Goal: Task Accomplishment & Management: Complete application form

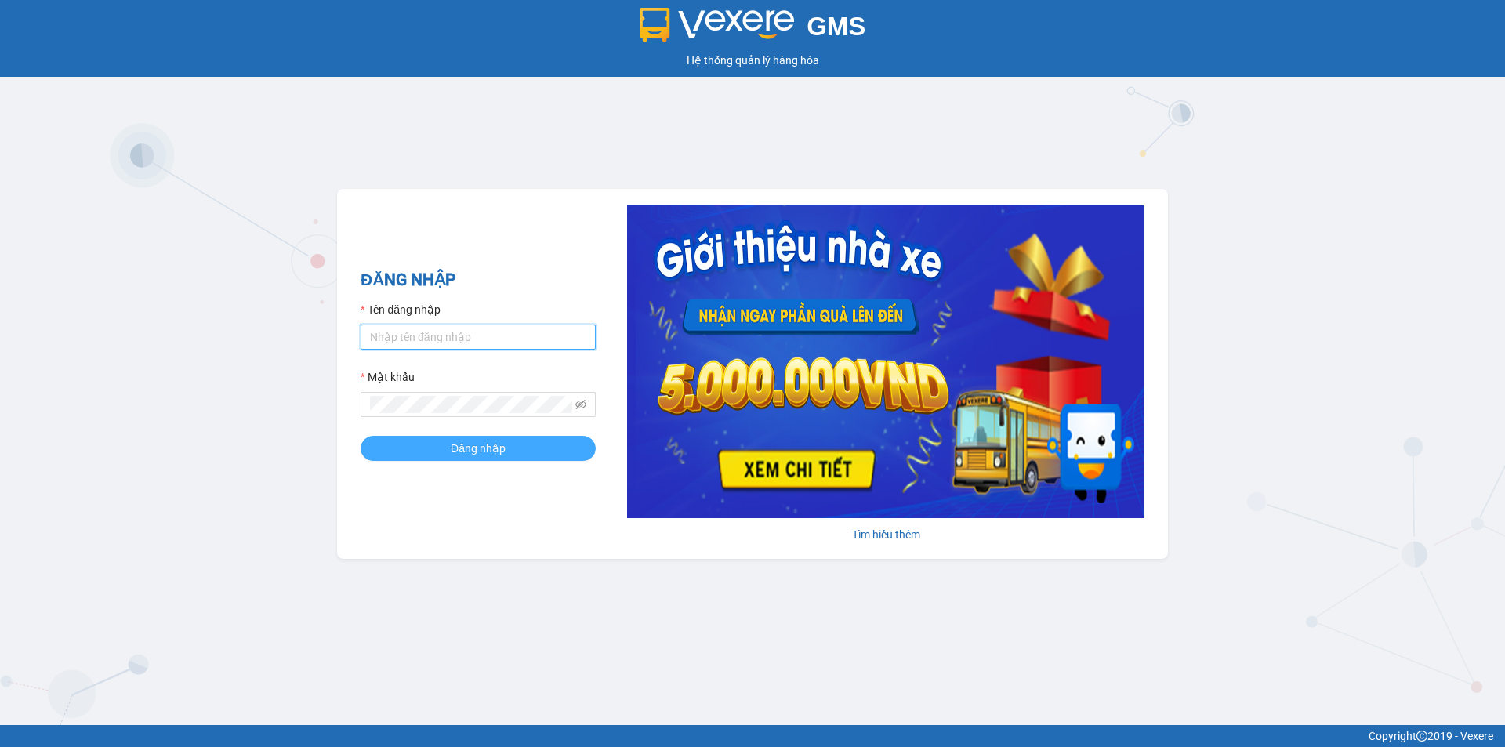
type input "ken.dinhnhan"
click at [487, 452] on span "Đăng nhập" at bounding box center [478, 448] width 55 height 17
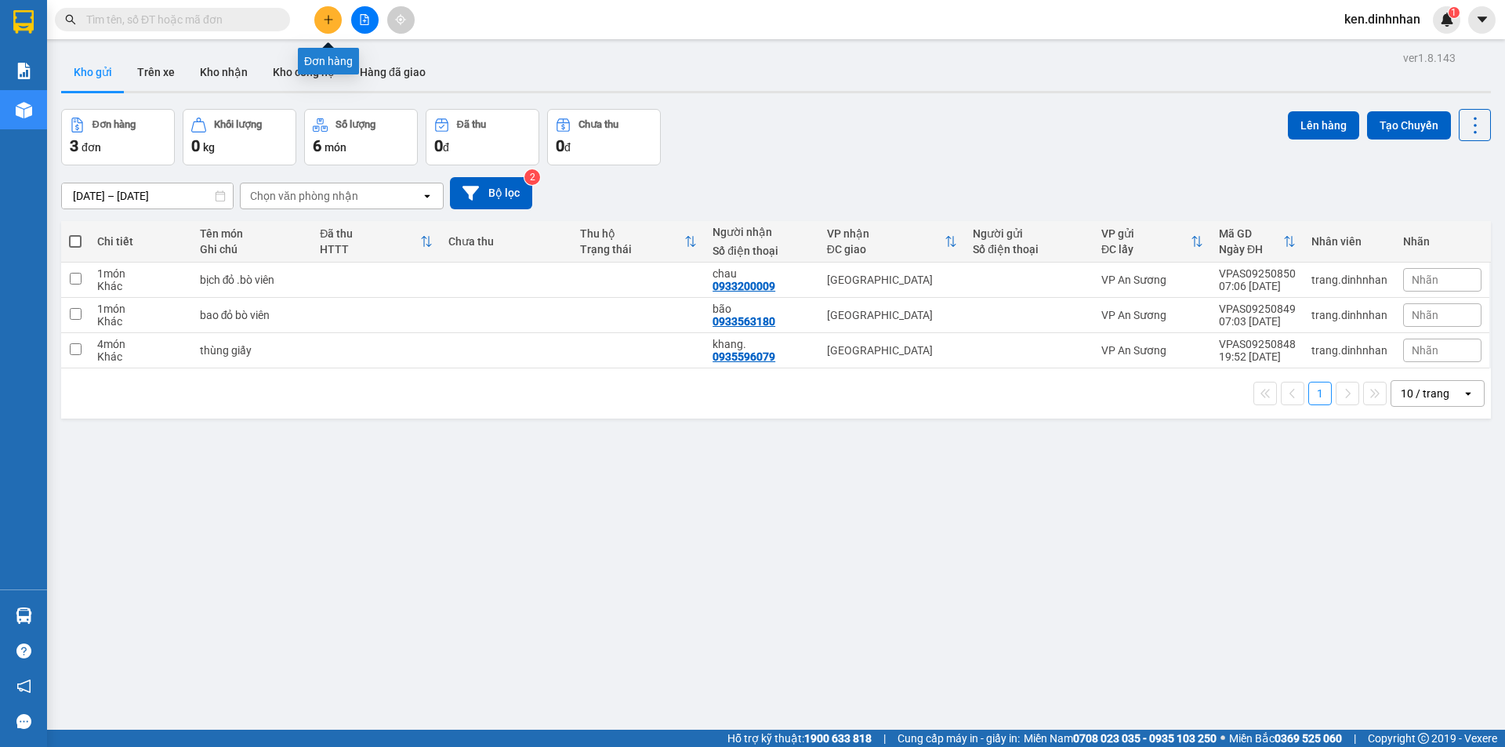
click at [314, 21] on button at bounding box center [327, 19] width 27 height 27
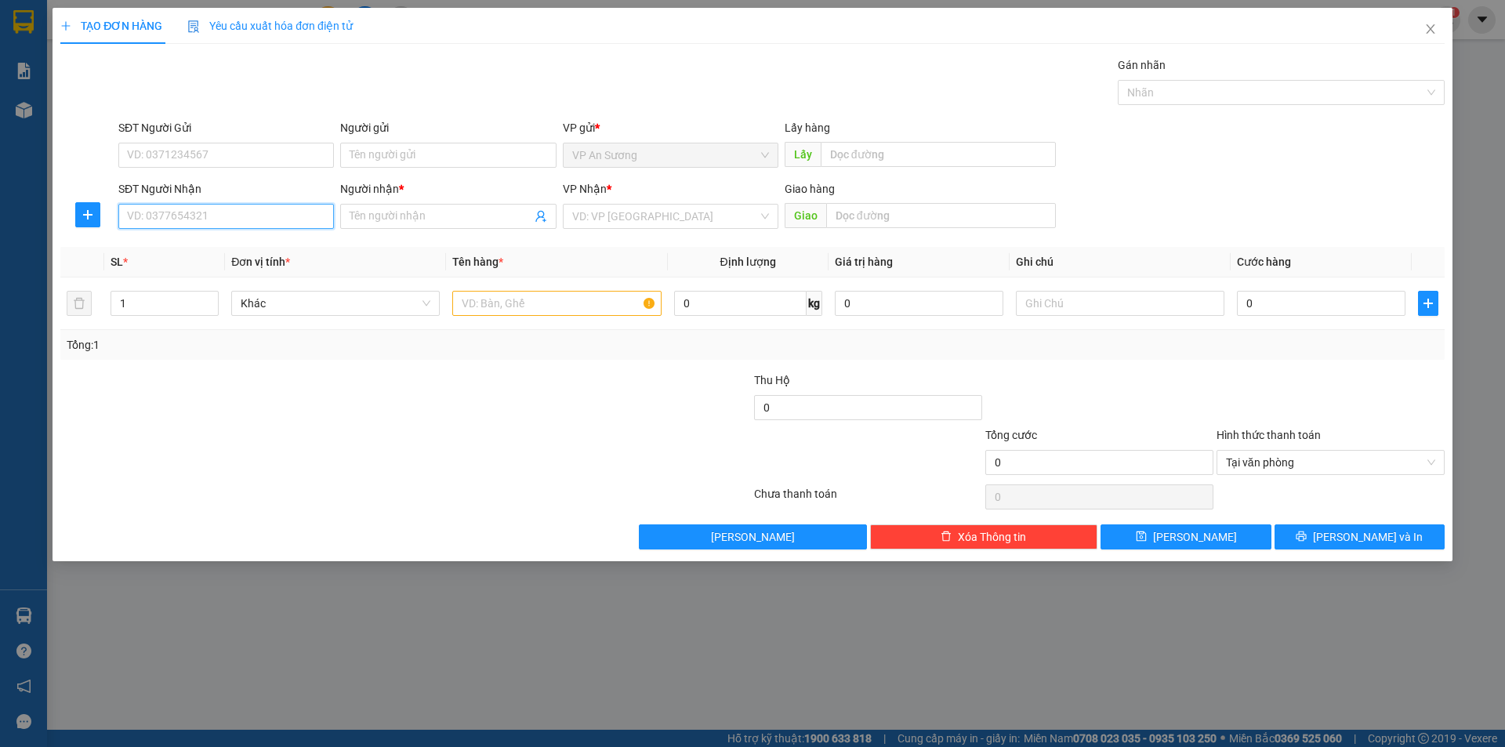
click at [253, 213] on input "SĐT Người Nhận" at bounding box center [226, 216] width 216 height 25
type input "0986570357"
drag, startPoint x: 245, startPoint y: 246, endPoint x: 274, endPoint y: 260, distance: 33.0
click at [245, 248] on div "0986570357 - đảm" at bounding box center [226, 247] width 197 height 17
type input "đảm"
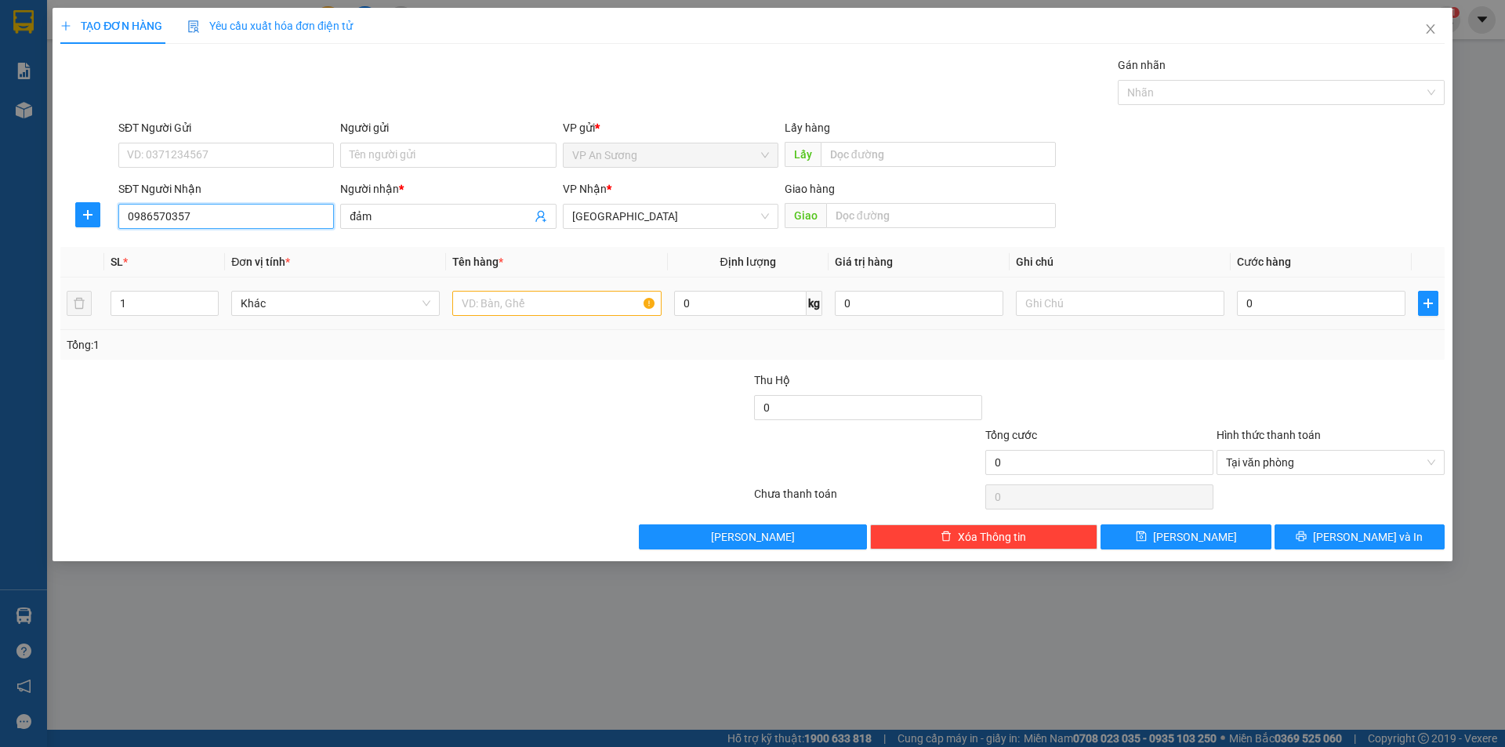
type input "0986570357"
click at [464, 307] on input "text" at bounding box center [556, 303] width 209 height 25
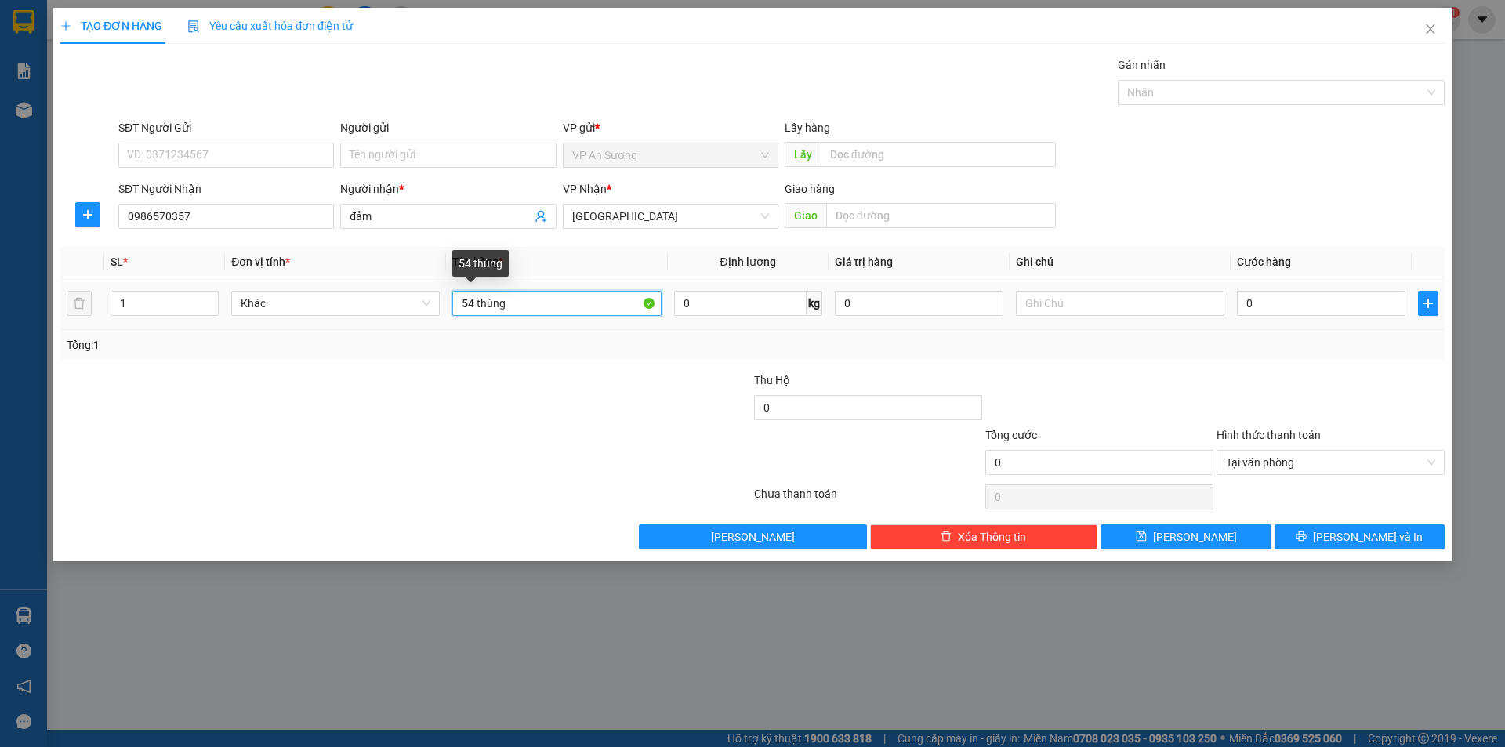
click at [472, 302] on input "54 thùng" at bounding box center [556, 303] width 209 height 25
click at [476, 308] on input "54 thùng" at bounding box center [556, 303] width 209 height 25
click at [1208, 104] on div "Nhãn" at bounding box center [1281, 92] width 327 height 25
type input "5 thùng"
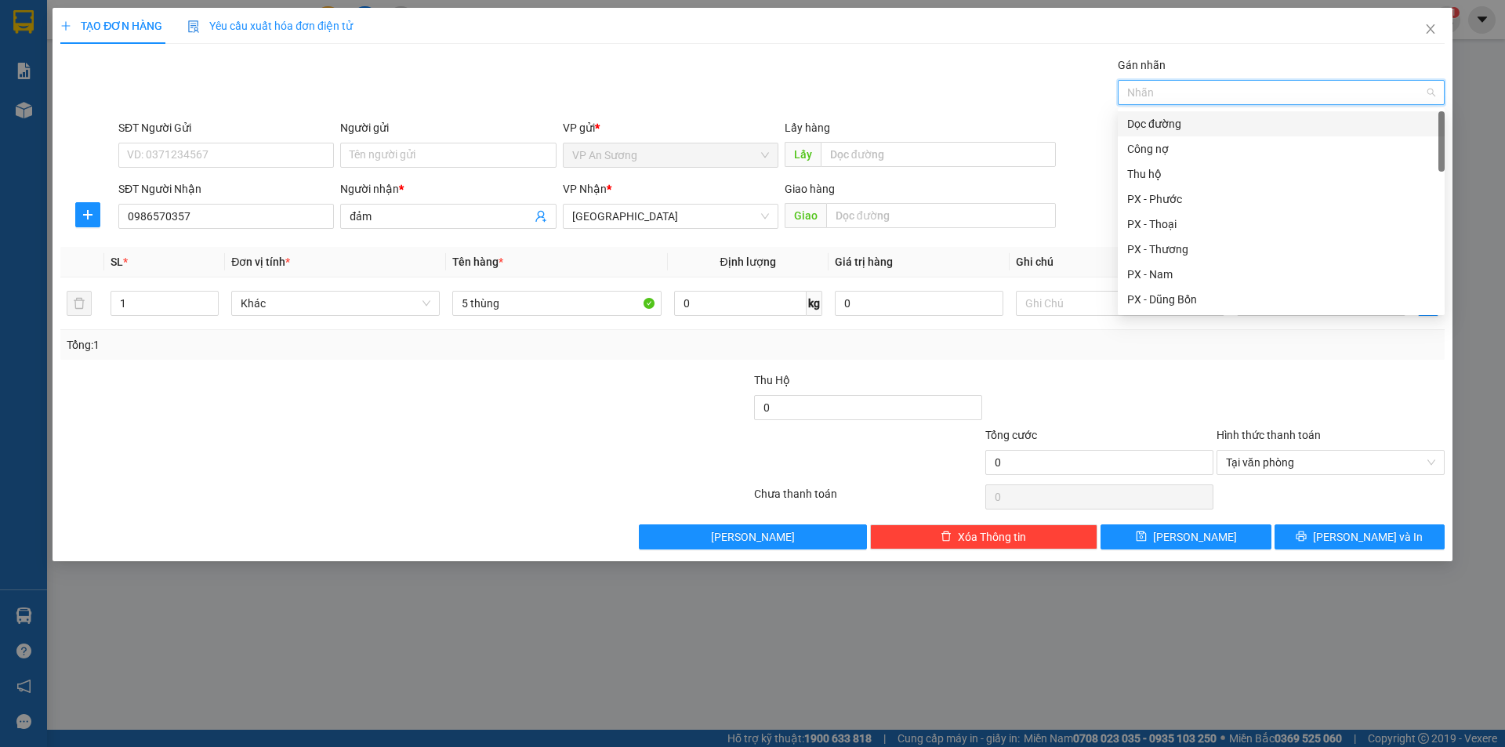
click at [1182, 125] on div "Dọc đường" at bounding box center [1282, 123] width 308 height 17
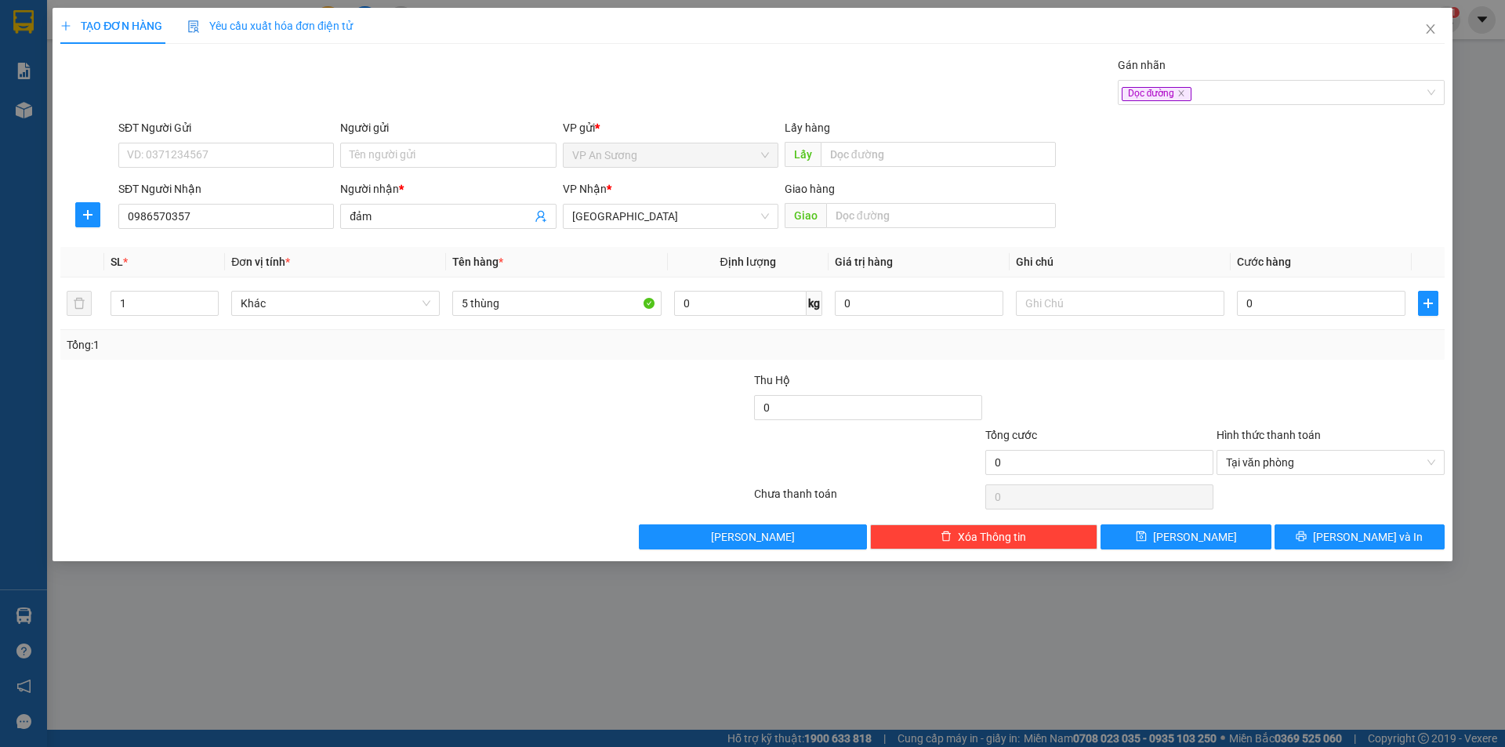
drag, startPoint x: 1322, startPoint y: 375, endPoint x: 1389, endPoint y: 401, distance: 72.5
click at [1324, 376] on div at bounding box center [1330, 399] width 231 height 55
drag, startPoint x: 1244, startPoint y: 528, endPoint x: 1222, endPoint y: 521, distance: 23.8
click at [1244, 529] on button "Lưu" at bounding box center [1186, 537] width 170 height 25
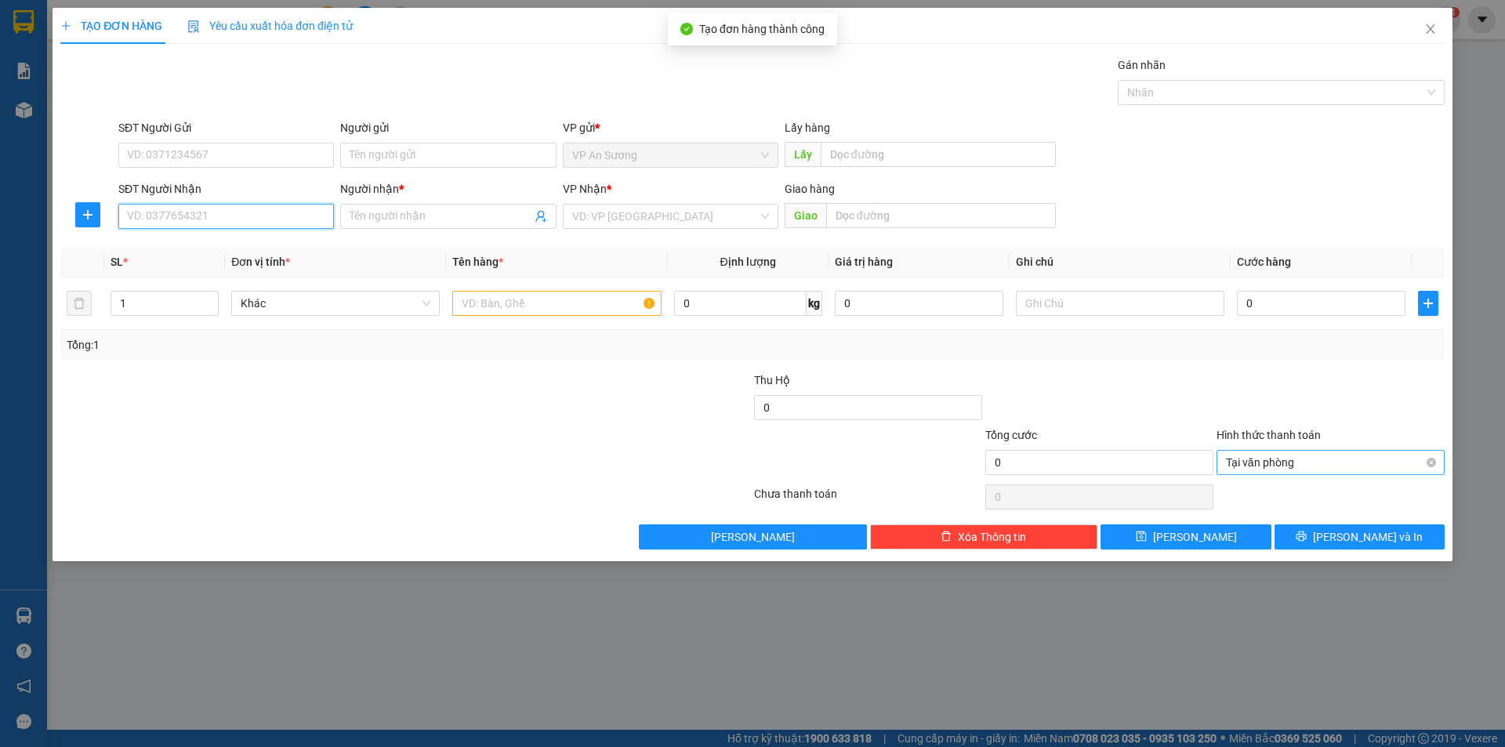
click at [171, 214] on input "SĐT Người Nhận" at bounding box center [226, 216] width 216 height 25
type input "0905600154"
drag, startPoint x: 289, startPoint y: 257, endPoint x: 414, endPoint y: 289, distance: 129.3
click at [294, 259] on div "0905600154 - xe 154" at bounding box center [226, 247] width 216 height 25
type input "xe 154"
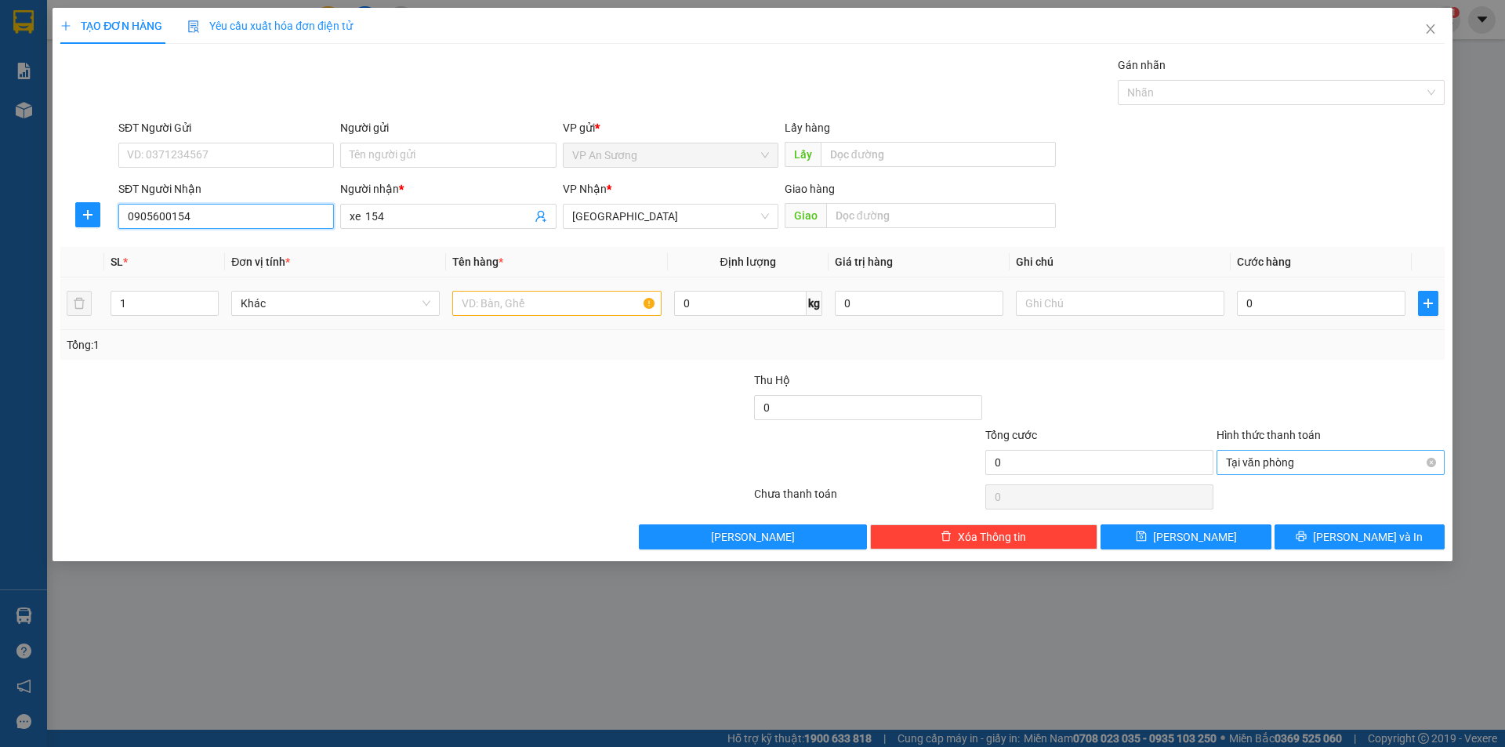
type input "0905600154"
click at [485, 299] on input "text" at bounding box center [556, 303] width 209 height 25
drag, startPoint x: 1188, startPoint y: 80, endPoint x: 1158, endPoint y: 114, distance: 45.6
click at [1188, 81] on div "Nhãn" at bounding box center [1281, 92] width 327 height 25
type input "1 t giáy +1 can"
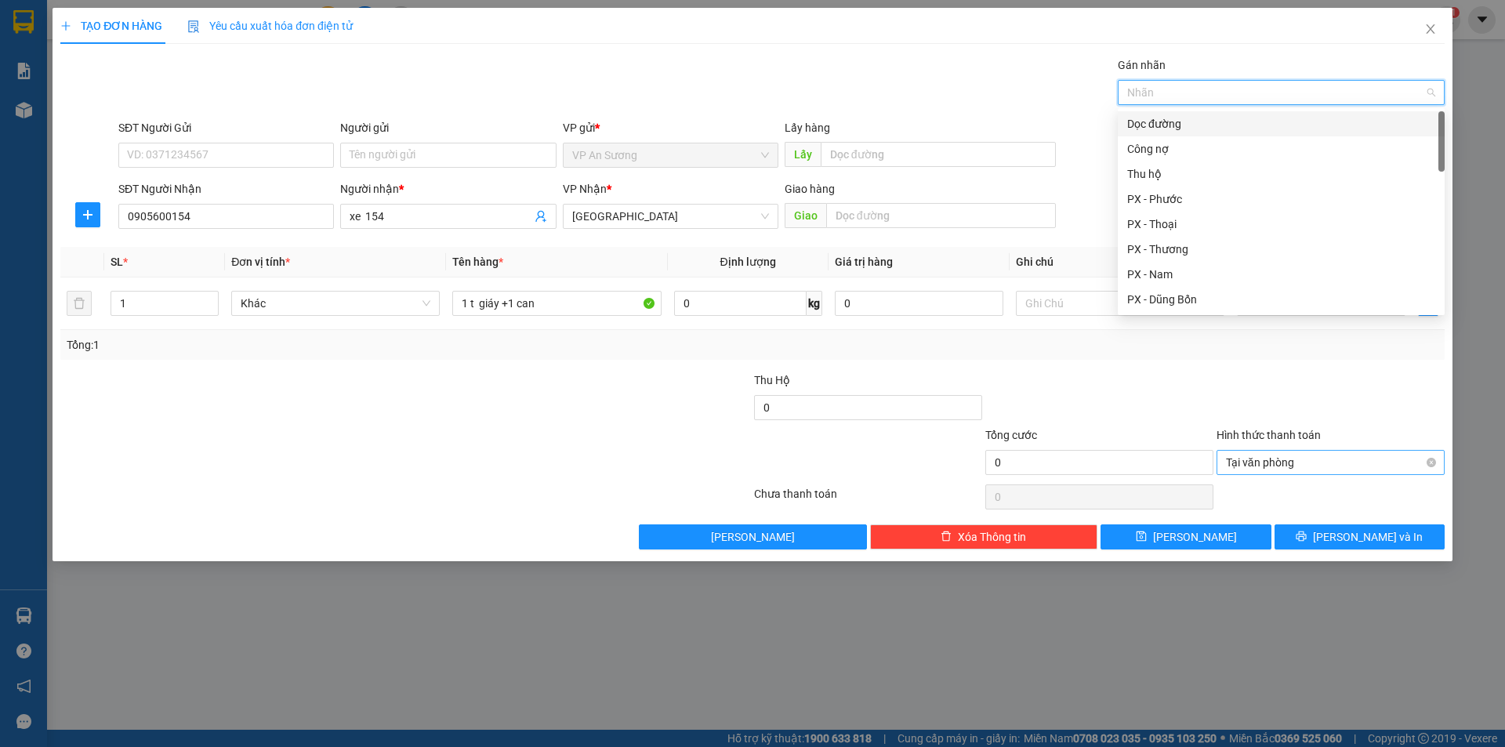
click at [1157, 120] on div "Dọc đường" at bounding box center [1282, 123] width 308 height 17
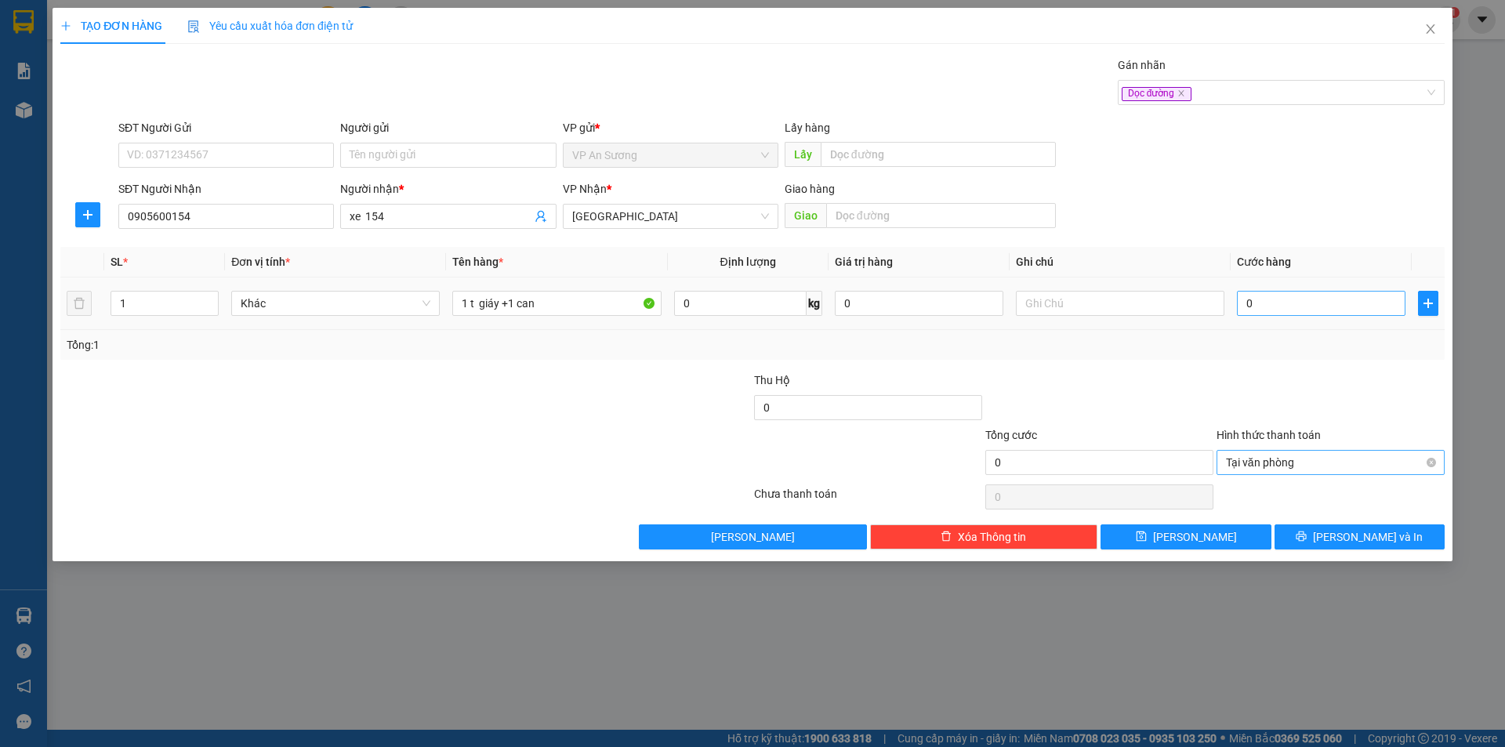
drag, startPoint x: 1054, startPoint y: 83, endPoint x: 1247, endPoint y: 309, distance: 297.0
click at [1060, 89] on div "Gán nhãn Dọc đường" at bounding box center [781, 83] width 1333 height 55
click at [1231, 539] on button "Lưu" at bounding box center [1186, 537] width 170 height 25
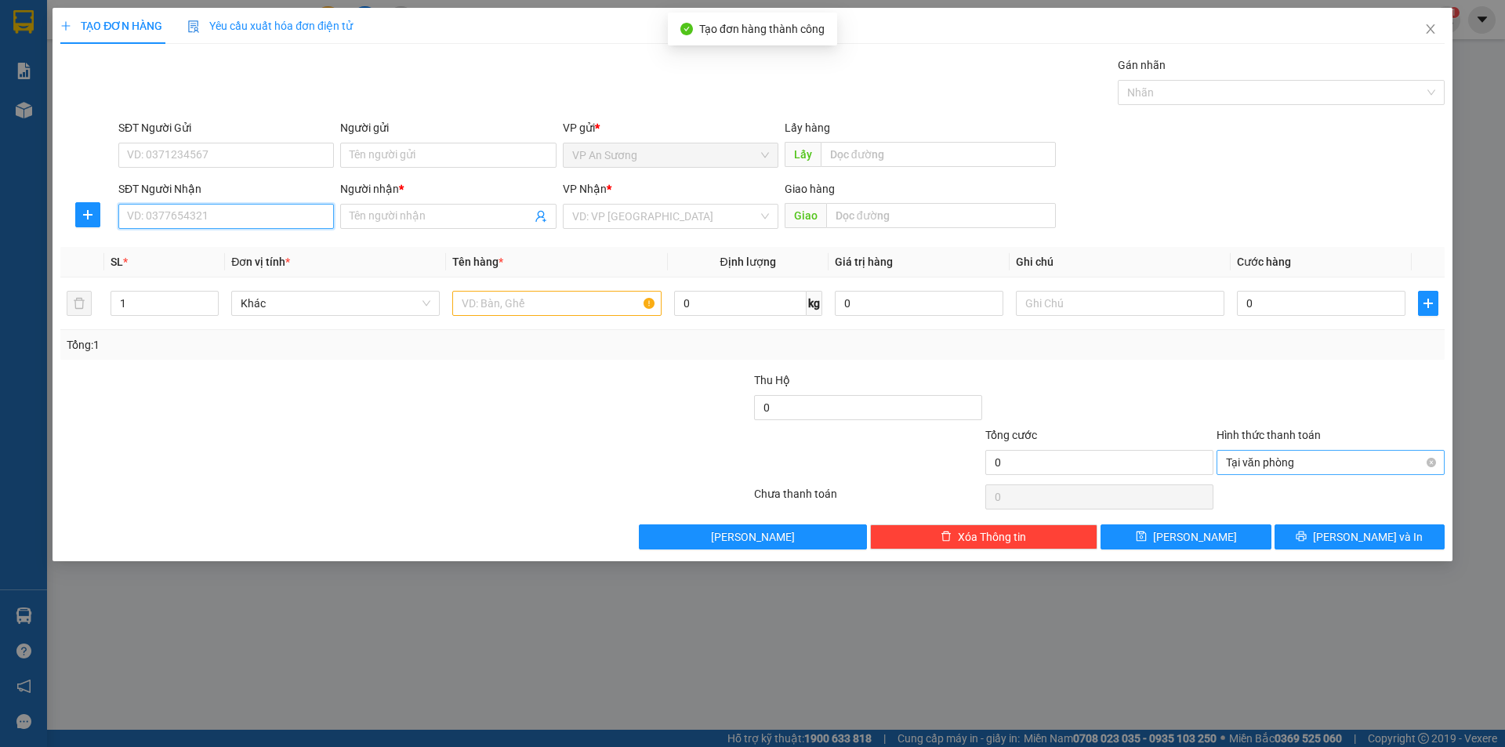
click at [256, 223] on input "SĐT Người Nhận" at bounding box center [226, 216] width 216 height 25
type input "0964600896"
click at [234, 262] on div "0964600896 0964600896 - TIEN" at bounding box center [226, 247] width 216 height 31
click at [265, 210] on input "0964600896" at bounding box center [226, 216] width 216 height 25
click at [246, 242] on div "0964600896 - TIEN" at bounding box center [226, 247] width 197 height 17
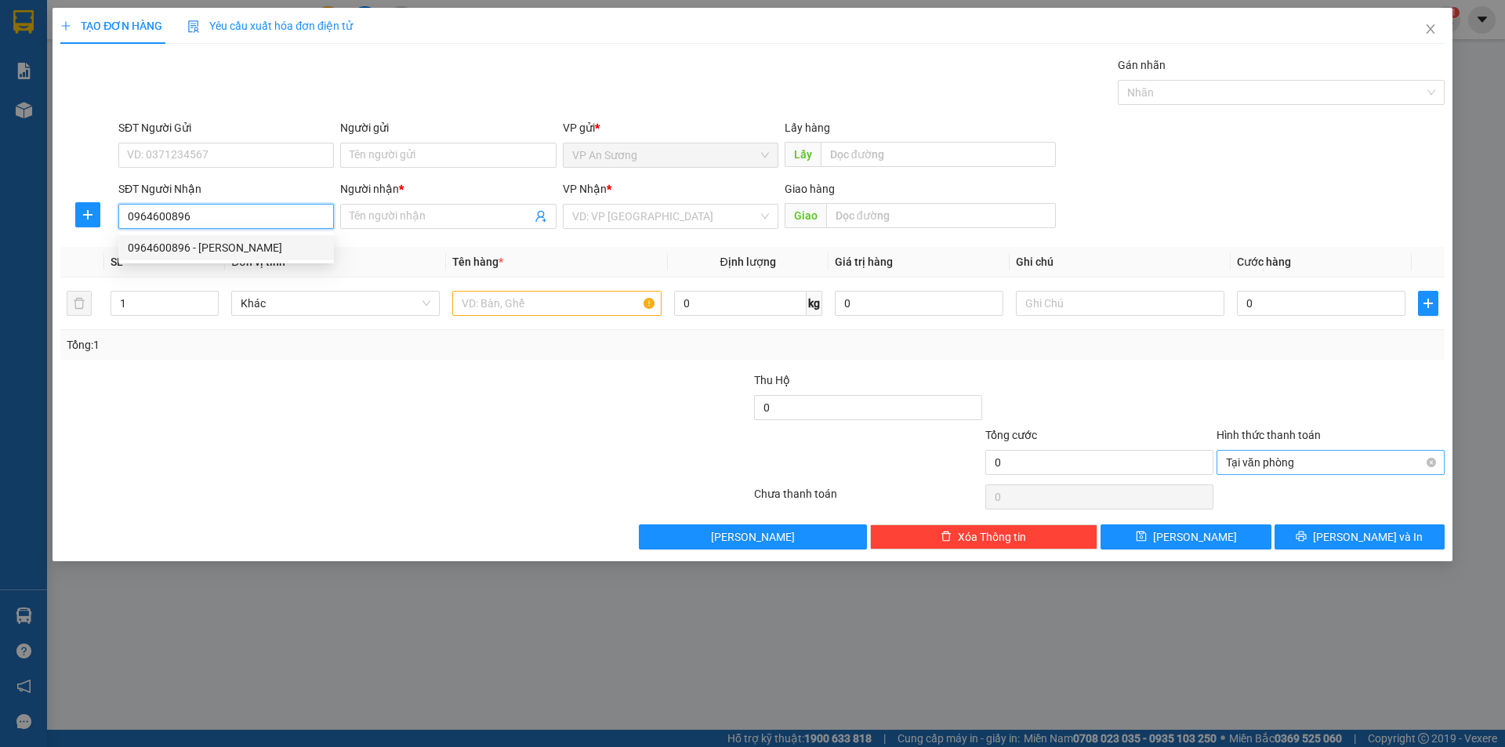
type input "TIEN"
click at [551, 307] on input "text" at bounding box center [556, 303] width 209 height 25
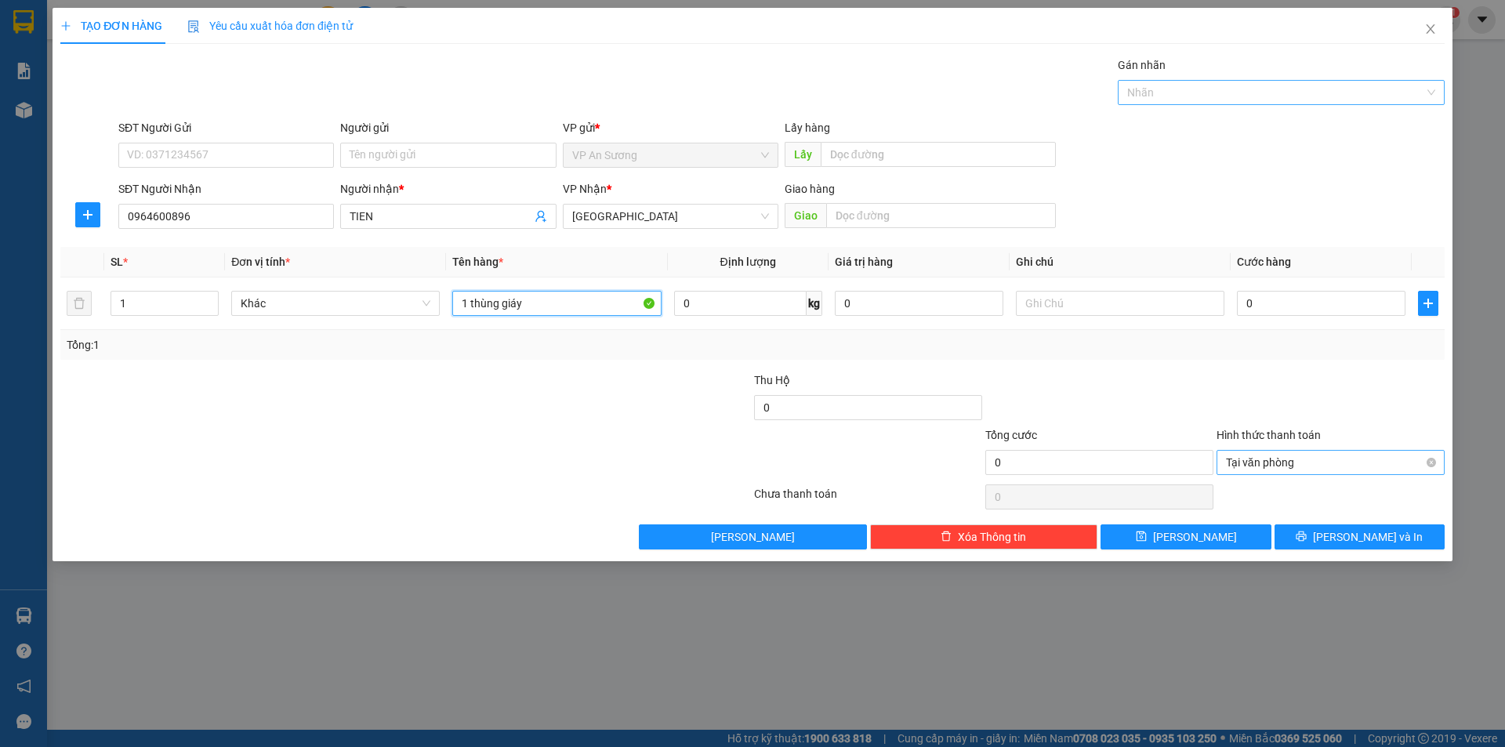
click at [1118, 98] on div "Nhãn" at bounding box center [1281, 92] width 327 height 25
type input "1 thùng giáy"
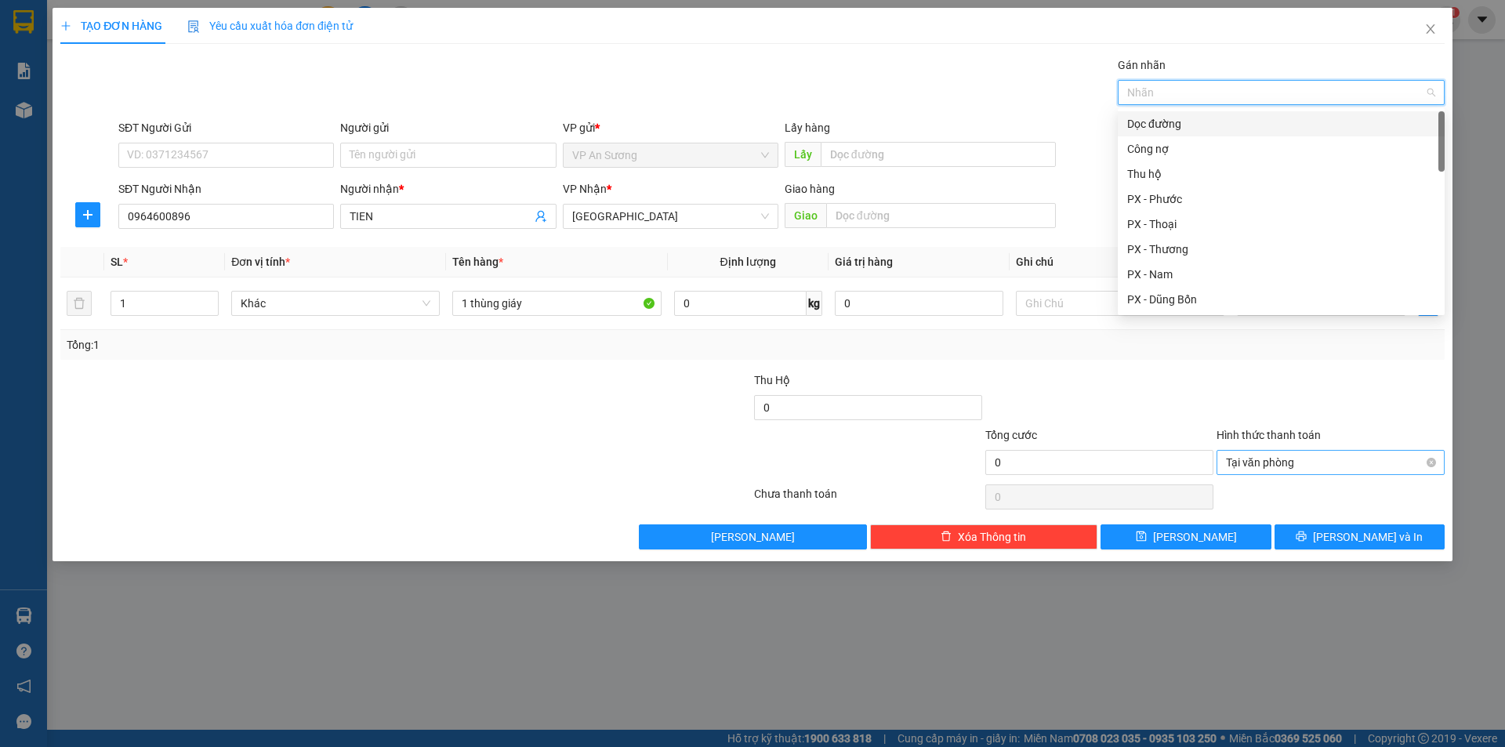
drag, startPoint x: 1147, startPoint y: 89, endPoint x: 1144, endPoint y: 121, distance: 31.5
click at [1149, 89] on div at bounding box center [1273, 92] width 303 height 19
click at [1145, 128] on div "Dọc đường" at bounding box center [1282, 123] width 308 height 17
drag, startPoint x: 1317, startPoint y: 377, endPoint x: 1399, endPoint y: 444, distance: 105.9
click at [1356, 416] on div at bounding box center [1330, 399] width 231 height 55
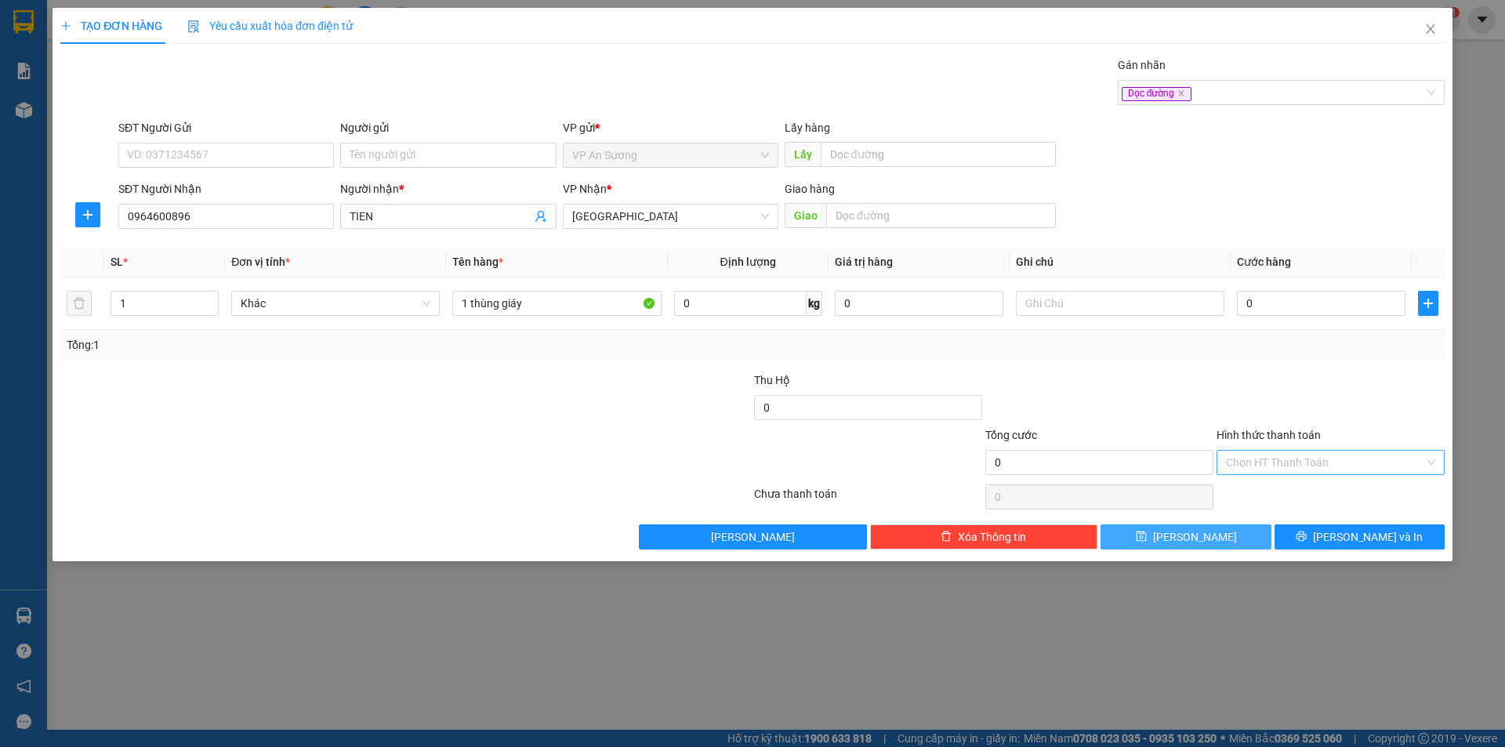
click at [1223, 538] on button "Lưu" at bounding box center [1186, 537] width 170 height 25
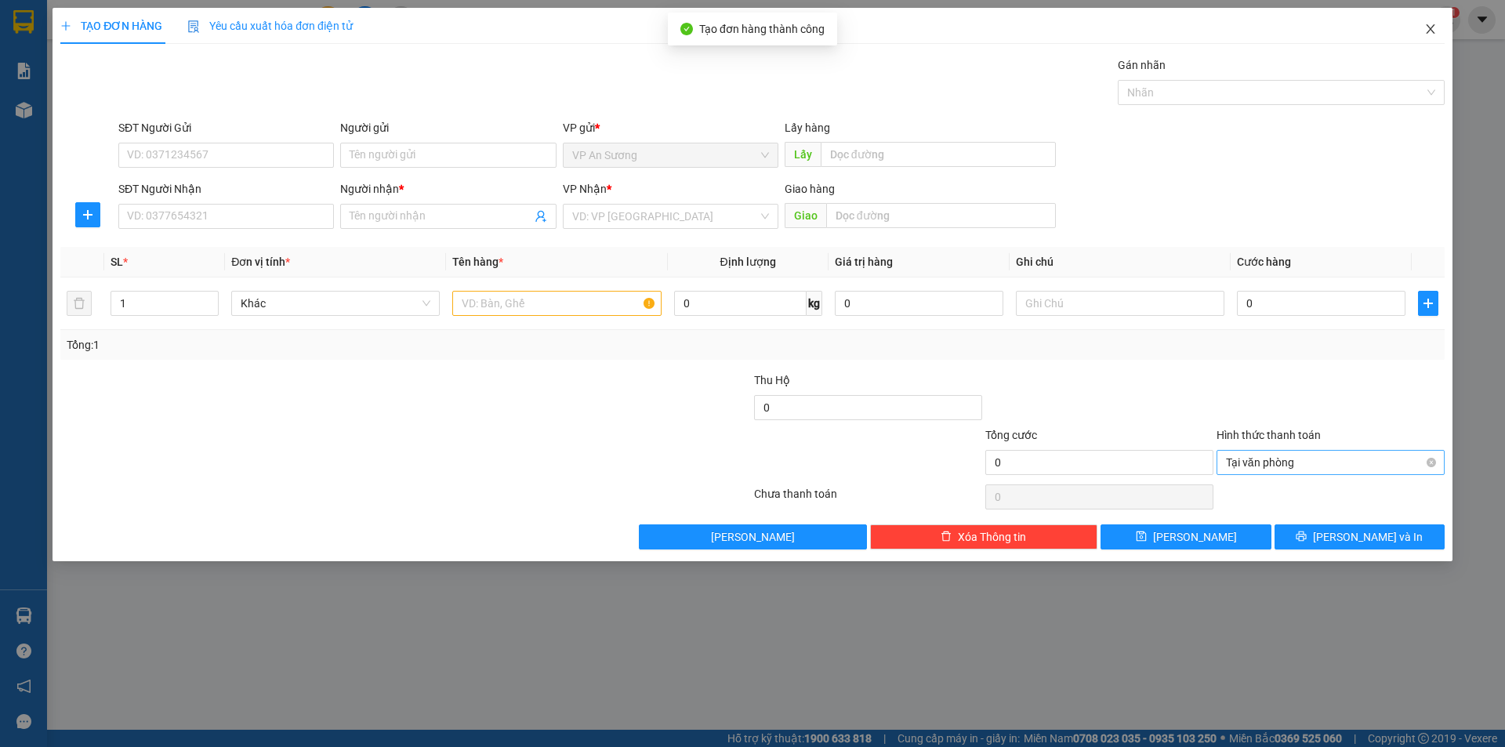
click at [1431, 25] on icon "close" at bounding box center [1431, 29] width 13 height 13
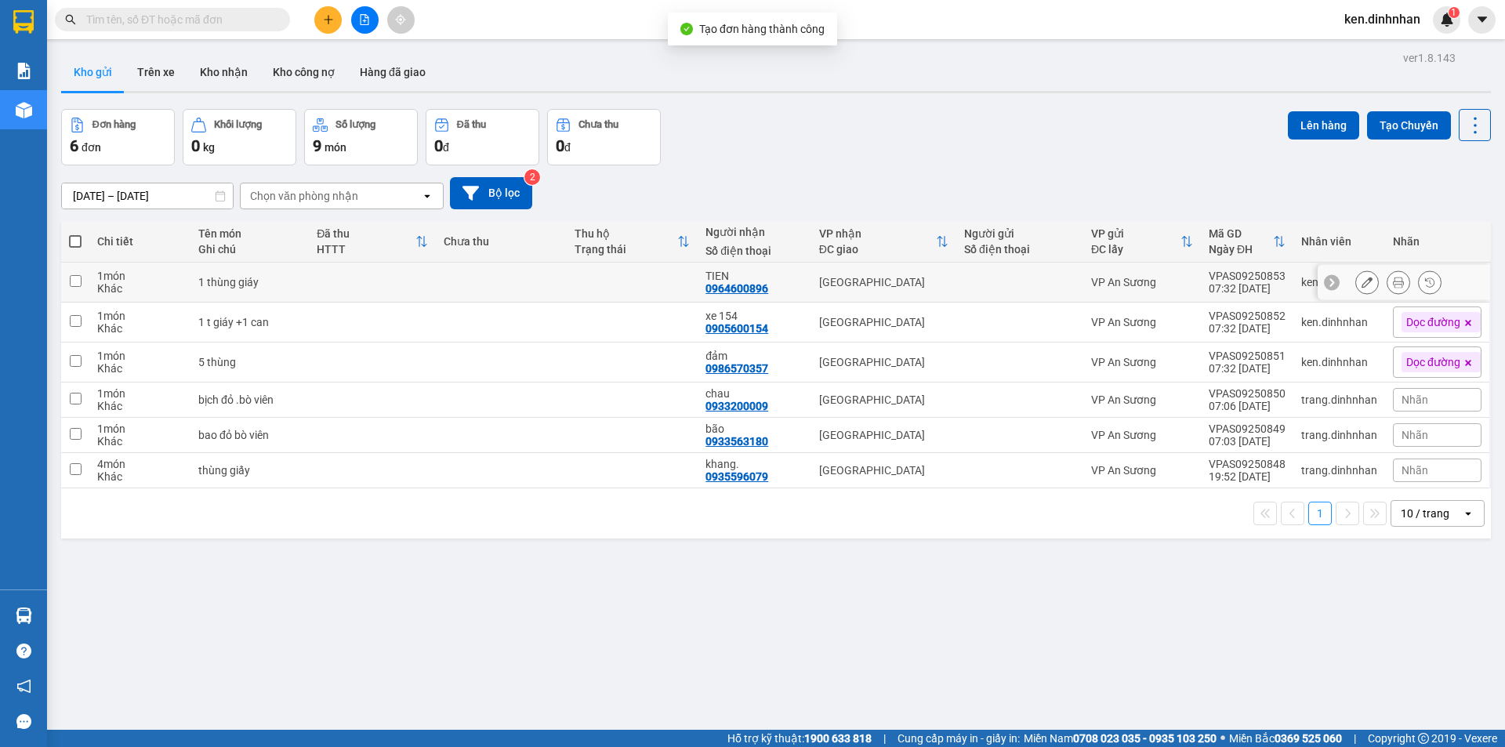
click at [608, 282] on td at bounding box center [632, 283] width 131 height 40
checkbox input "true"
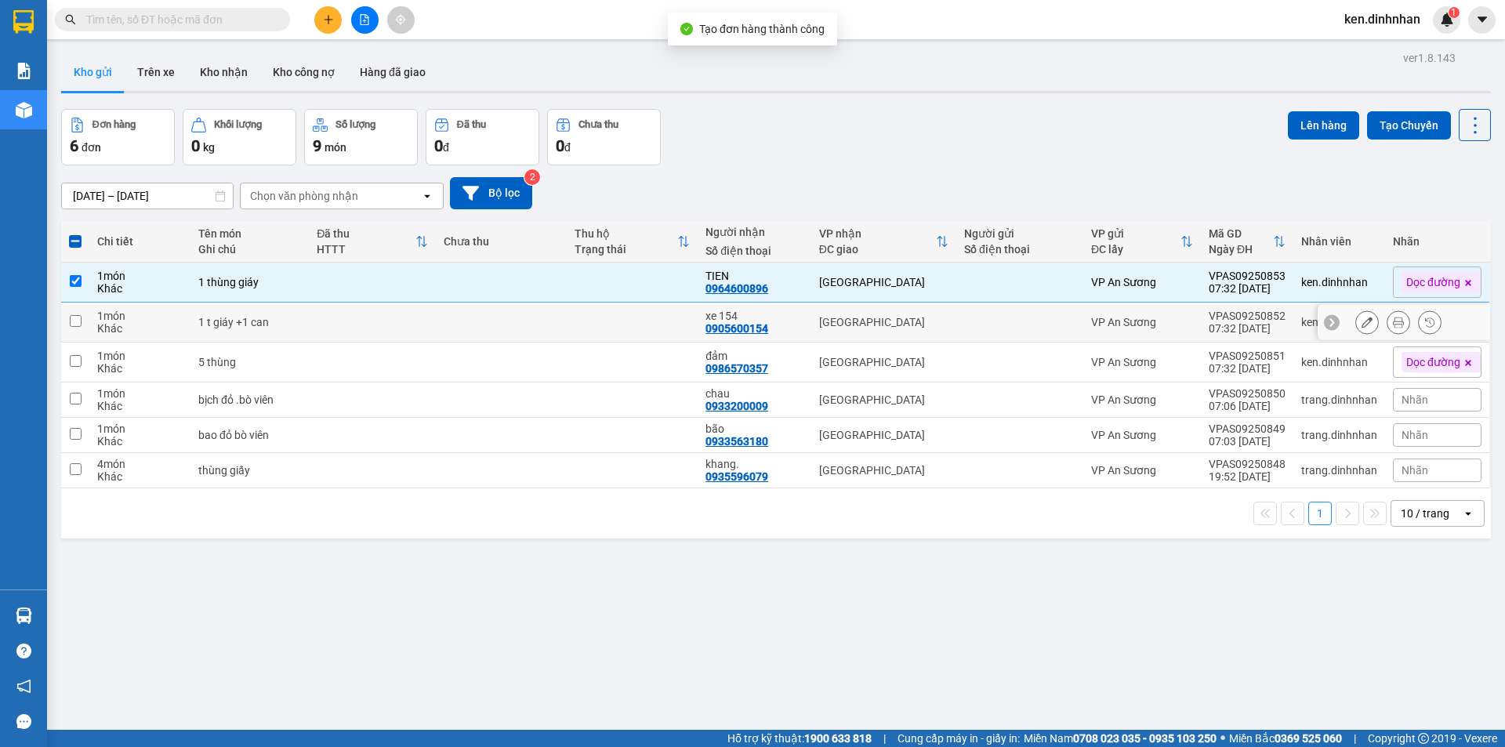
click at [615, 325] on td at bounding box center [632, 323] width 131 height 40
checkbox input "true"
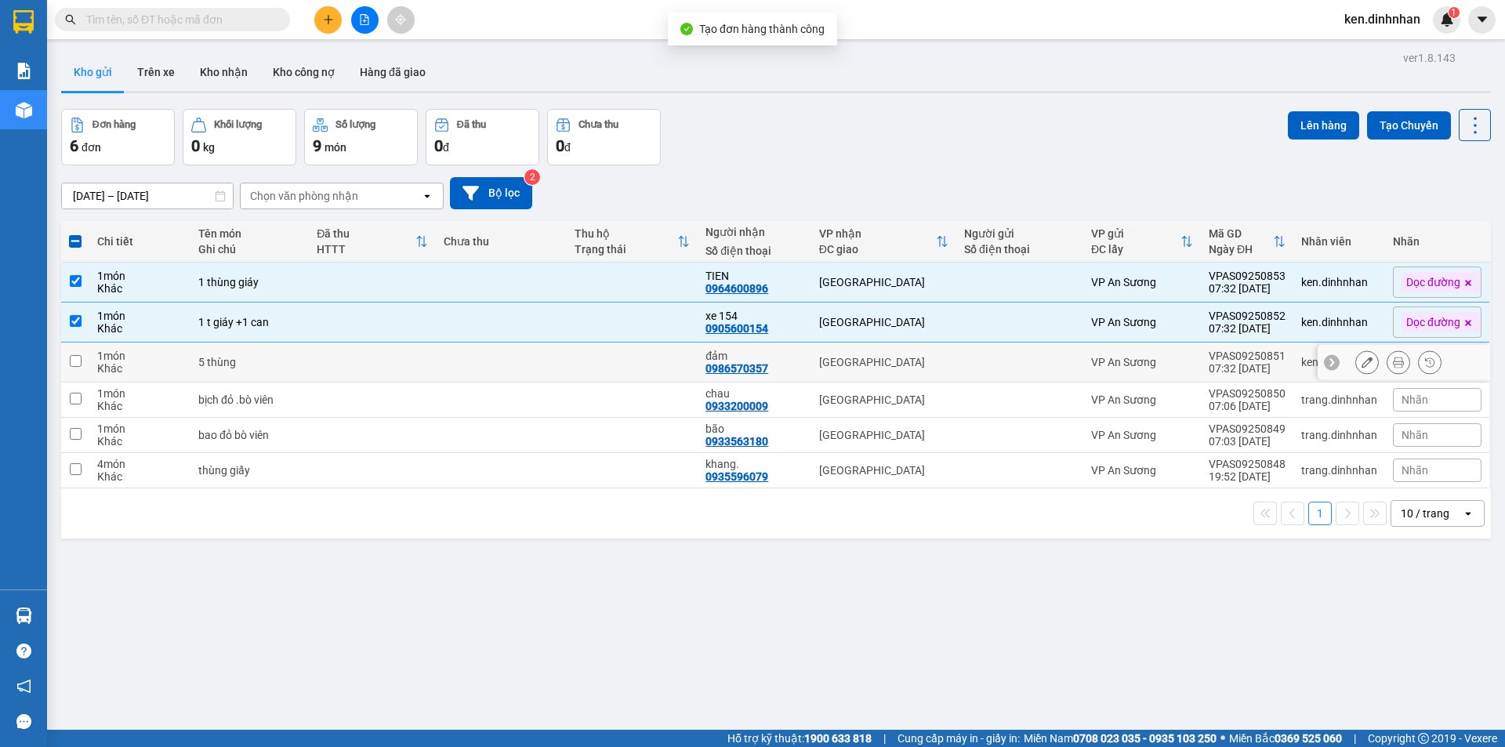
drag, startPoint x: 623, startPoint y: 343, endPoint x: 947, endPoint y: 356, distance: 324.9
click at [625, 347] on td at bounding box center [632, 363] width 131 height 40
checkbox input "true"
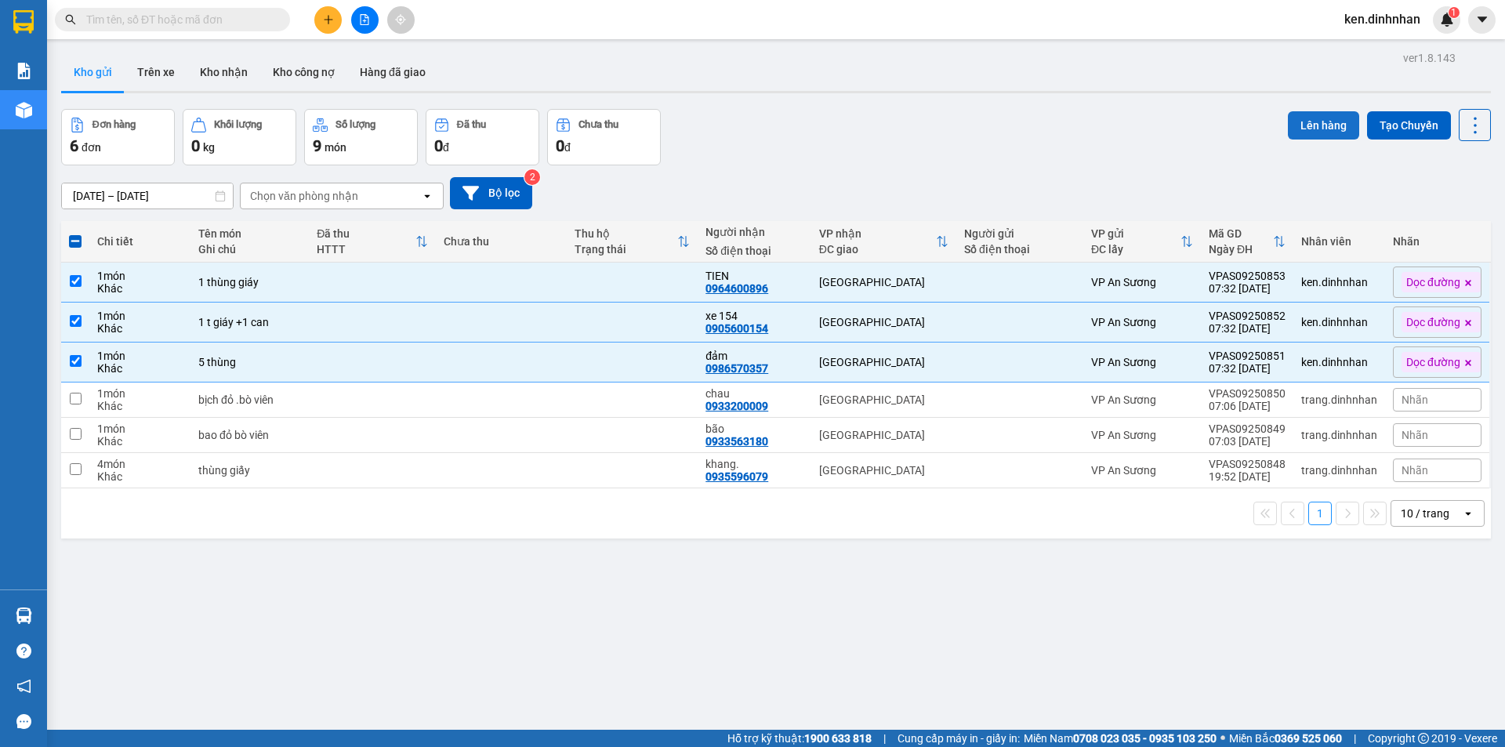
click at [1288, 116] on button "Lên hàng" at bounding box center [1323, 125] width 71 height 28
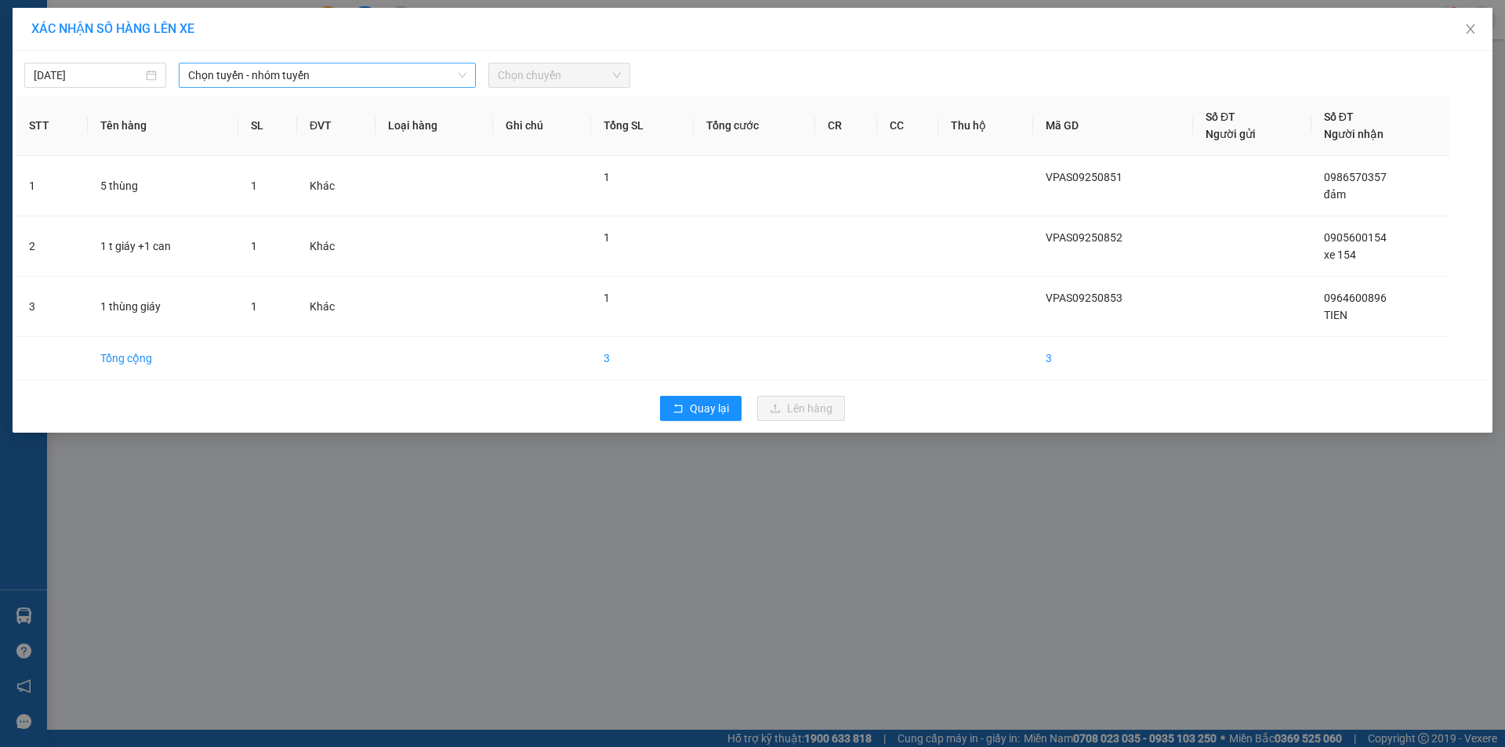
click at [300, 74] on span "Chọn tuyến - nhóm tuyến" at bounding box center [327, 76] width 278 height 24
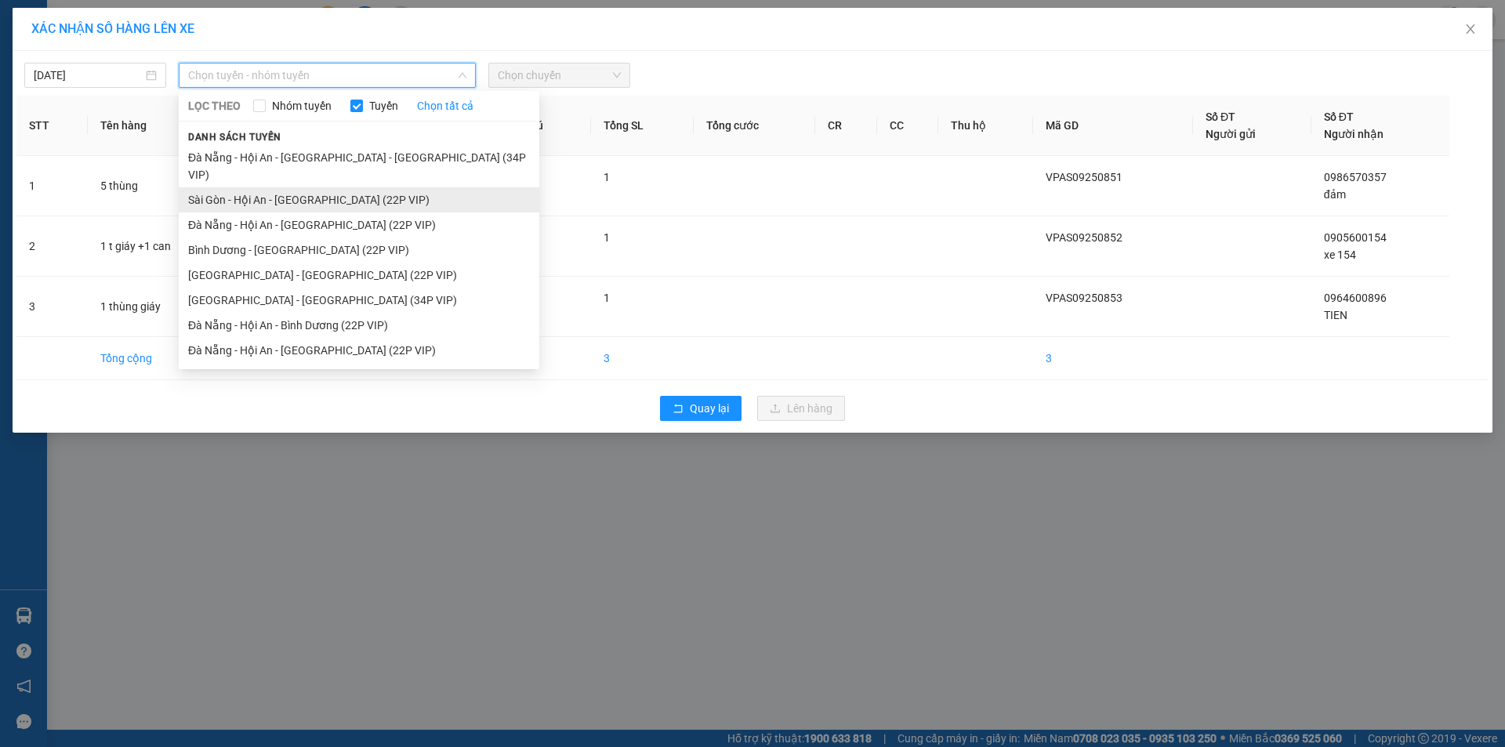
click at [256, 189] on li "Sài Gòn - Hội An - Đà Nẵng (22P VIP)" at bounding box center [359, 199] width 361 height 25
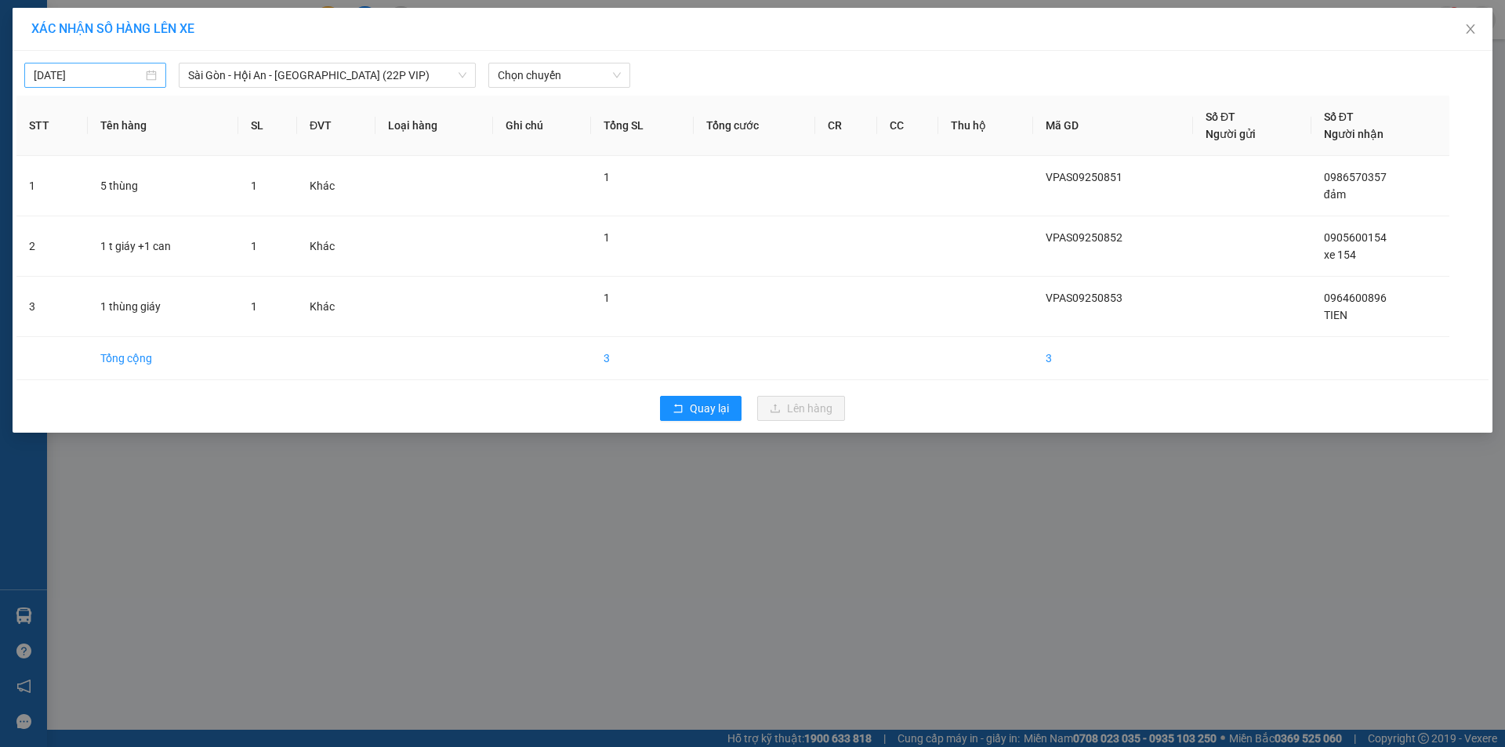
click at [129, 84] on div "12/09/2025" at bounding box center [95, 75] width 142 height 25
click at [167, 185] on div "11" at bounding box center [160, 189] width 19 height 19
type input "11/09/2025"
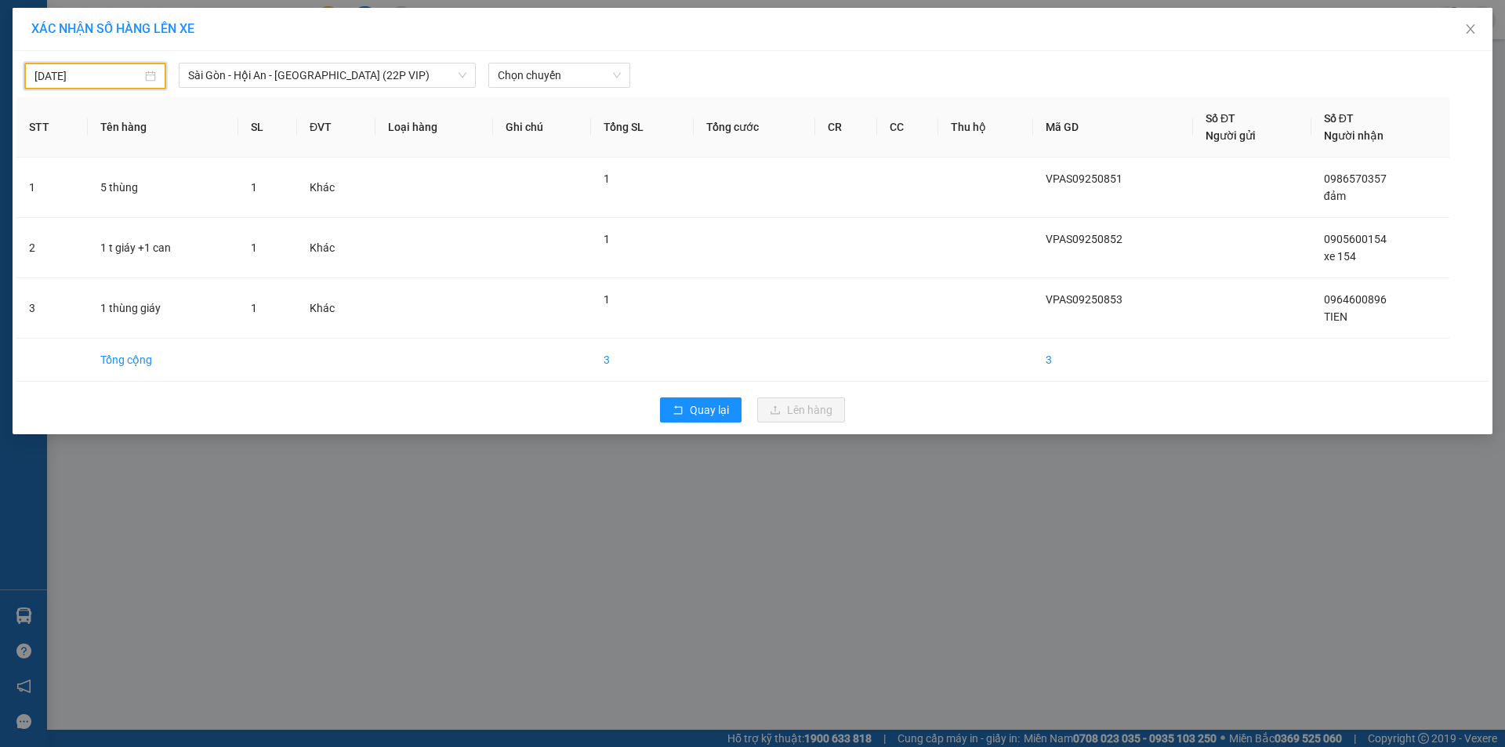
click at [523, 94] on div "11/09/2025 Sài Gòn - Hội An - Đà Nẵng (22P VIP) LỌC THEO Nhóm tuyến Tuyến Chọn …" at bounding box center [753, 242] width 1480 height 383
click at [532, 87] on div "Chọn chuyến" at bounding box center [560, 75] width 142 height 25
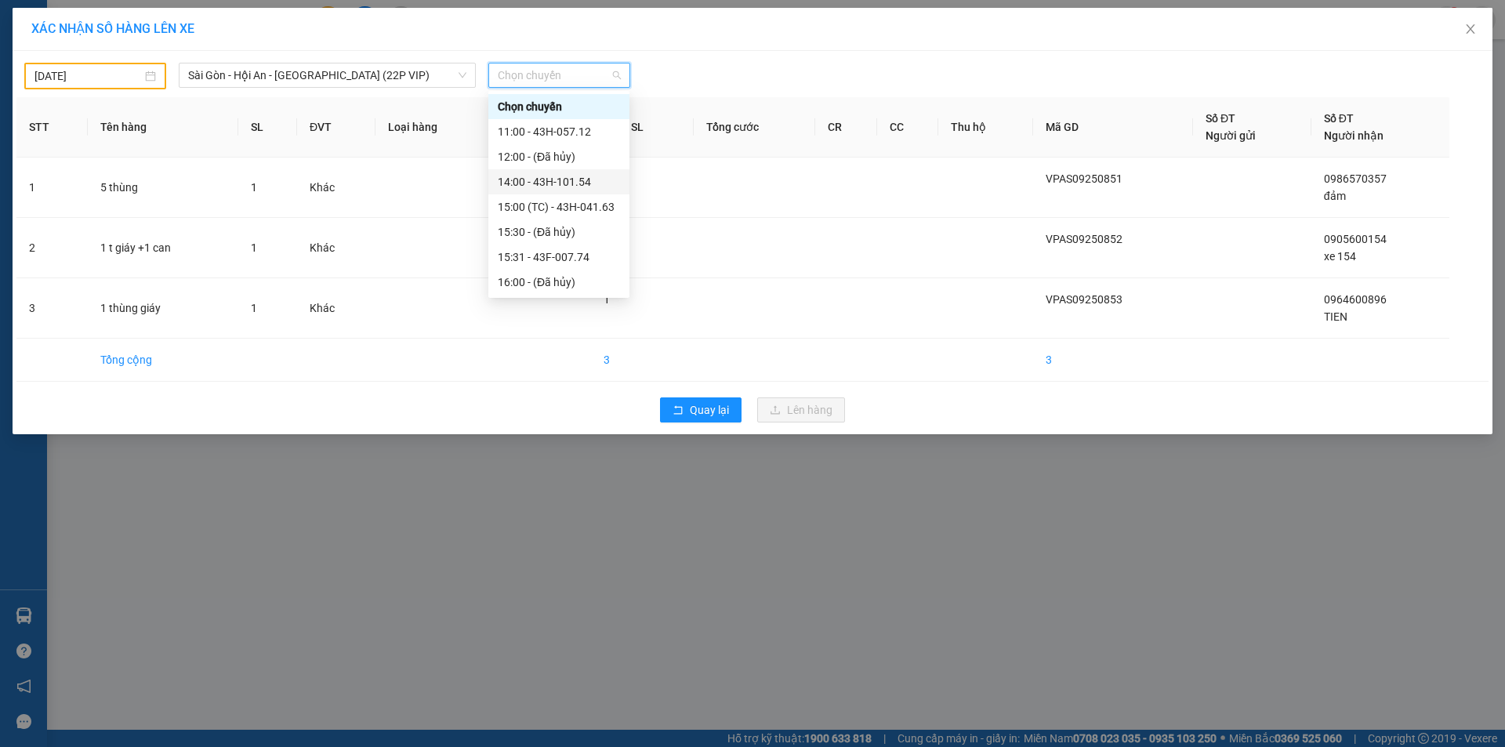
click at [573, 171] on div "14:00 - 43H-101.54" at bounding box center [559, 181] width 141 height 25
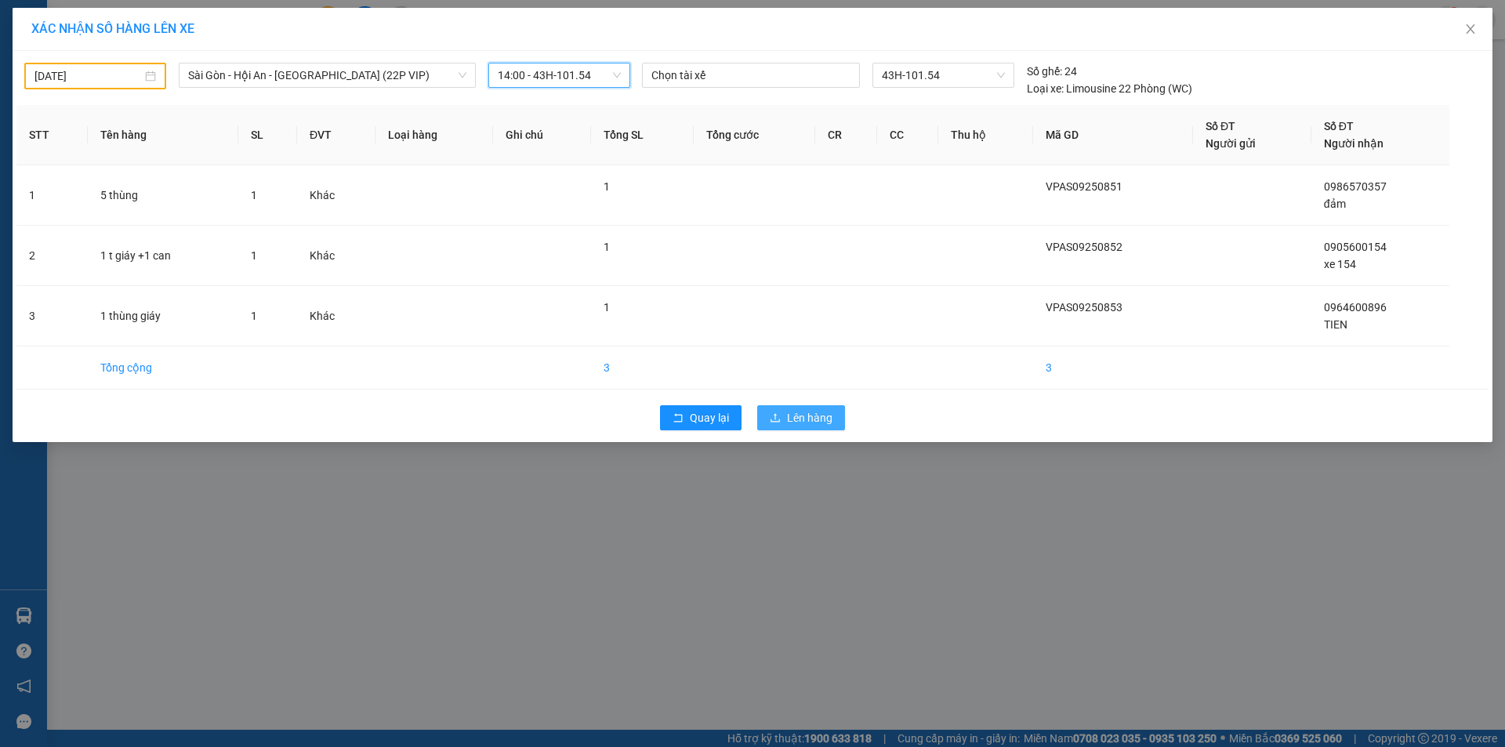
click at [815, 419] on span "Lên hàng" at bounding box center [809, 417] width 45 height 17
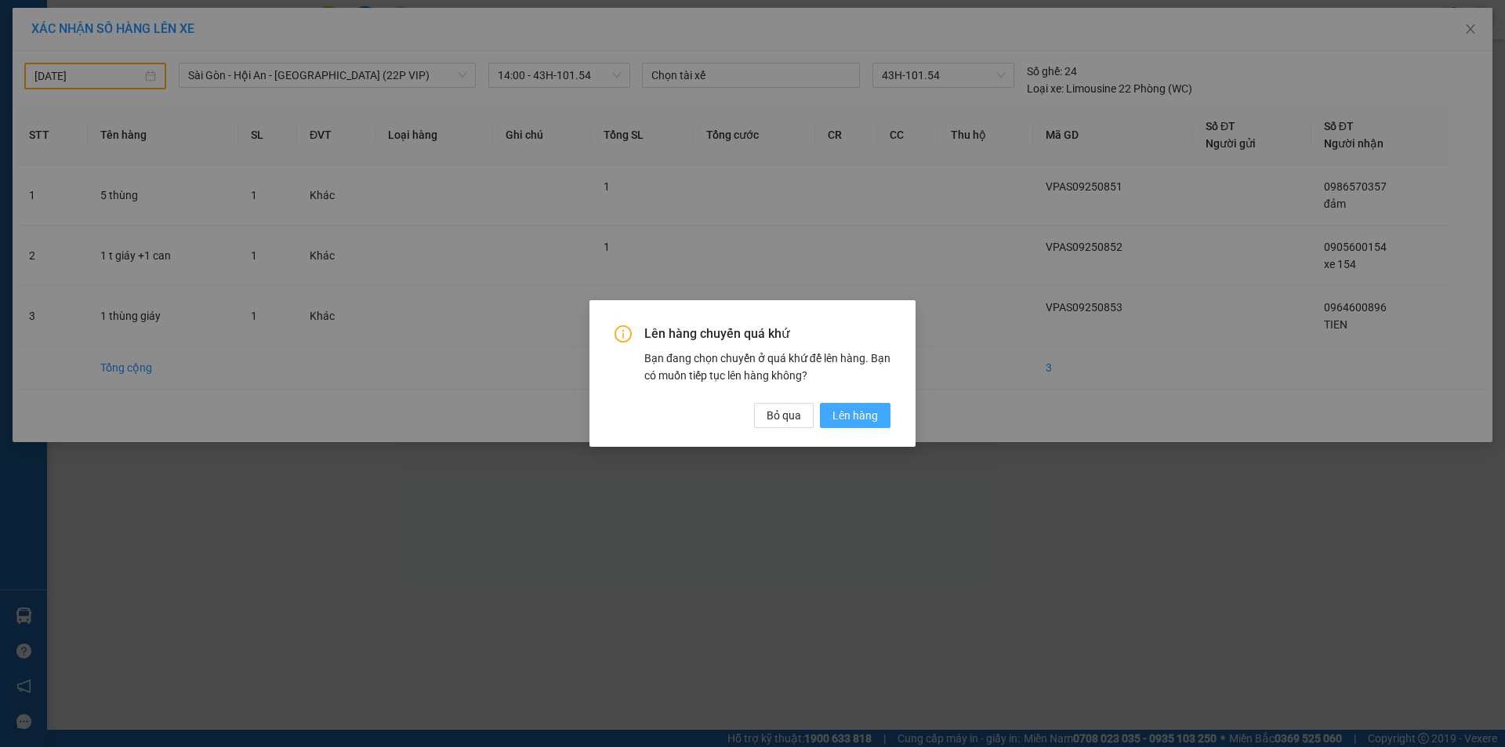
click at [832, 409] on button "Lên hàng" at bounding box center [855, 415] width 71 height 25
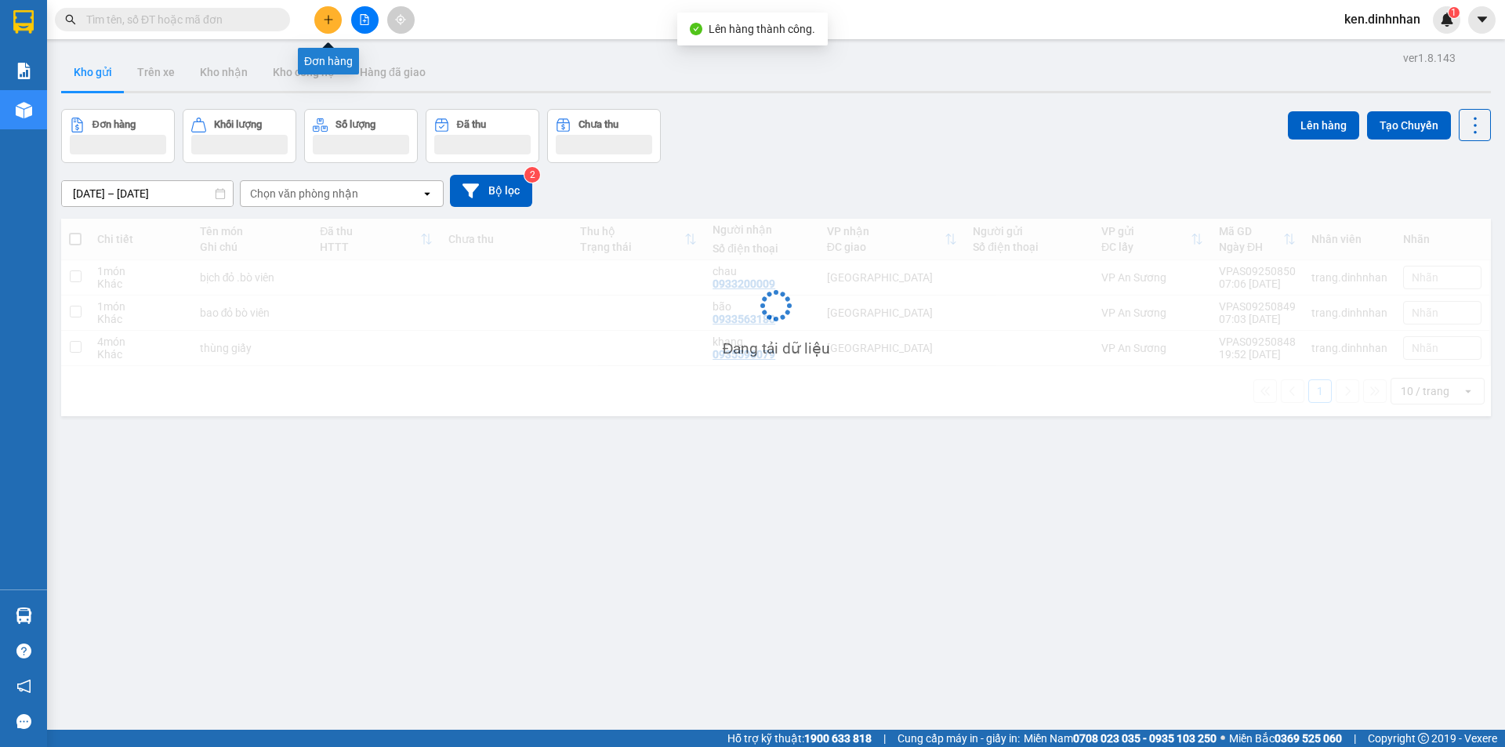
click at [325, 19] on icon "plus" at bounding box center [328, 19] width 11 height 11
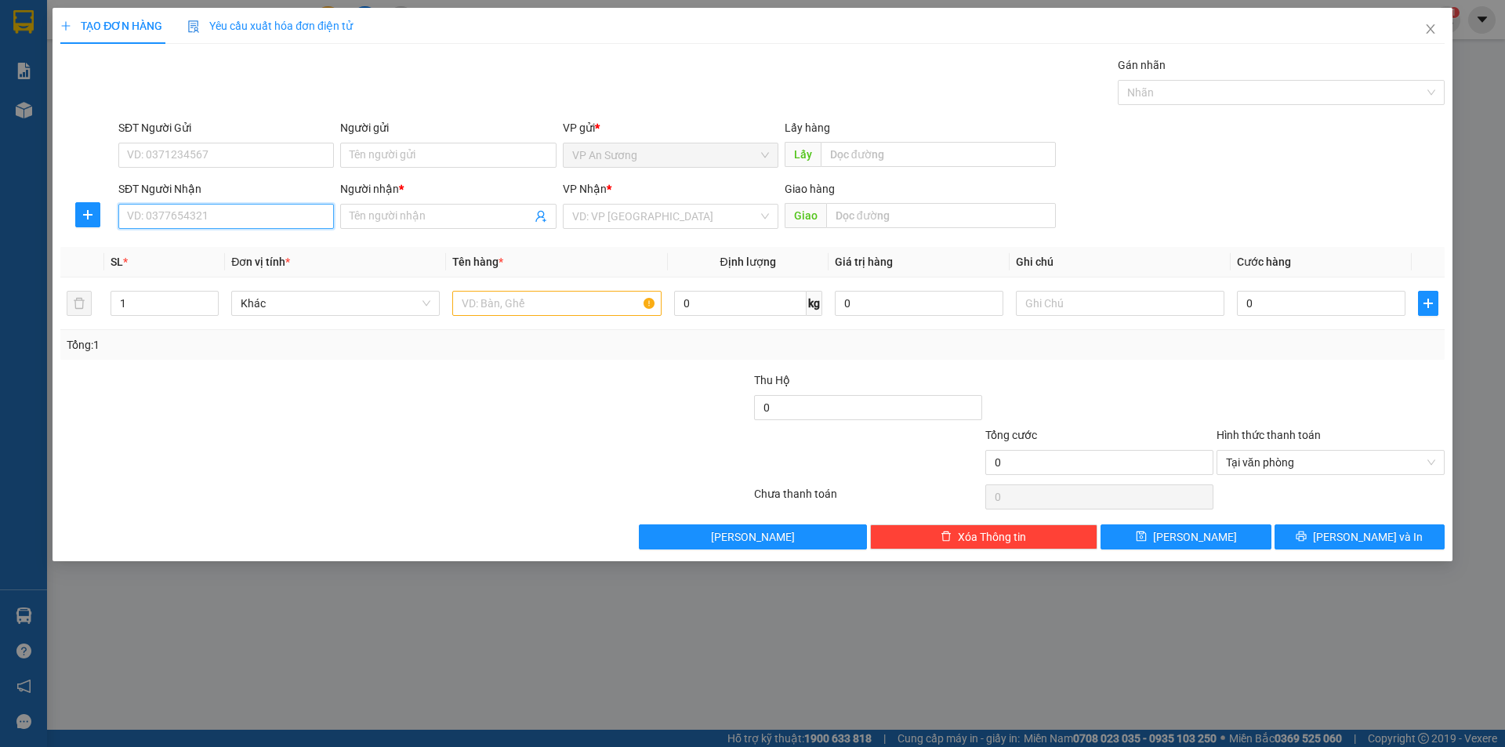
click at [272, 223] on input "SĐT Người Nhận" at bounding box center [226, 216] width 216 height 25
type input "0394072040"
click at [381, 219] on input "Người nhận *" at bounding box center [440, 216] width 181 height 17
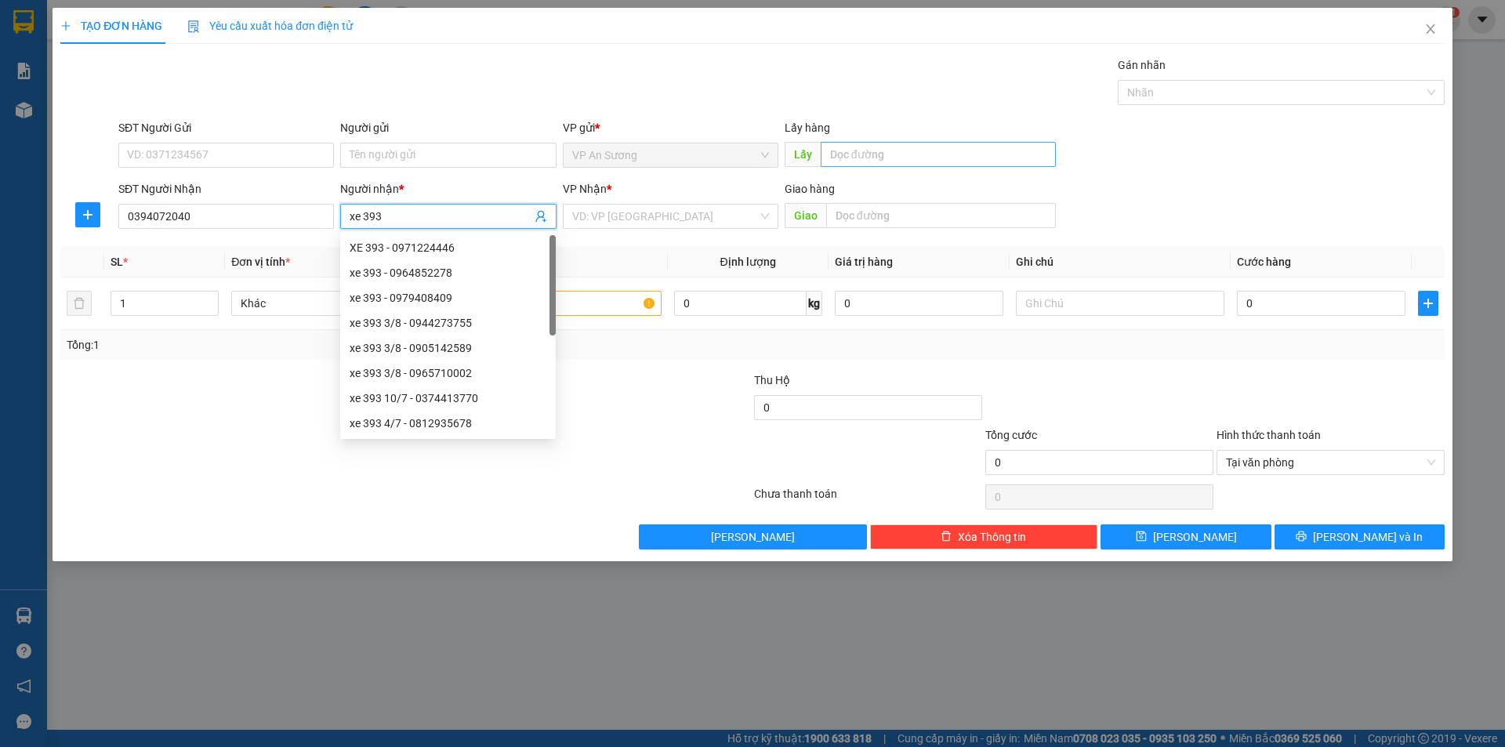
type input "xe 393"
click at [841, 145] on input "text" at bounding box center [938, 154] width 235 height 25
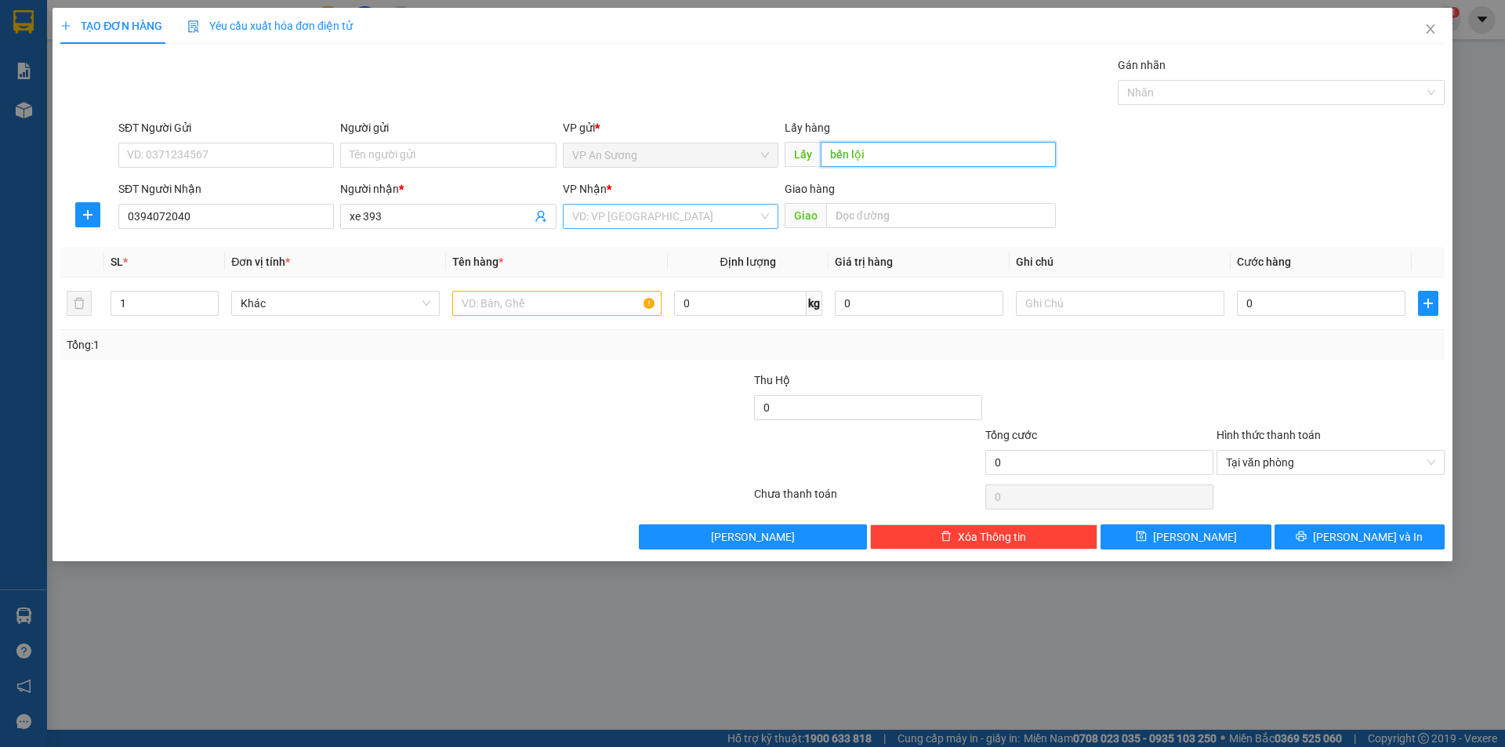
type input "bến lội"
click at [652, 217] on input "search" at bounding box center [665, 217] width 186 height 24
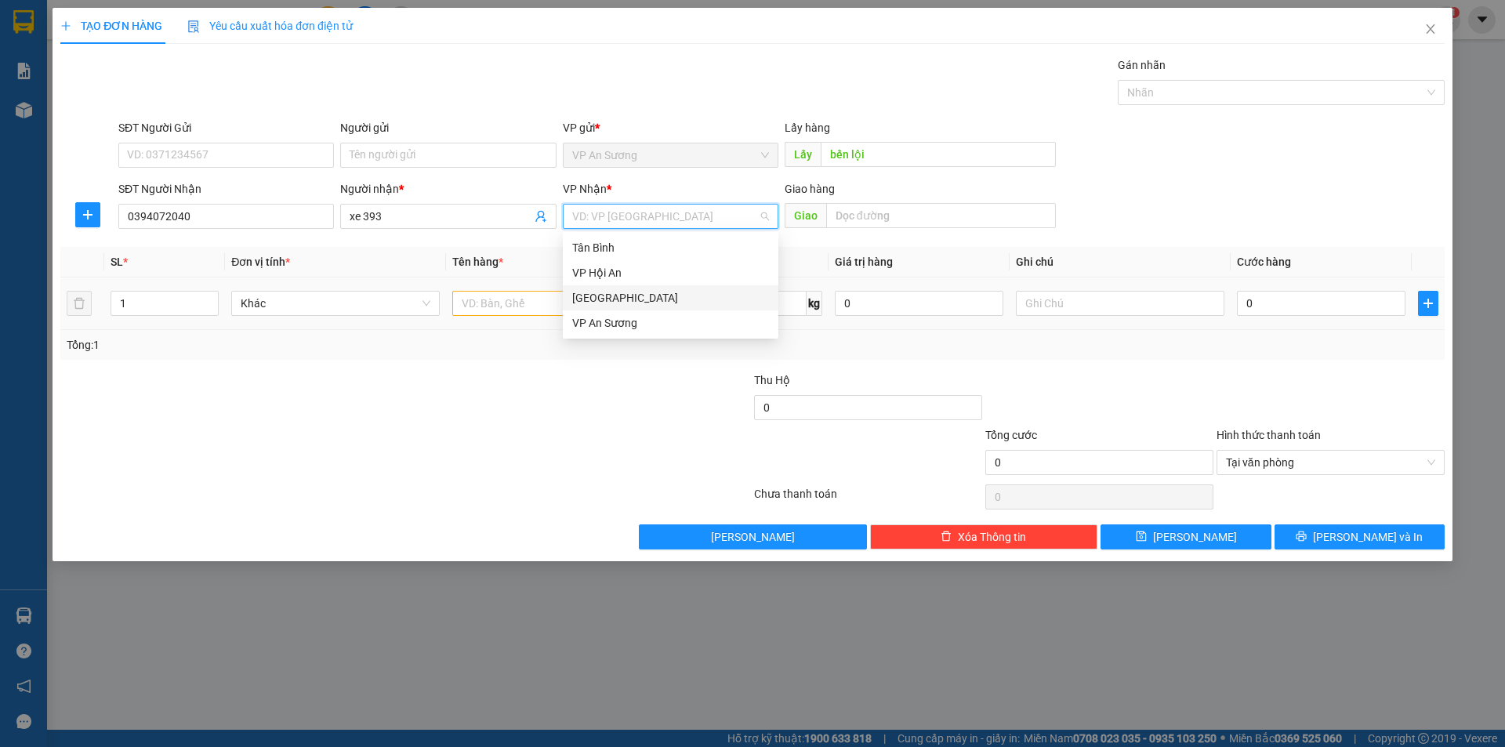
click at [596, 296] on div "Đà Nẵng" at bounding box center [670, 297] width 197 height 17
click at [505, 302] on input "text" at bounding box center [556, 303] width 209 height 25
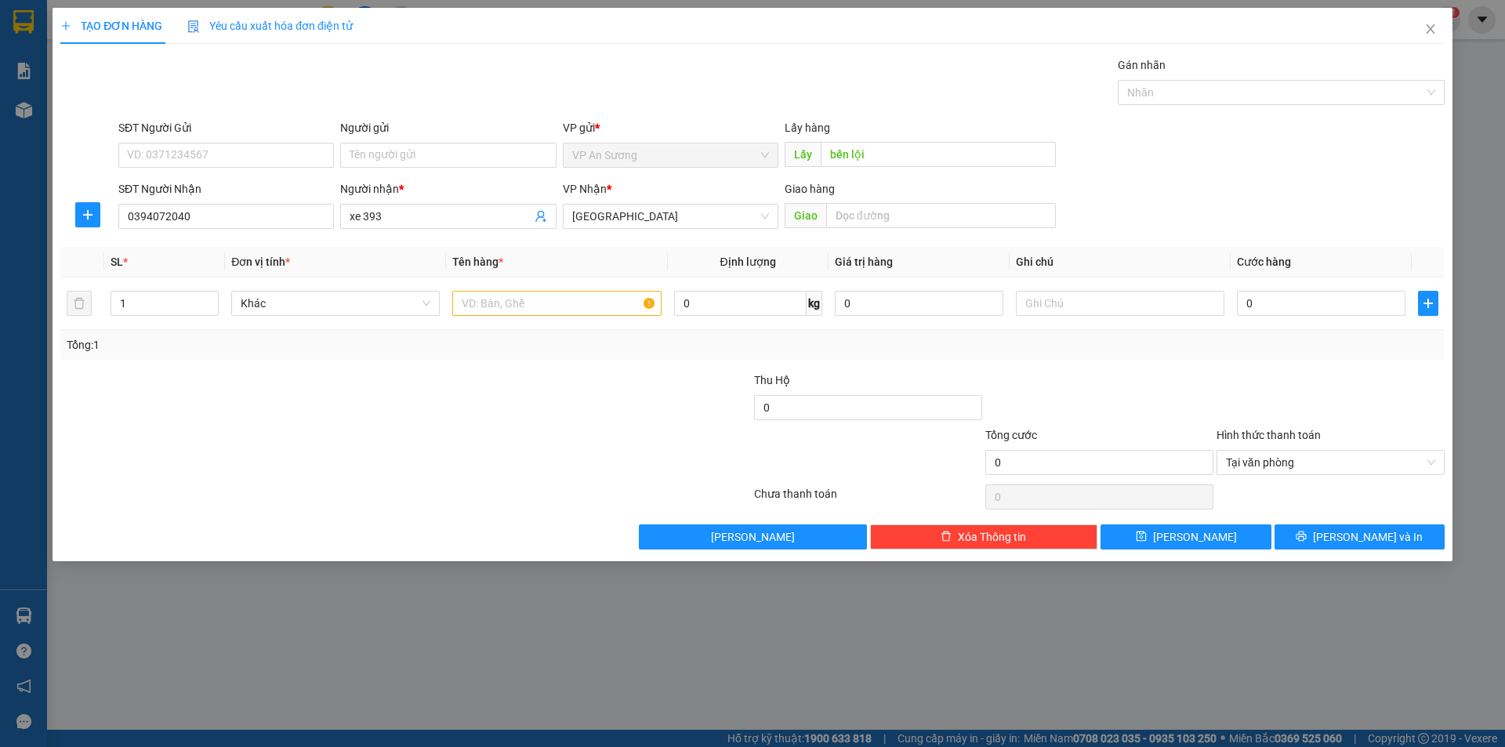
click at [1226, 115] on div "Transit Pickup Surcharge Ids Transit Deliver Surcharge Ids Transit Deliver Surc…" at bounding box center [752, 302] width 1385 height 493
click at [1229, 99] on div at bounding box center [1273, 92] width 303 height 19
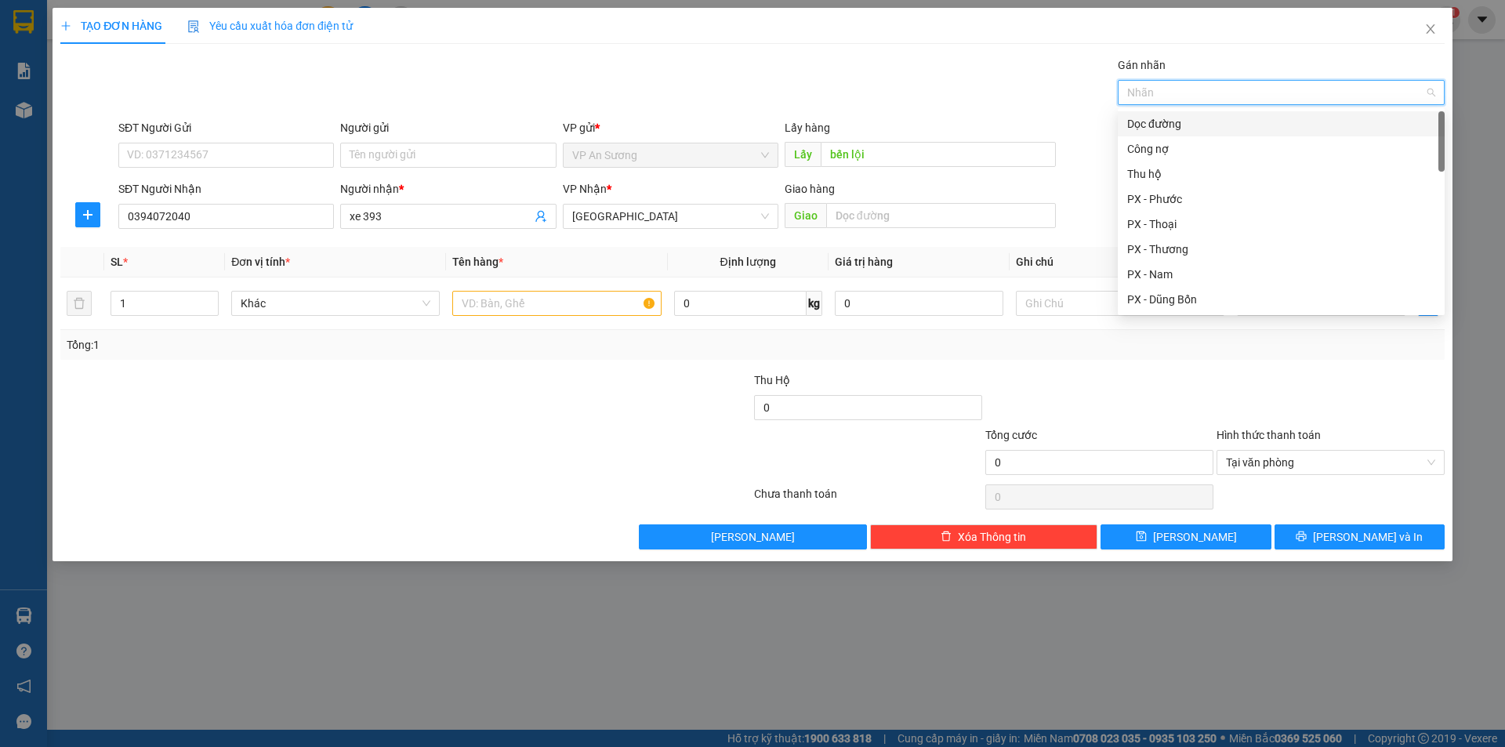
click at [1175, 133] on div "Dọc đường" at bounding box center [1281, 123] width 327 height 25
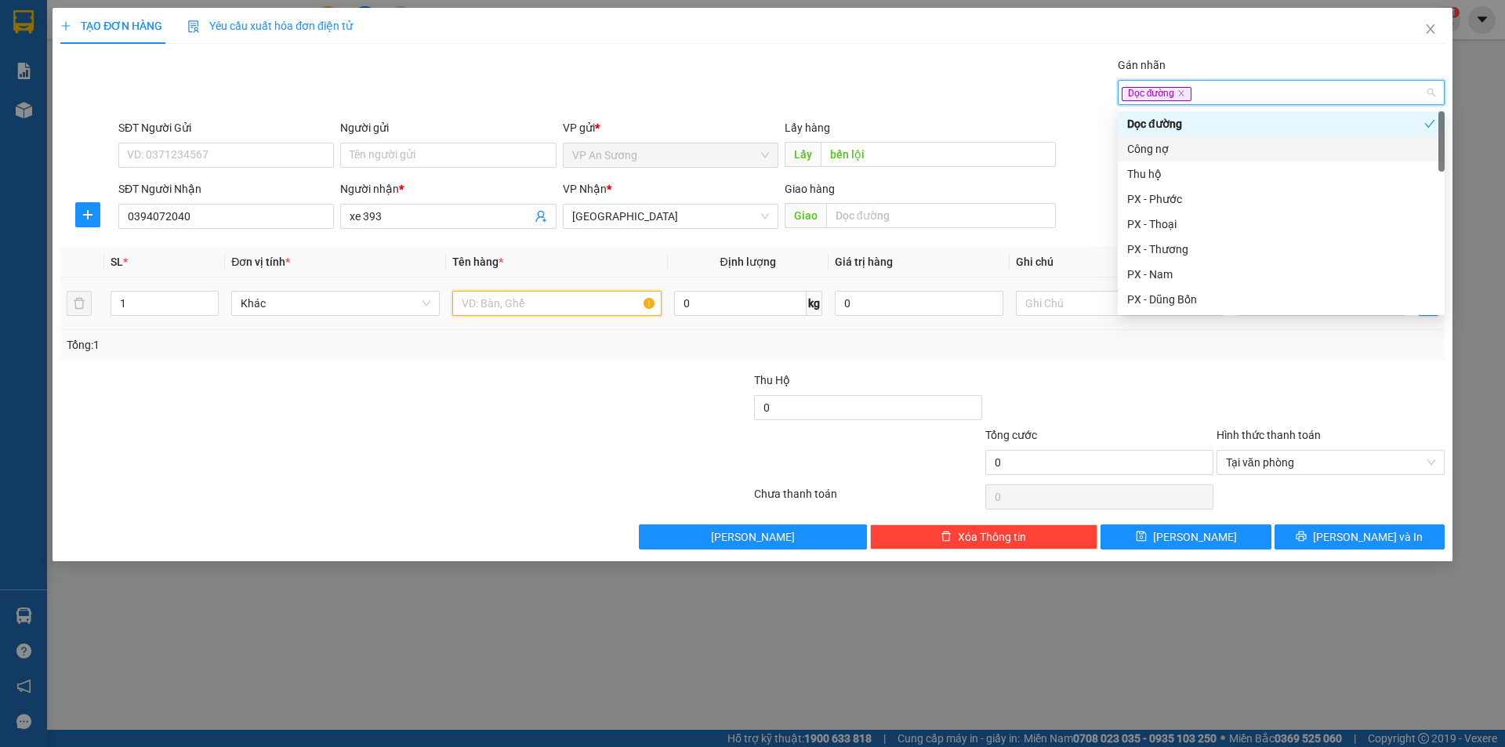
click at [621, 296] on input "text" at bounding box center [556, 303] width 209 height 25
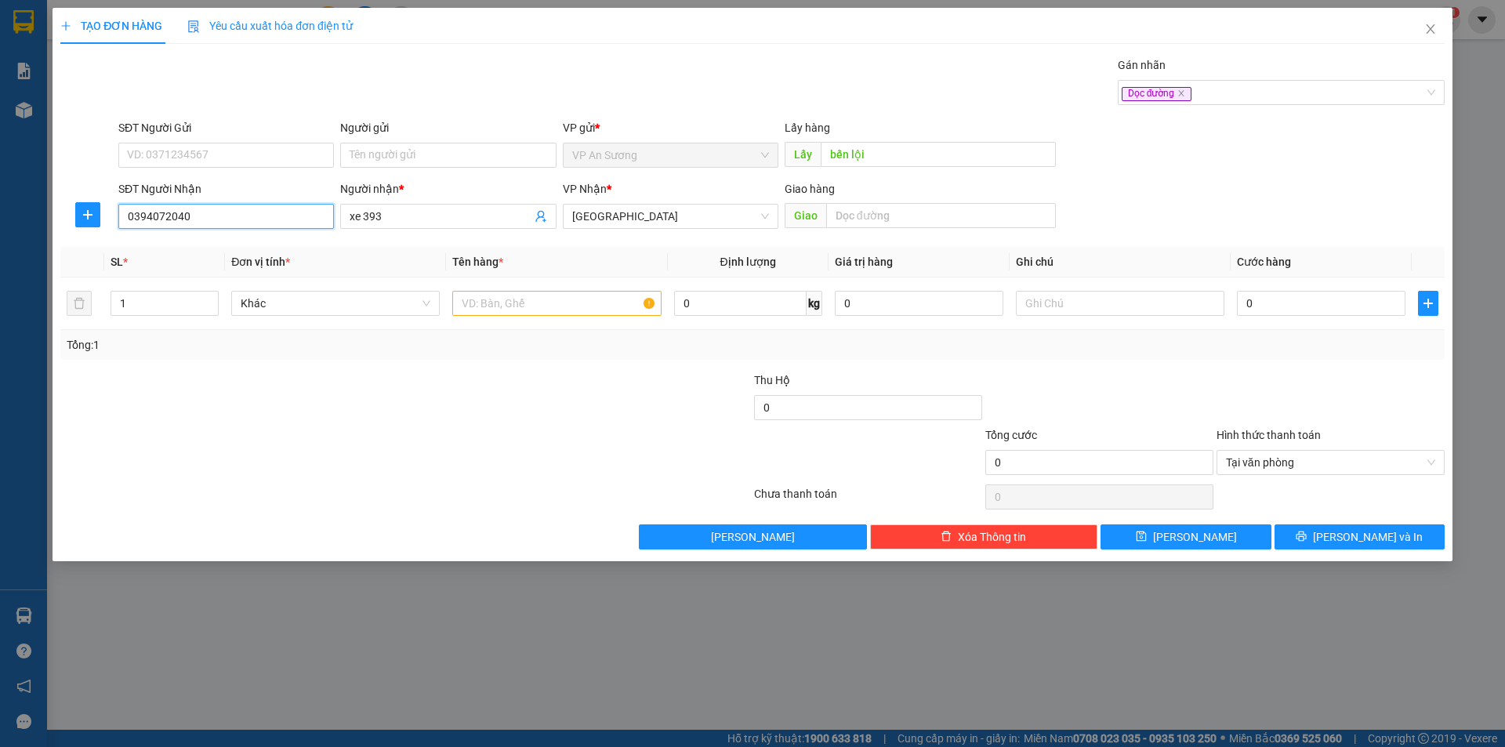
click at [250, 216] on input "0394072040" at bounding box center [226, 216] width 216 height 25
type input "0"
type input "0905404393"
click at [513, 303] on input "text" at bounding box center [556, 303] width 209 height 25
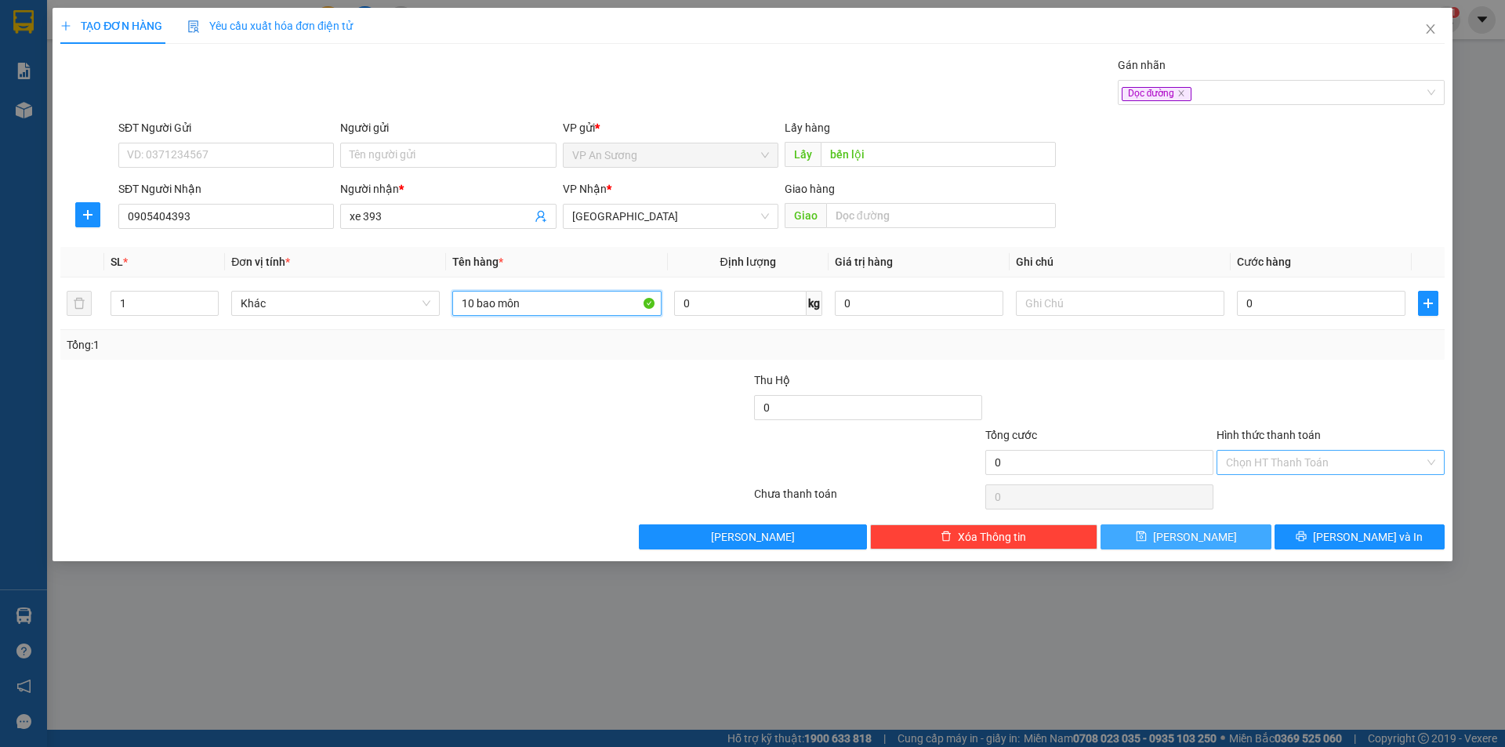
type input "10 bao môn"
drag, startPoint x: 1236, startPoint y: 542, endPoint x: 554, endPoint y: 372, distance: 702.9
click at [1235, 542] on button "Lưu" at bounding box center [1186, 537] width 170 height 25
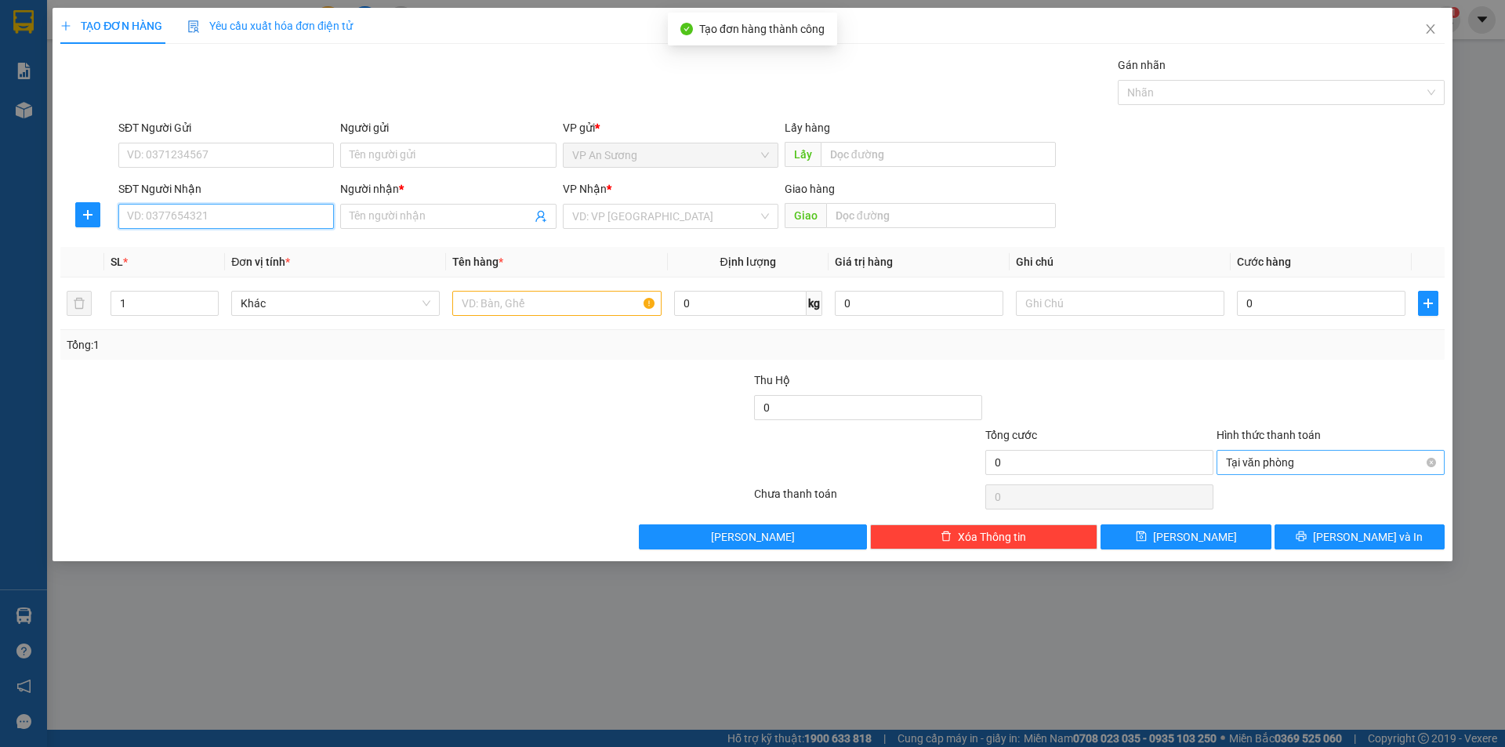
click at [214, 219] on input "SĐT Người Nhận" at bounding box center [226, 216] width 216 height 25
type input "0905404393"
click at [420, 212] on input "Người nhận *" at bounding box center [440, 216] width 181 height 17
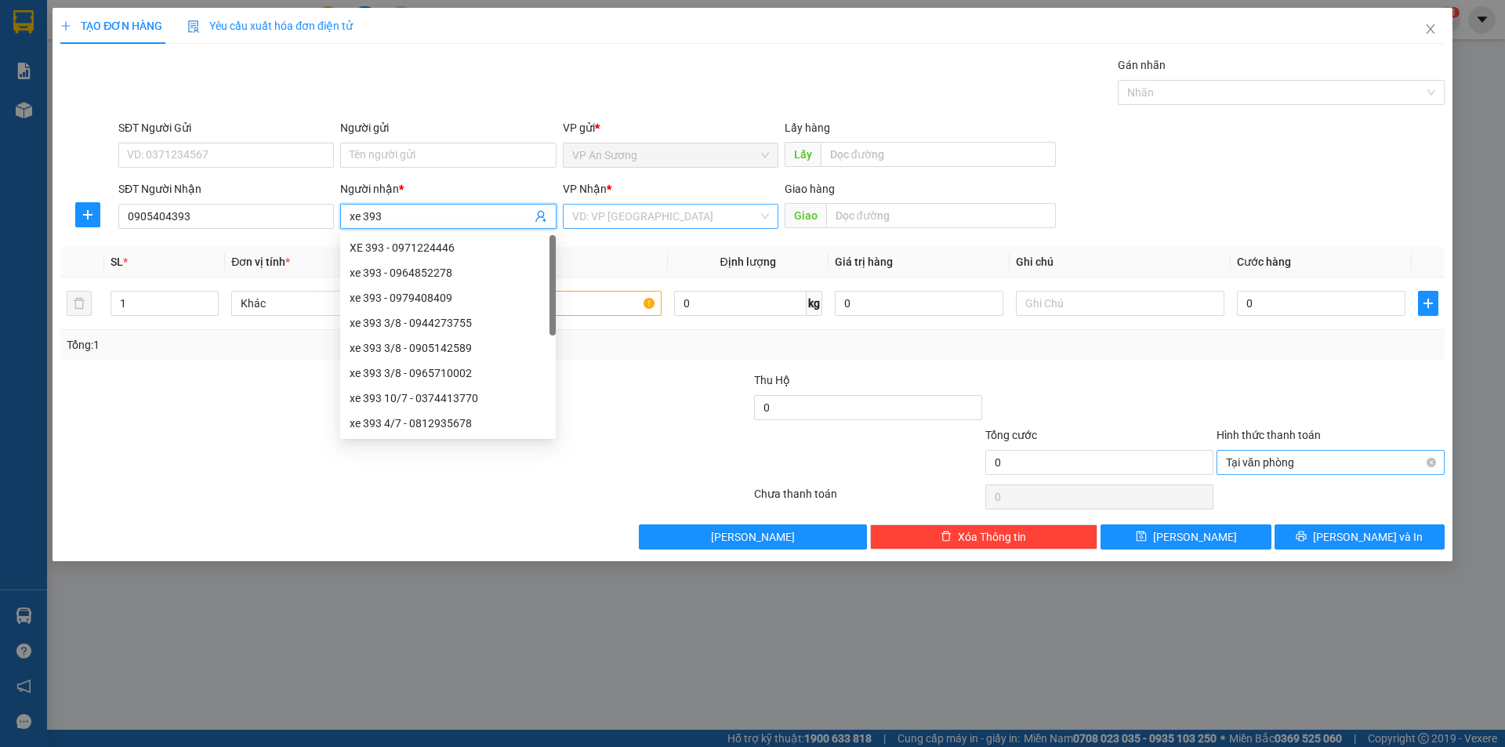
type input "xe 393"
click at [672, 213] on input "search" at bounding box center [665, 217] width 186 height 24
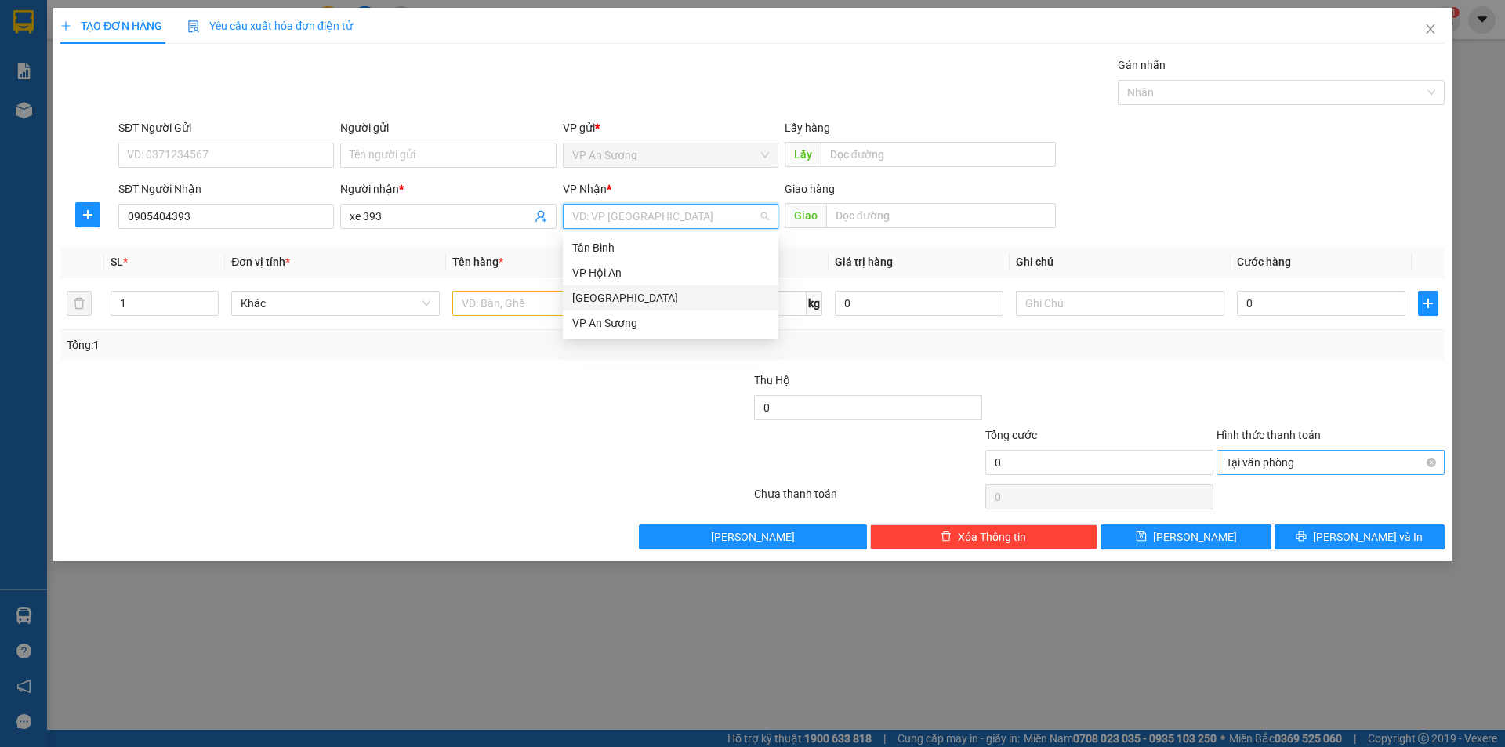
click at [629, 300] on div "Đà Nẵng" at bounding box center [670, 297] width 197 height 17
click at [459, 308] on input "text" at bounding box center [556, 303] width 209 height 25
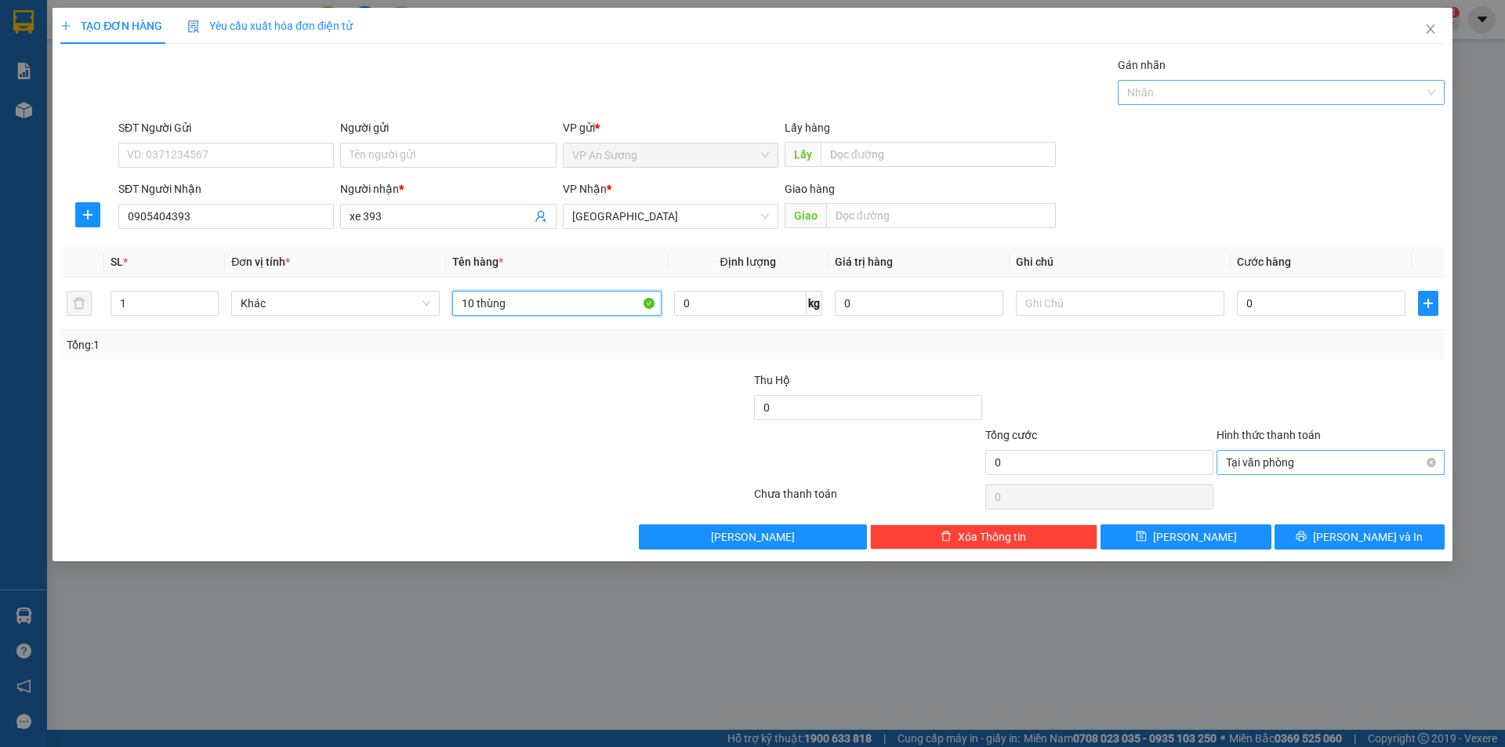
click at [1189, 96] on div at bounding box center [1273, 92] width 303 height 19
type input "10 thùng"
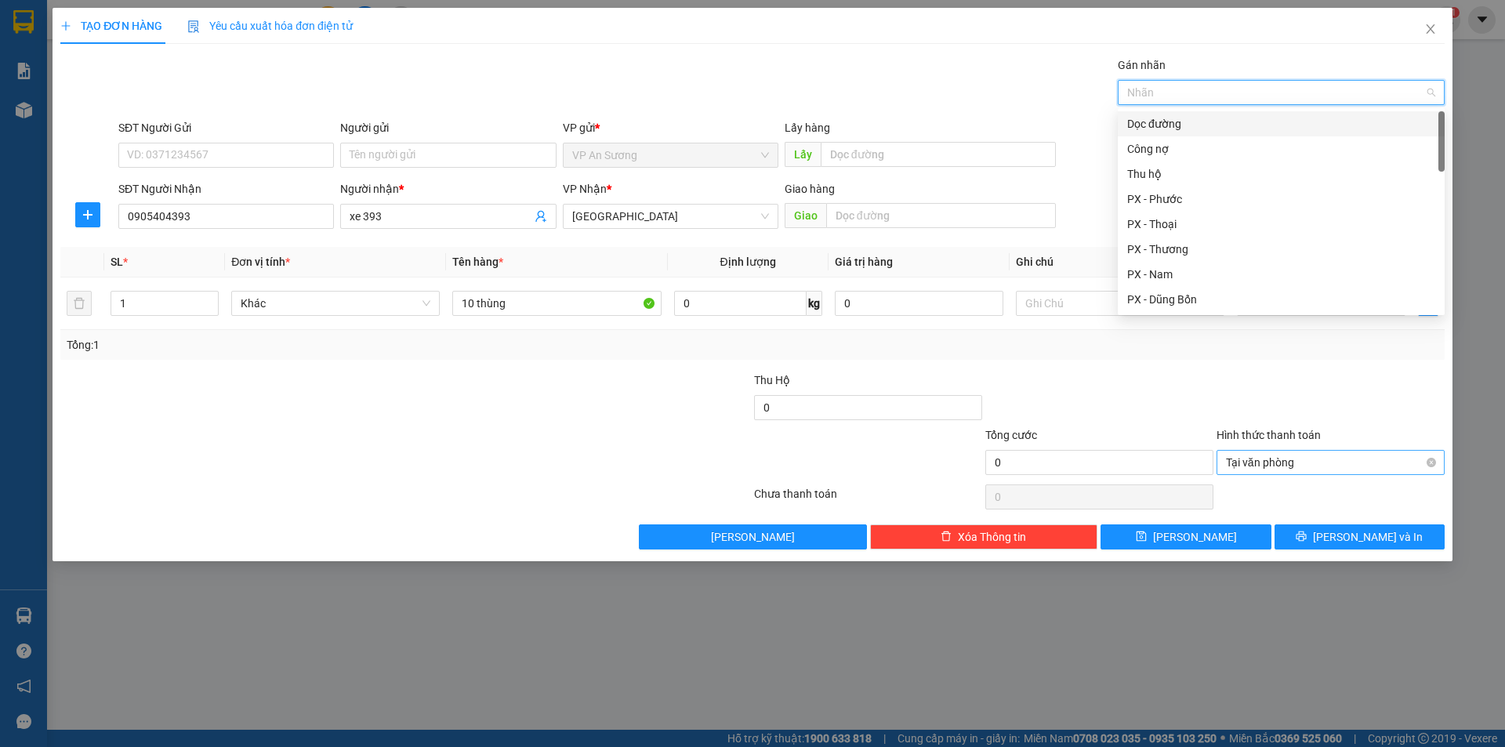
click at [1175, 133] on div "Dọc đường" at bounding box center [1281, 123] width 327 height 25
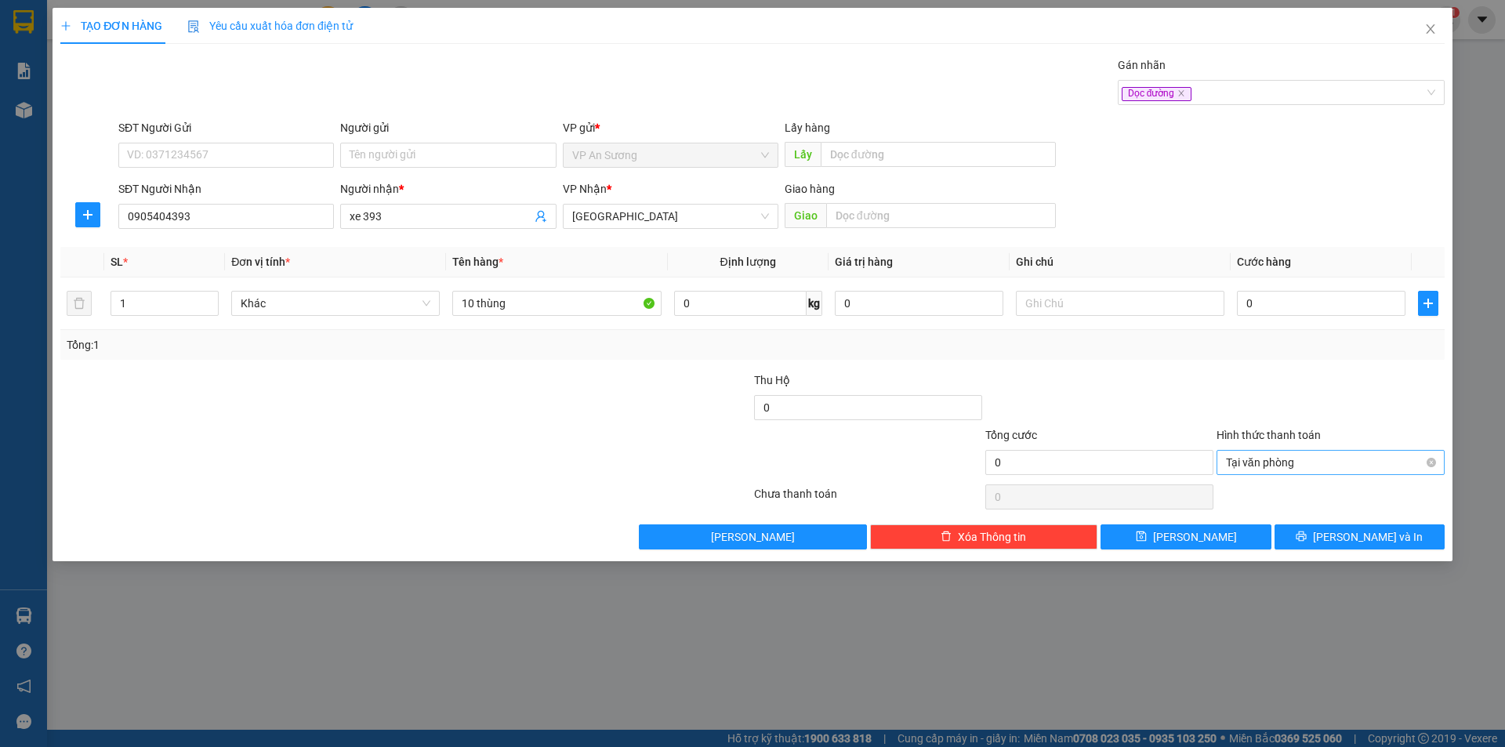
drag, startPoint x: 1313, startPoint y: 365, endPoint x: 1385, endPoint y: 447, distance: 108.4
click at [1354, 397] on div "Transit Pickup Surcharge Ids Transit Deliver Surcharge Ids Transit Deliver Surc…" at bounding box center [752, 302] width 1385 height 493
click at [1200, 525] on button "Lưu" at bounding box center [1186, 537] width 170 height 25
click at [1432, 27] on icon "close" at bounding box center [1431, 29] width 13 height 13
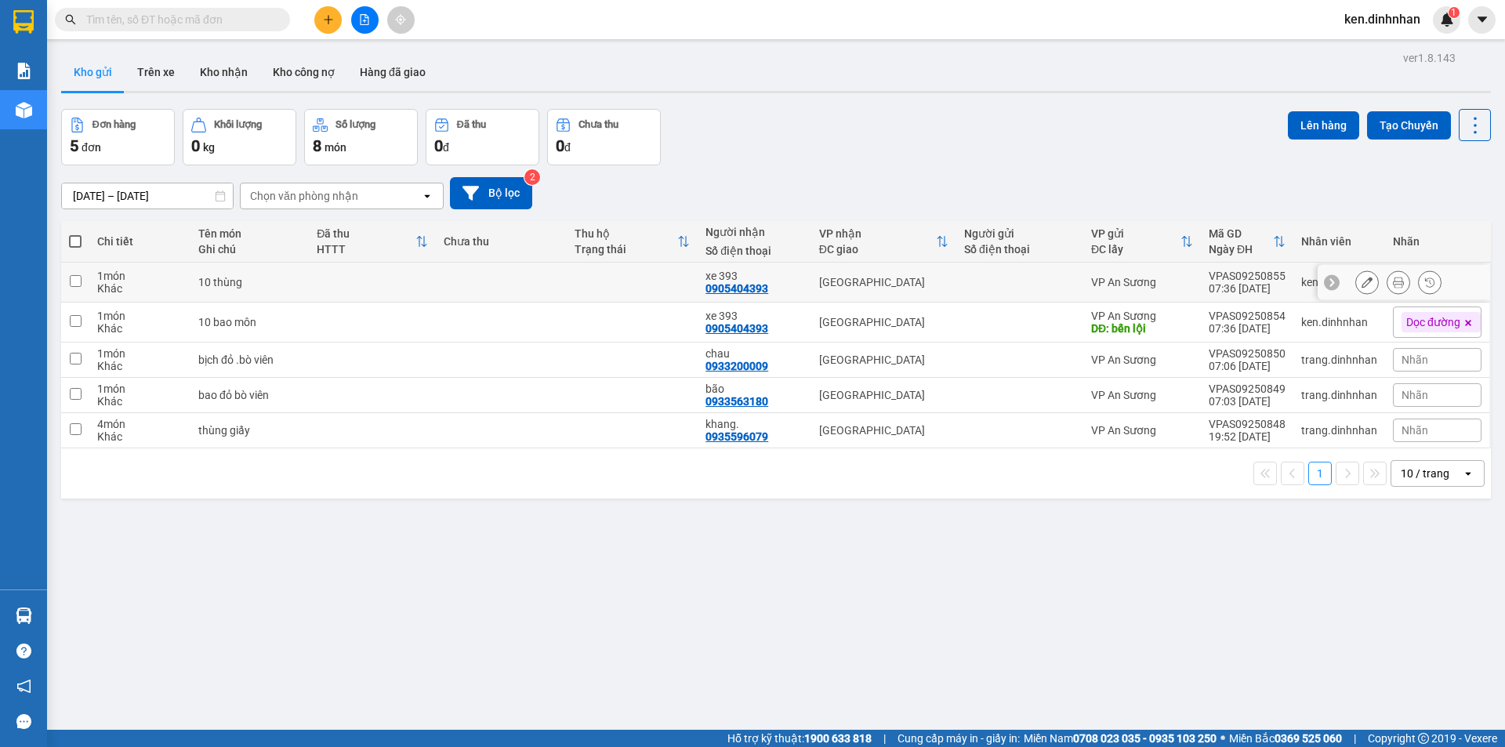
click at [522, 291] on td at bounding box center [501, 283] width 131 height 40
checkbox input "true"
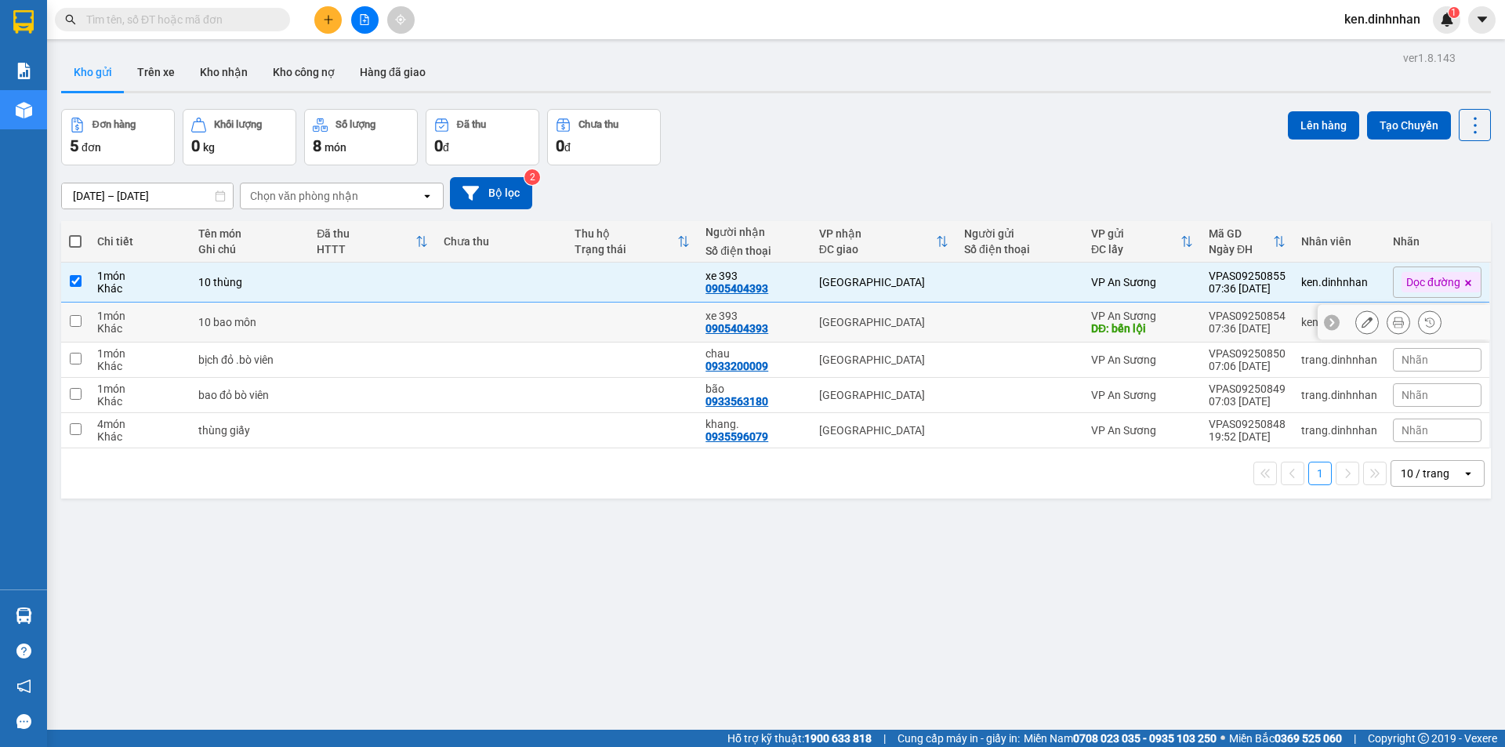
drag, startPoint x: 526, startPoint y: 318, endPoint x: 1046, endPoint y: 238, distance: 526.0
click at [533, 319] on td at bounding box center [501, 323] width 131 height 40
checkbox input "true"
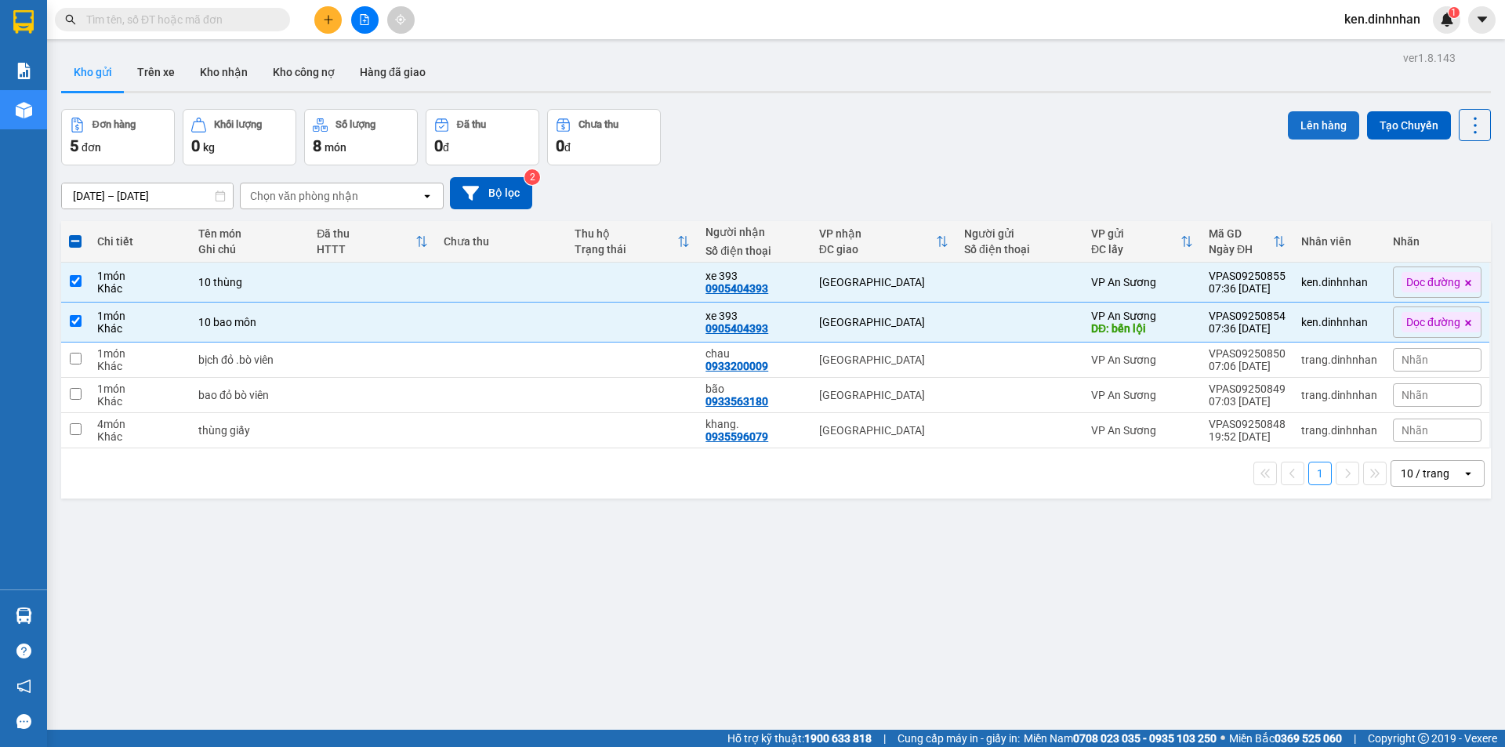
click at [1289, 135] on button "Lên hàng" at bounding box center [1323, 125] width 71 height 28
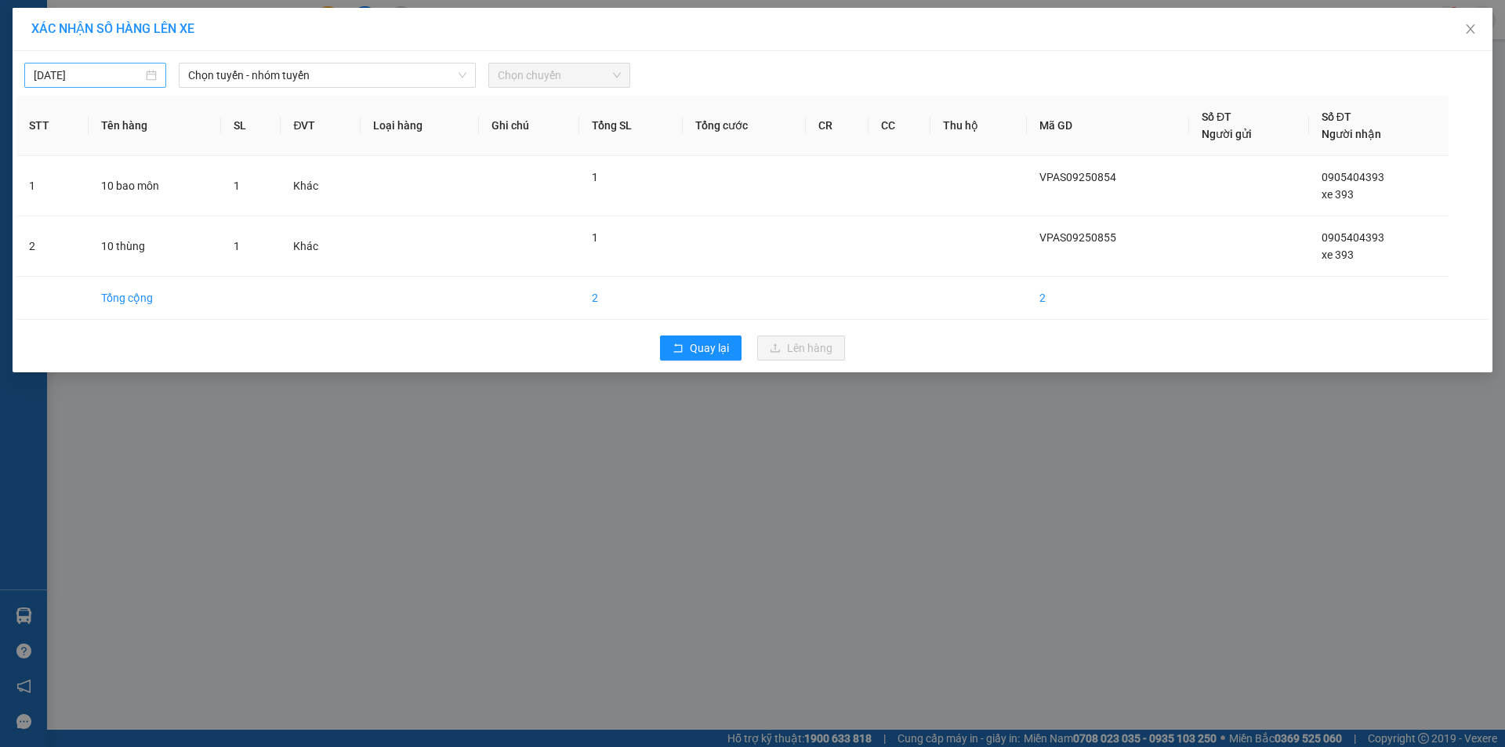
click at [102, 73] on input "12/09/2025" at bounding box center [88, 75] width 109 height 17
click at [162, 189] on div "11" at bounding box center [160, 189] width 19 height 19
type input "11/09/2025"
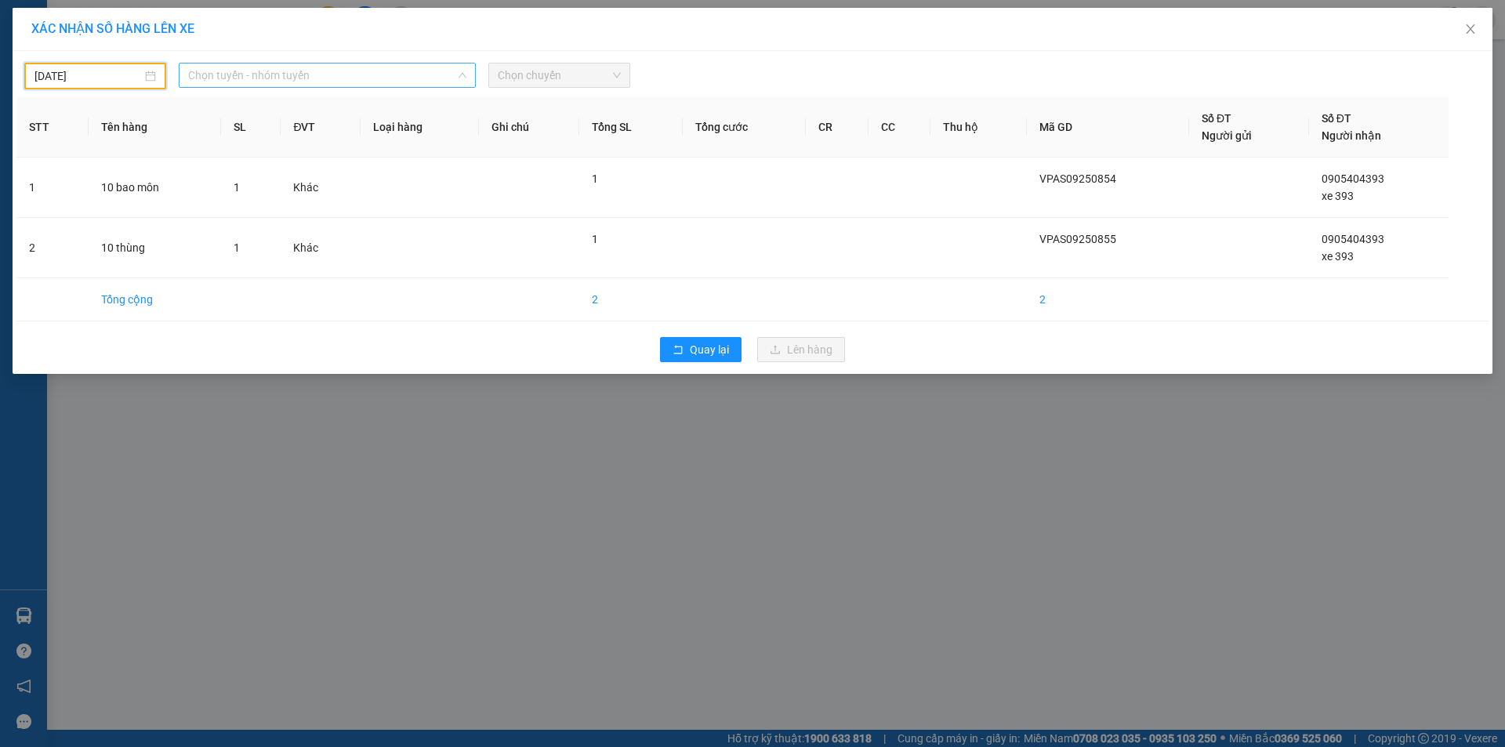
drag, startPoint x: 368, startPoint y: 81, endPoint x: 343, endPoint y: 135, distance: 59.3
click at [365, 84] on span "Chọn tuyến - nhóm tuyến" at bounding box center [327, 76] width 278 height 24
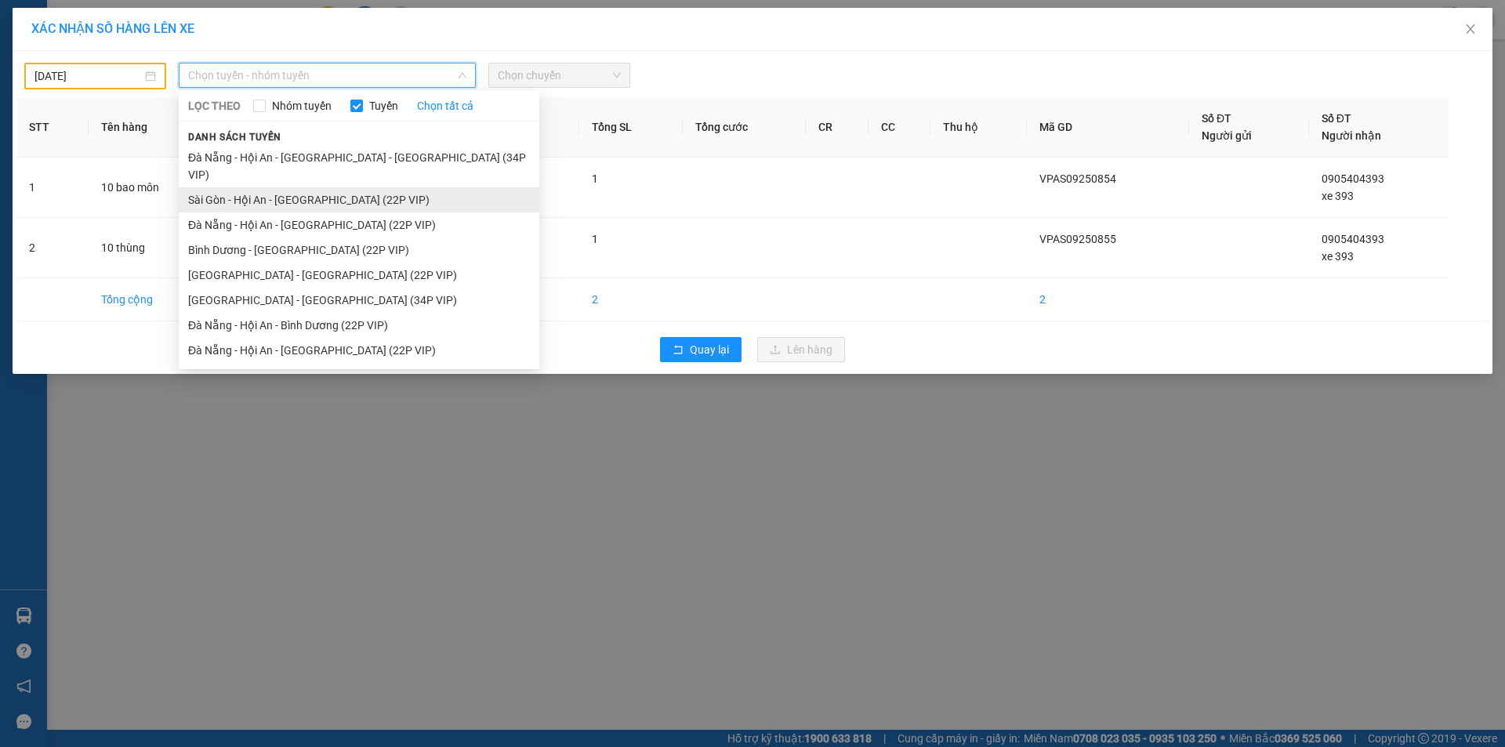
drag, startPoint x: 334, startPoint y: 171, endPoint x: 539, endPoint y: 110, distance: 214.3
click at [334, 187] on li "Sài Gòn - Hội An - Đà Nẵng (22P VIP)" at bounding box center [359, 199] width 361 height 25
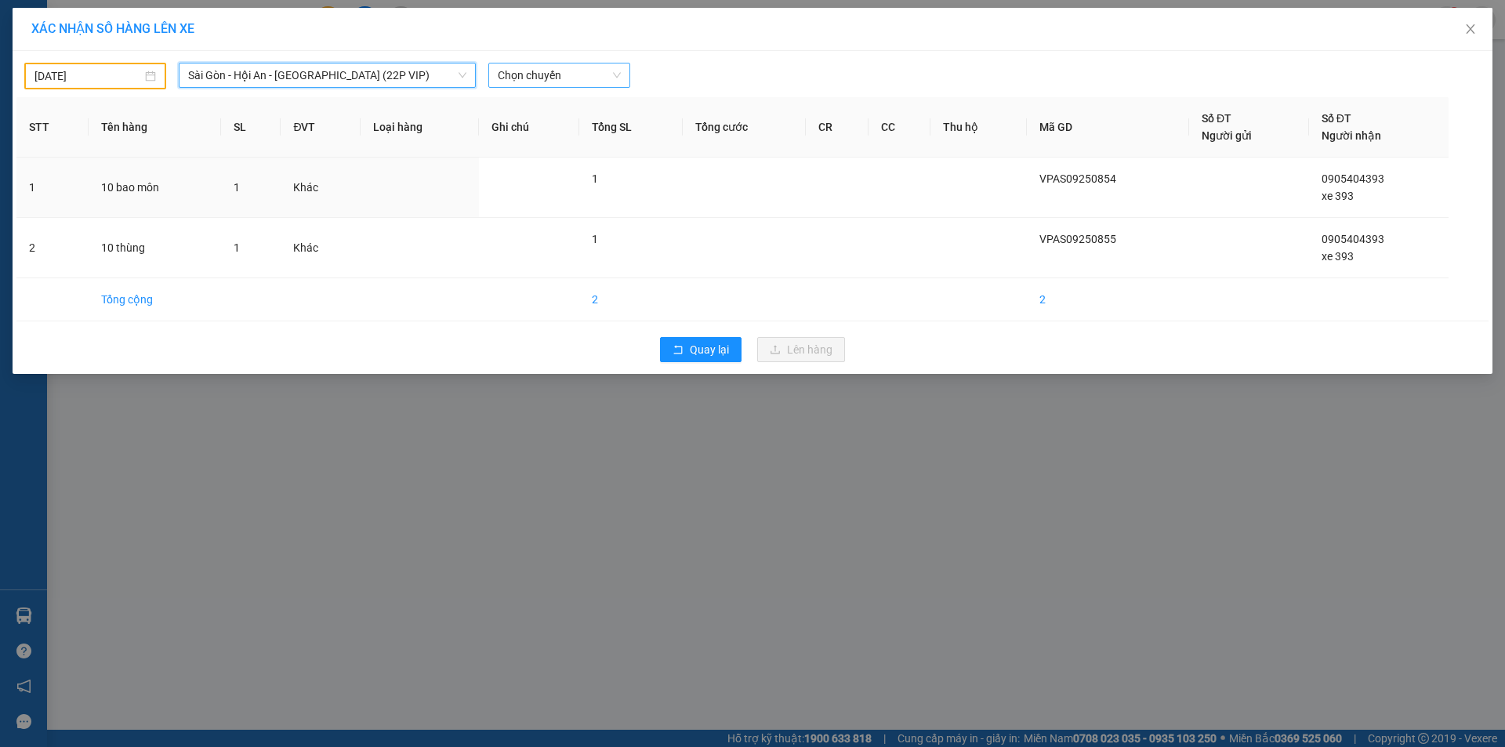
click at [576, 71] on span "Chọn chuyến" at bounding box center [559, 76] width 123 height 24
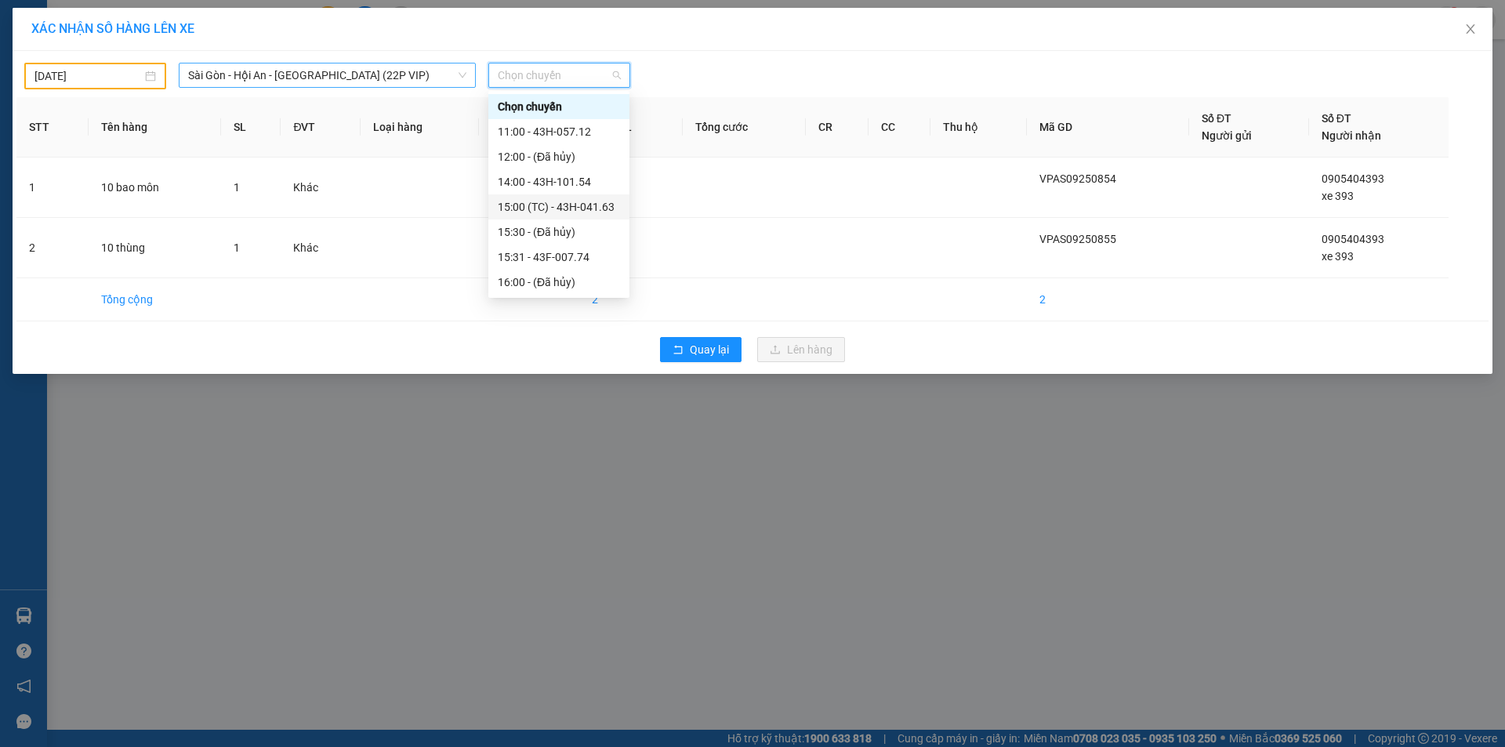
click at [208, 76] on span "Sài Gòn - Hội An - Đà Nẵng (22P VIP)" at bounding box center [327, 76] width 278 height 24
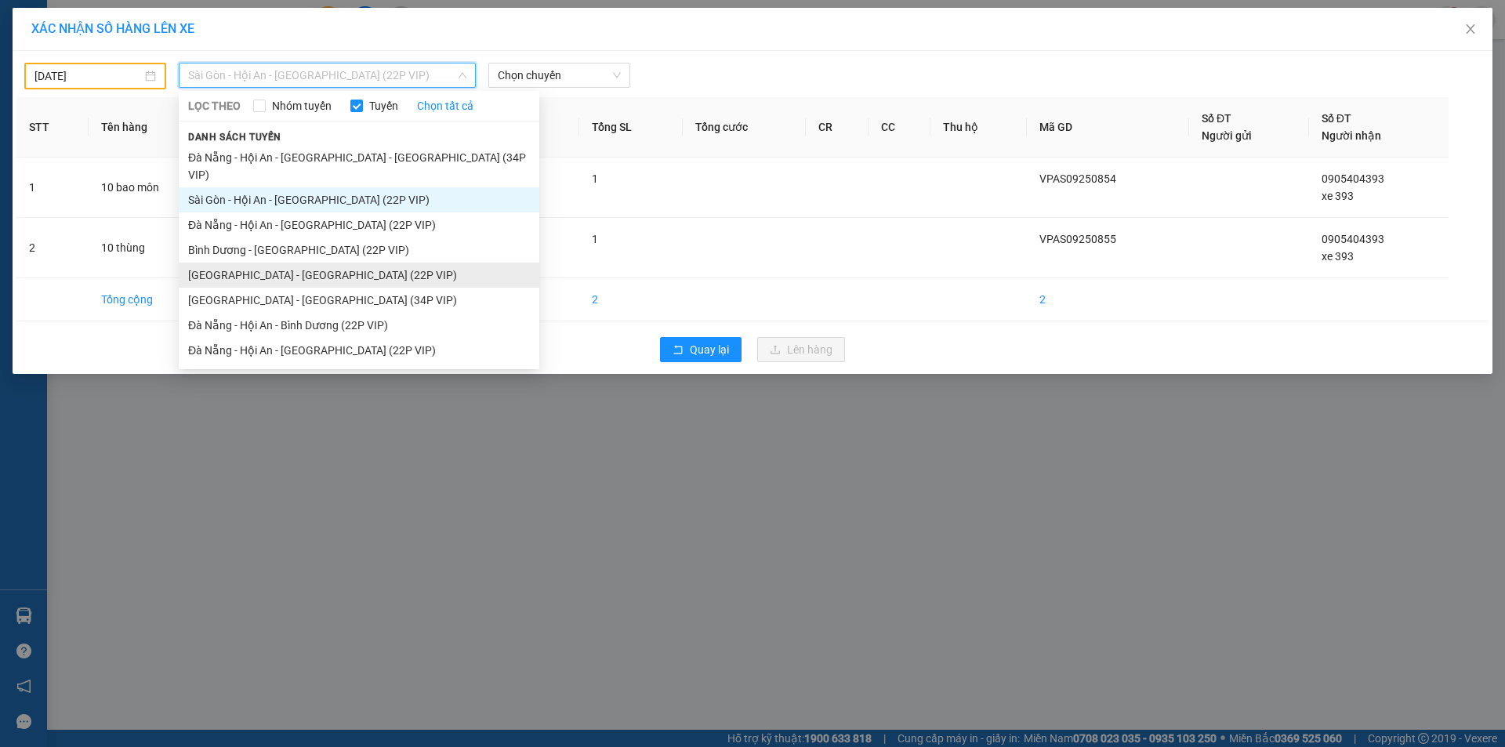
click at [250, 263] on li "Sài Gòn - Đà Nẵng (22P VIP)" at bounding box center [359, 275] width 361 height 25
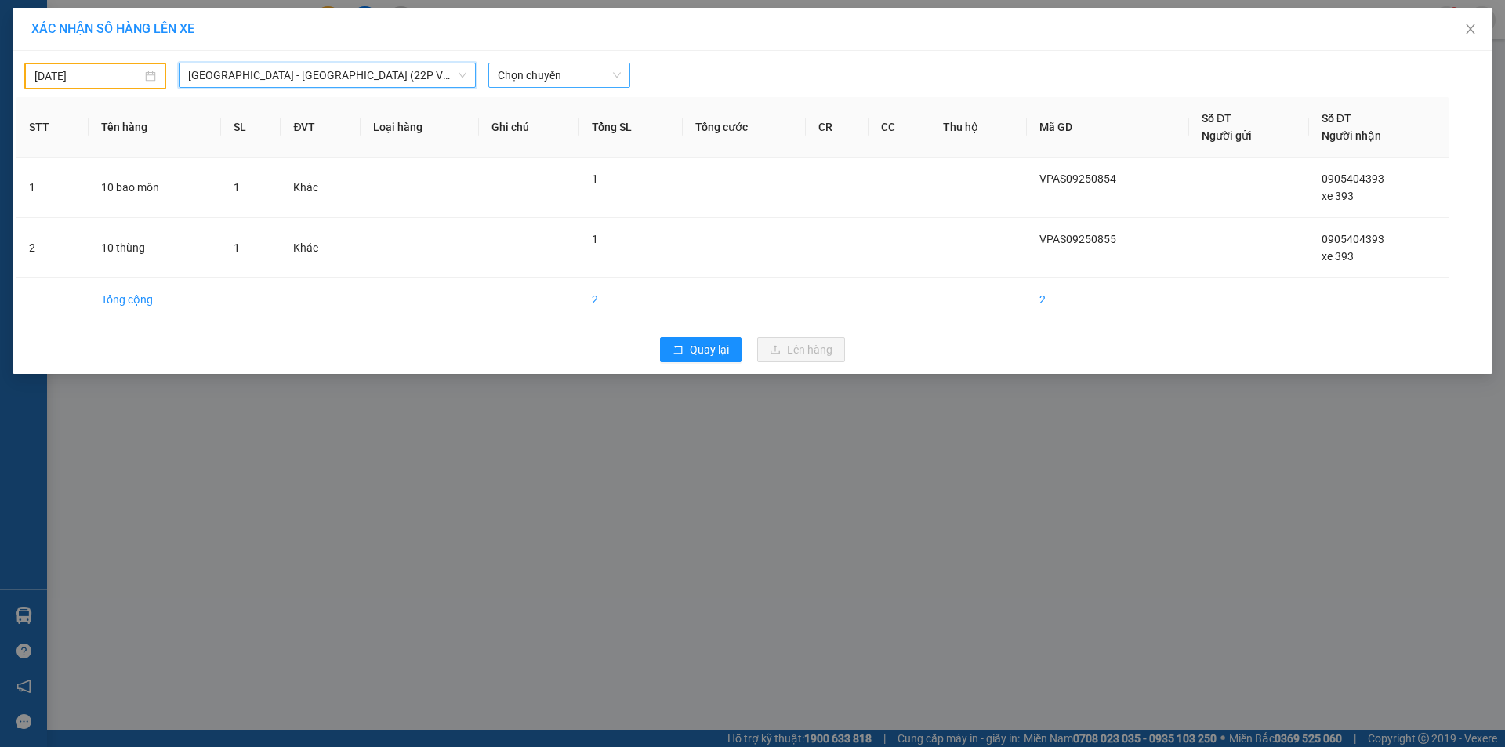
click at [515, 70] on span "Chọn chuyến" at bounding box center [559, 76] width 123 height 24
click at [523, 101] on div "Chọn chuyến" at bounding box center [559, 106] width 122 height 17
click at [274, 67] on span "Sài Gòn - Đà Nẵng (22P VIP)" at bounding box center [327, 76] width 278 height 24
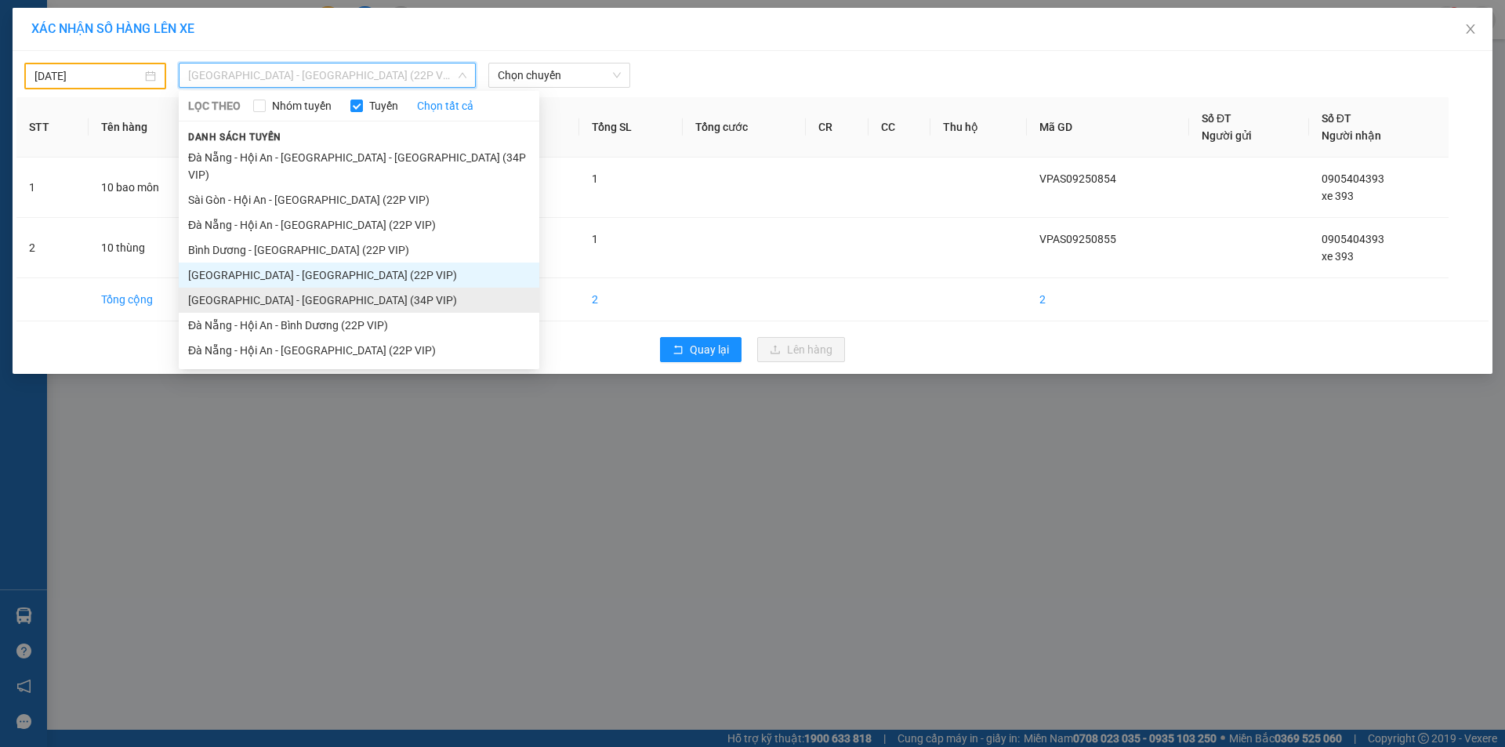
click at [251, 288] on li "Sài Gòn - Đà Nẵng (34P VIP)" at bounding box center [359, 300] width 361 height 25
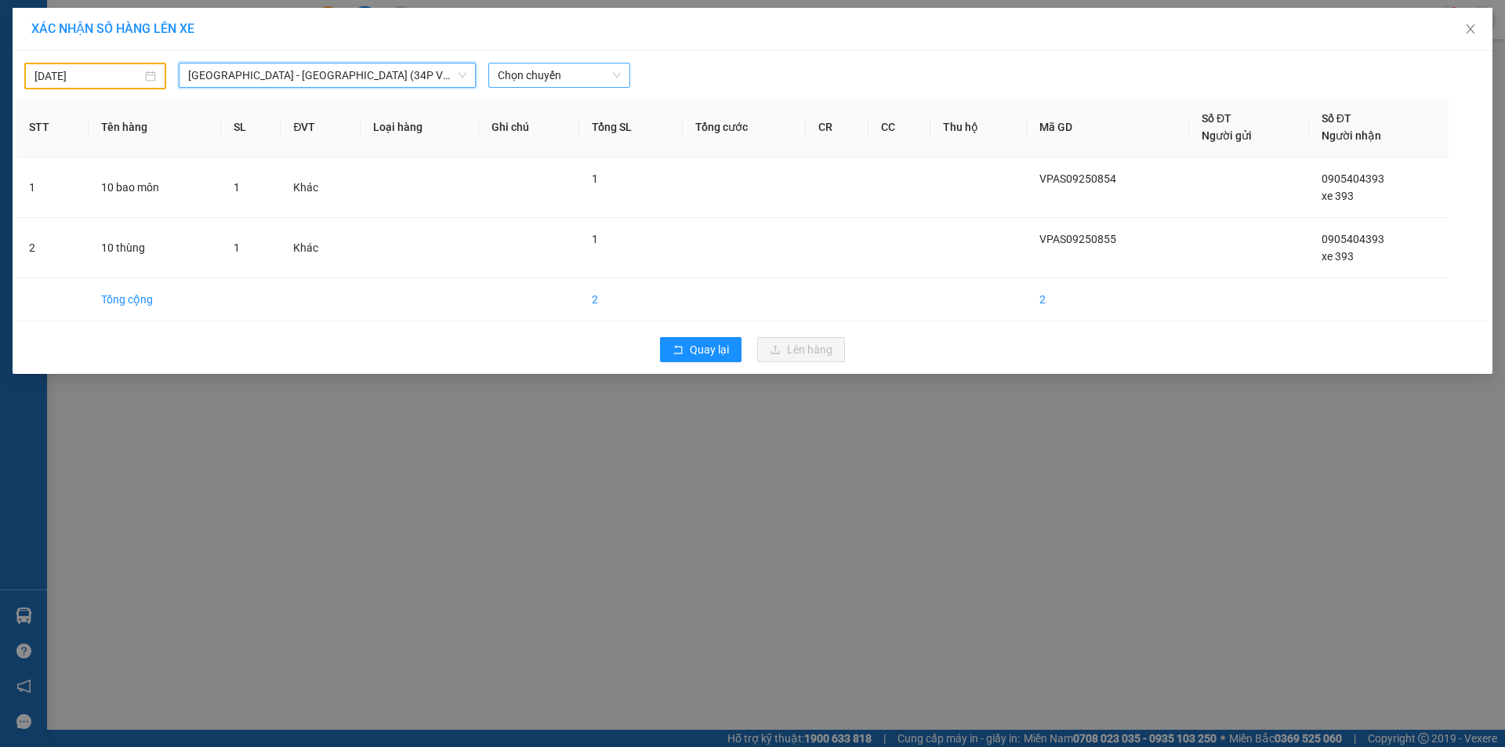
click at [515, 71] on span "Chọn chuyến" at bounding box center [559, 76] width 123 height 24
click at [379, 73] on span "Sài Gòn - Đà Nẵng (34P VIP)" at bounding box center [327, 76] width 278 height 24
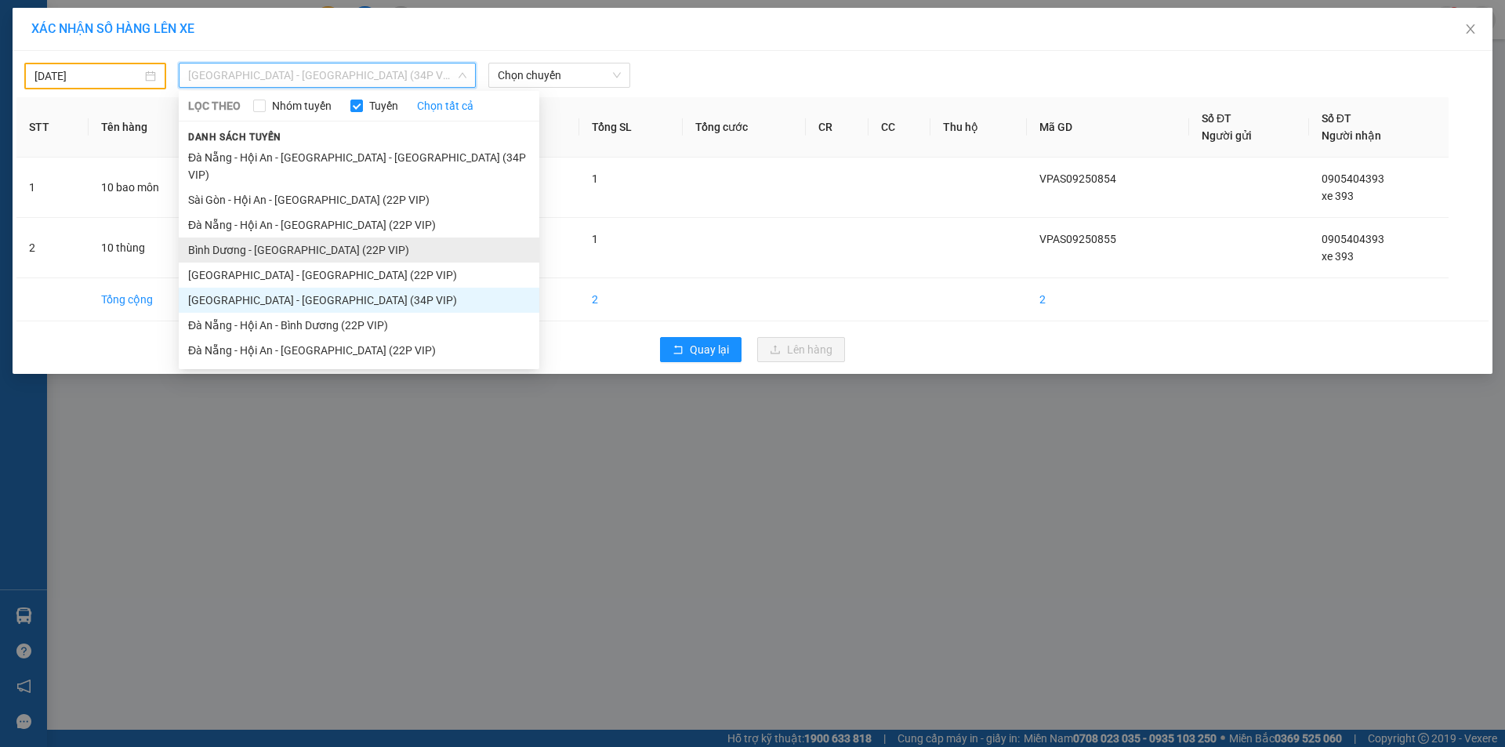
click at [249, 238] on li "Bình Dương - Đà Nẵng (22P VIP)" at bounding box center [359, 250] width 361 height 25
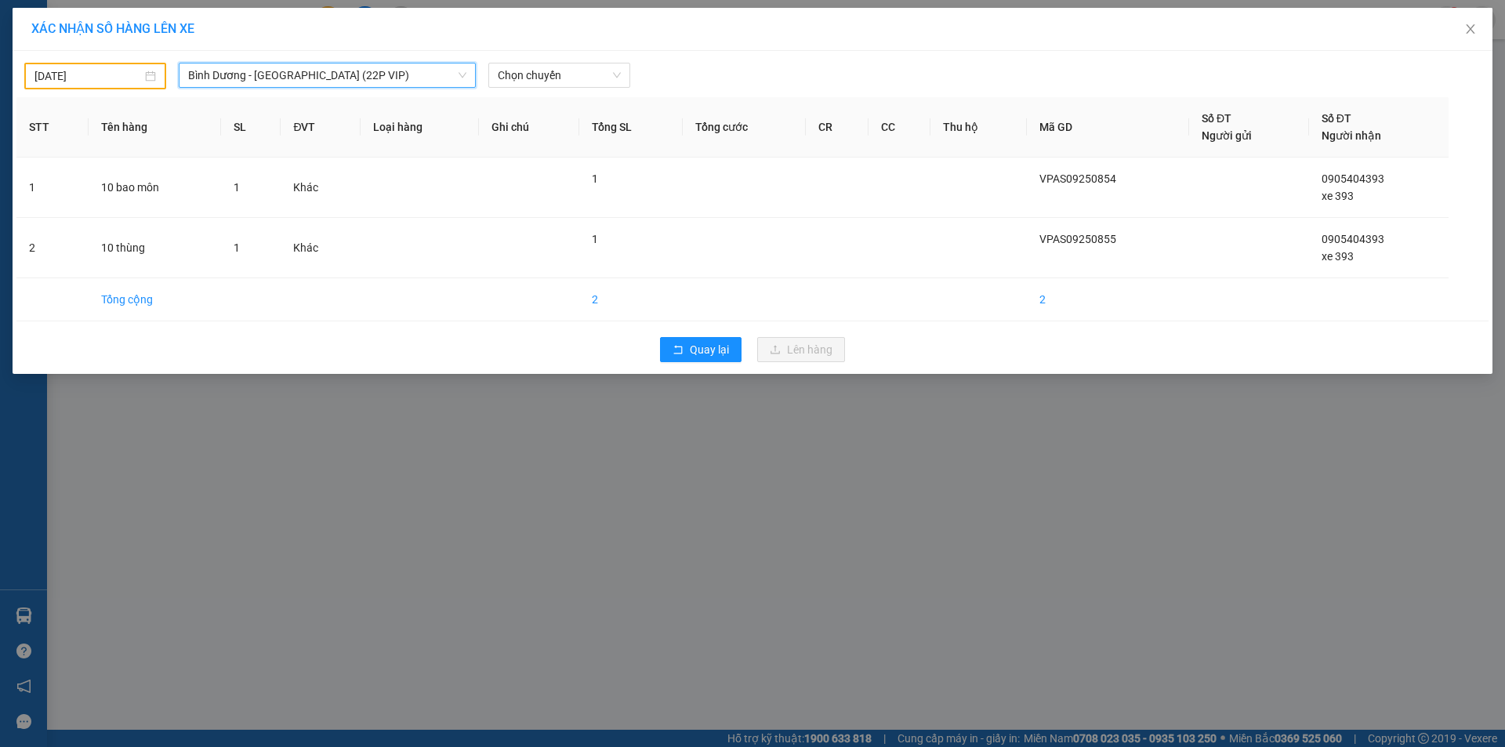
click at [552, 59] on div "11/09/2025 Bình Dương - Đà Nẵng (22P VIP) Bình Dương - Đà Nẵng (22P VIP) LỌC TH…" at bounding box center [752, 72] width 1473 height 35
click at [555, 71] on span "Chọn chuyến" at bounding box center [559, 76] width 123 height 24
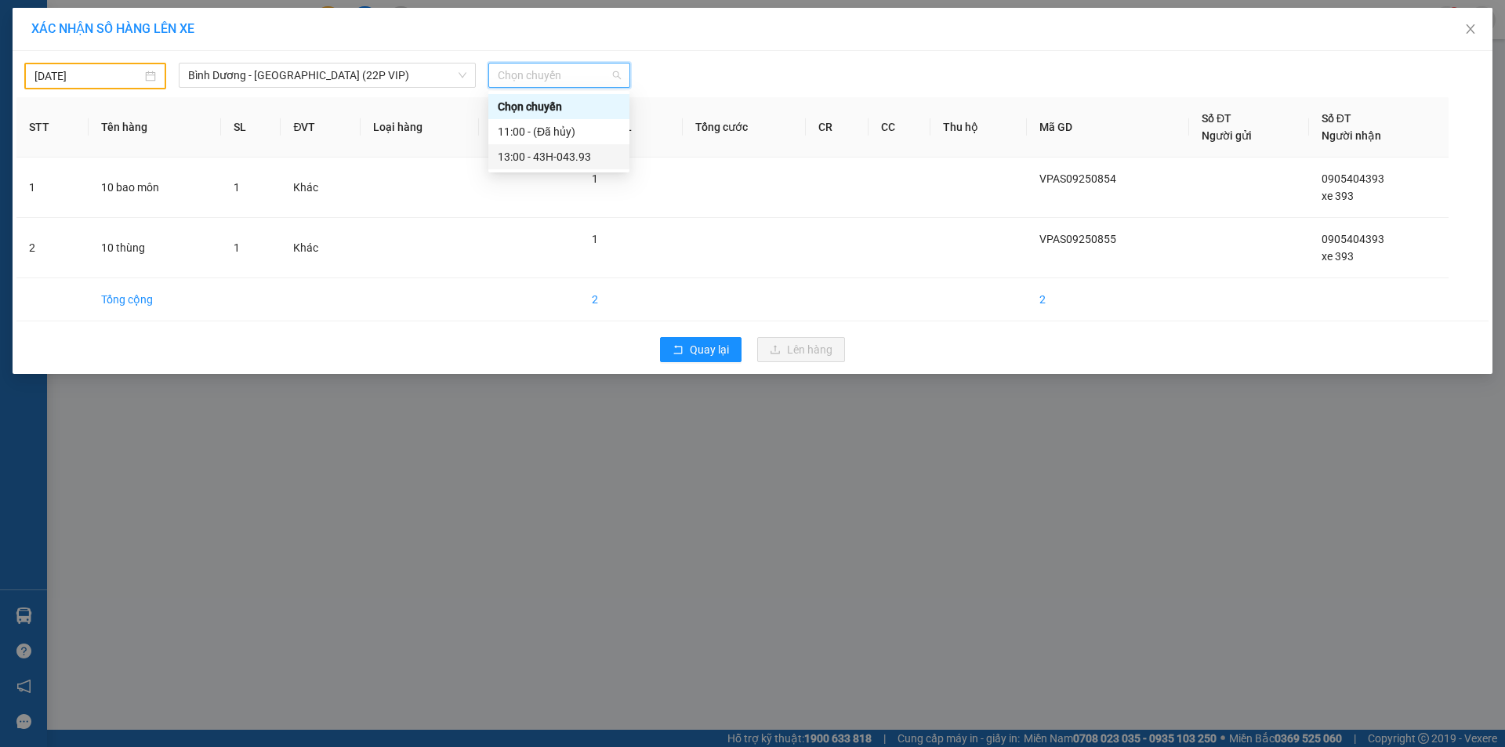
click at [552, 154] on div "13:00 - 43H-043.93" at bounding box center [559, 156] width 122 height 17
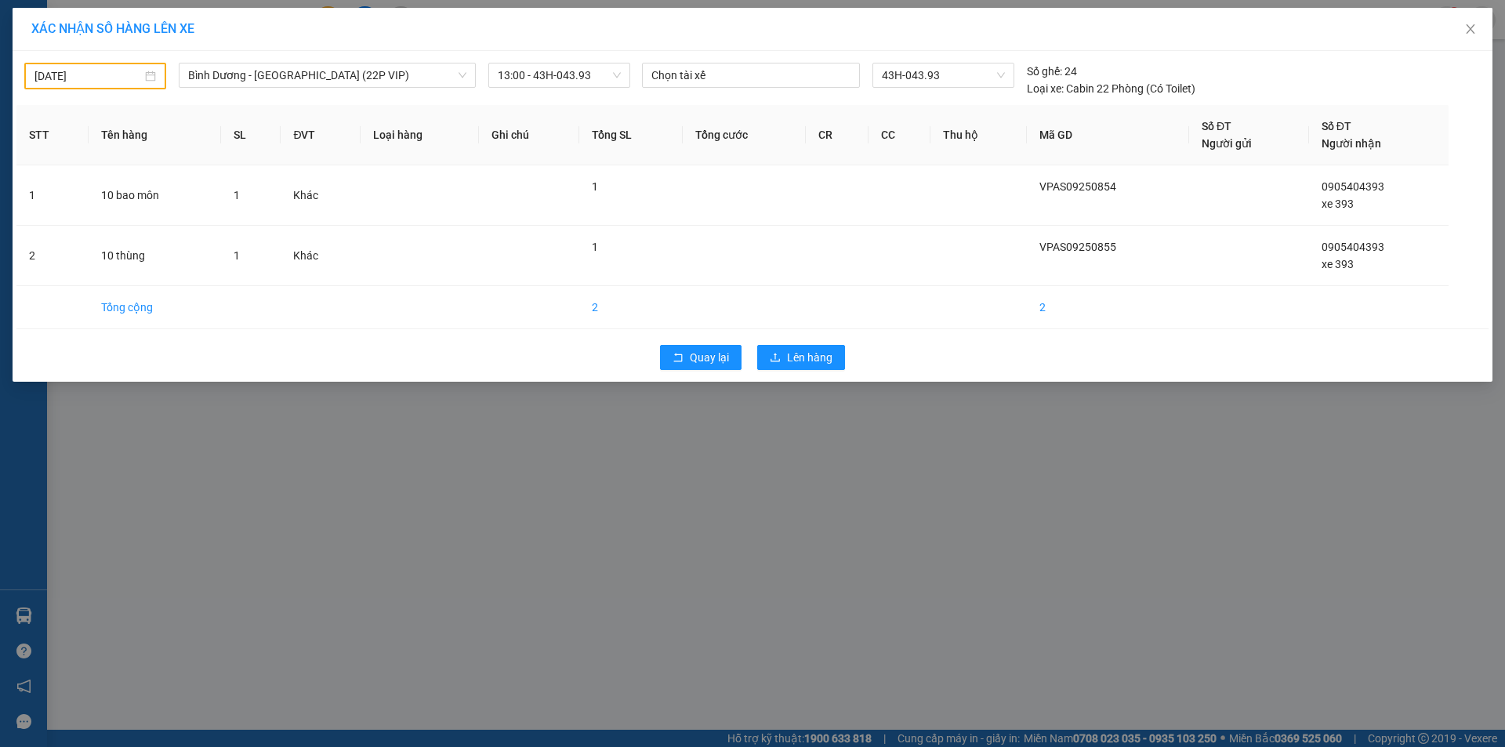
click at [796, 341] on div "Quay lại Lên hàng" at bounding box center [752, 357] width 1473 height 41
click at [797, 363] on span "Lên hàng" at bounding box center [809, 357] width 45 height 17
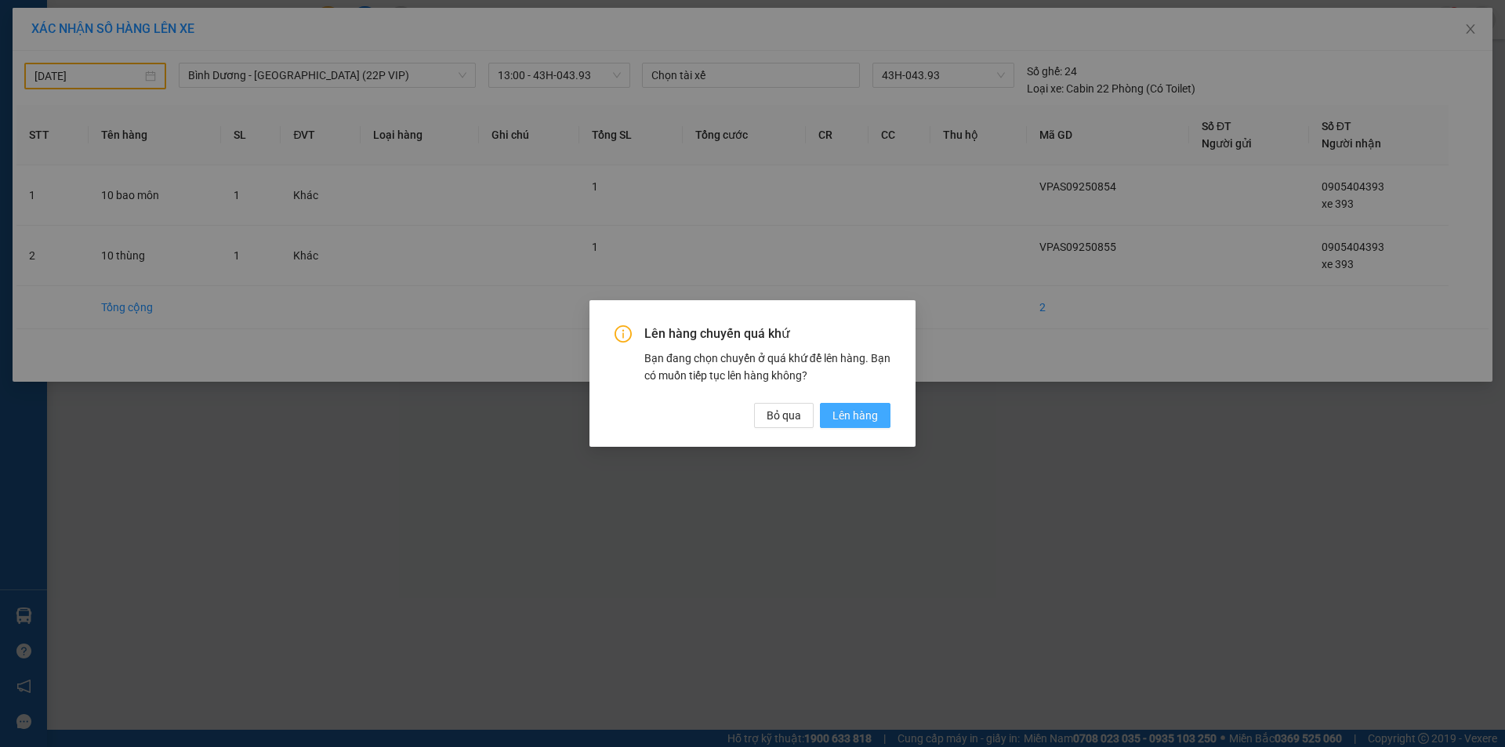
click at [855, 411] on span "Lên hàng" at bounding box center [855, 415] width 45 height 17
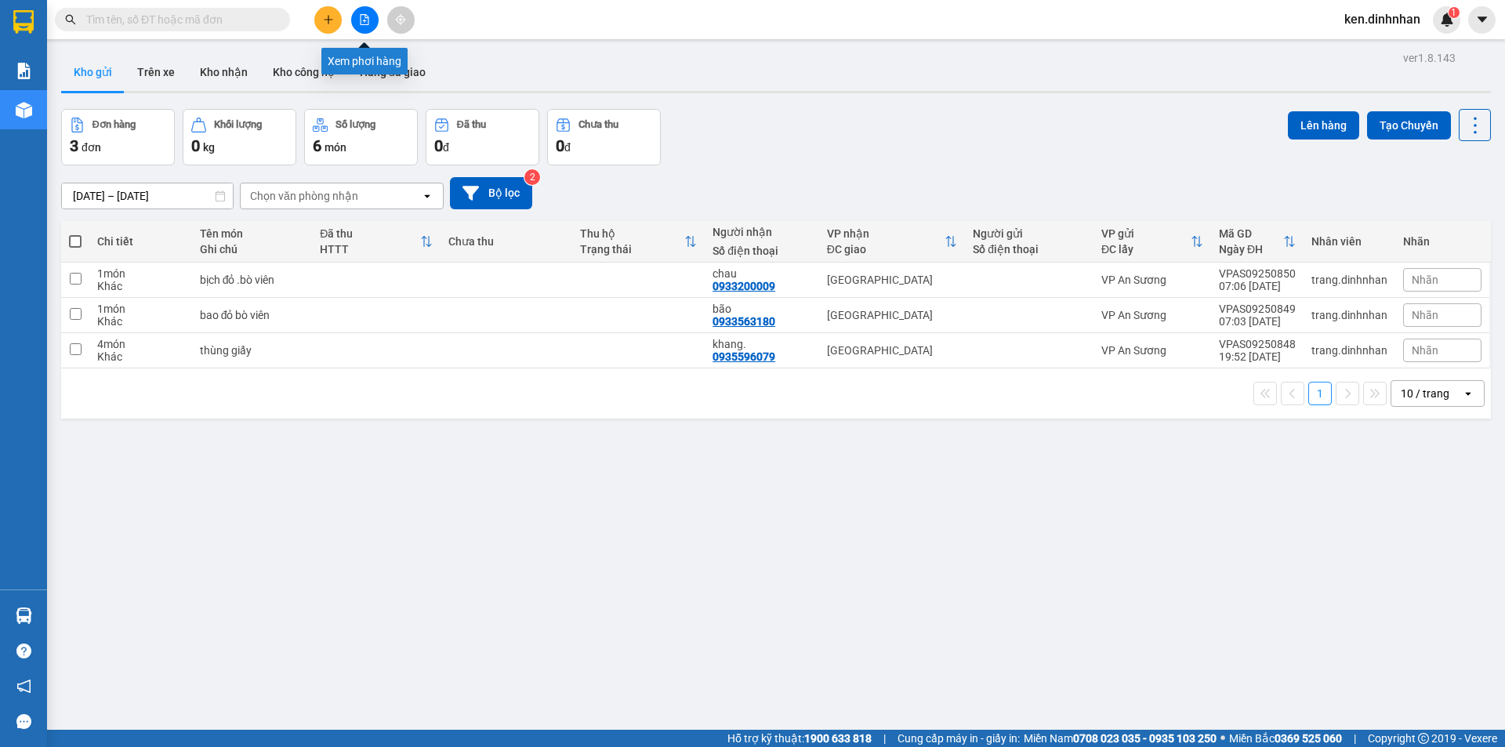
click at [361, 21] on icon "file-add" at bounding box center [364, 19] width 11 height 11
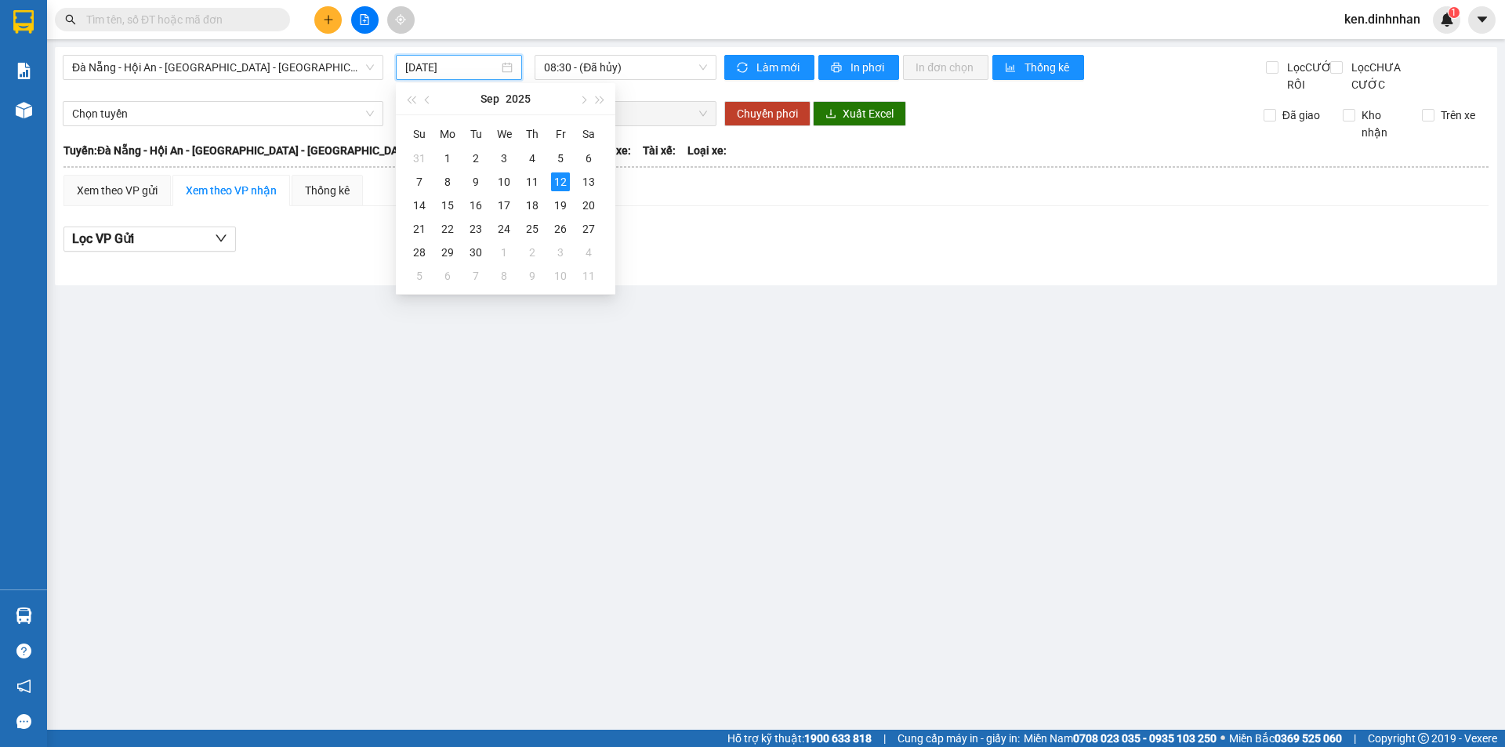
click at [455, 62] on input "12/09/2025" at bounding box center [451, 67] width 93 height 17
click at [536, 180] on div "11" at bounding box center [532, 182] width 19 height 19
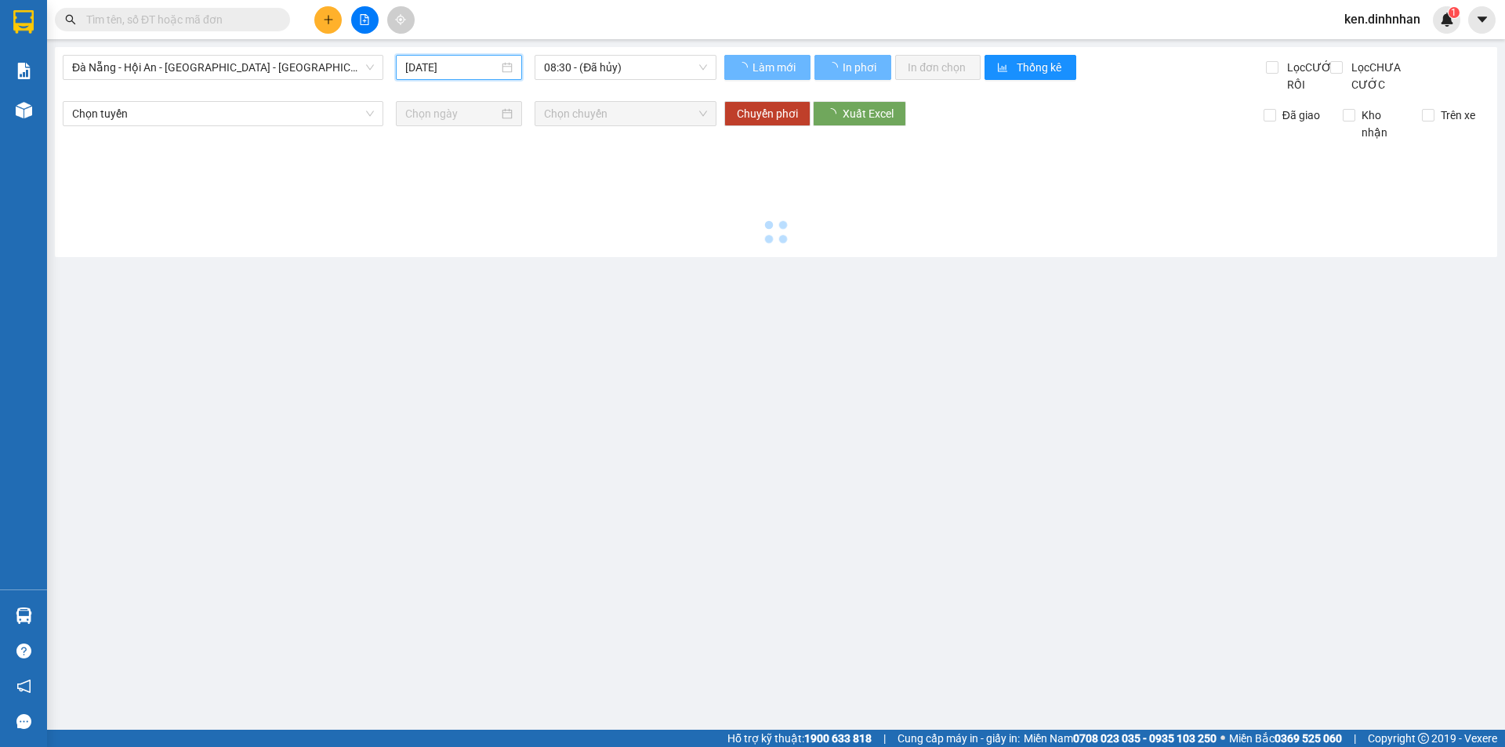
type input "11/09/2025"
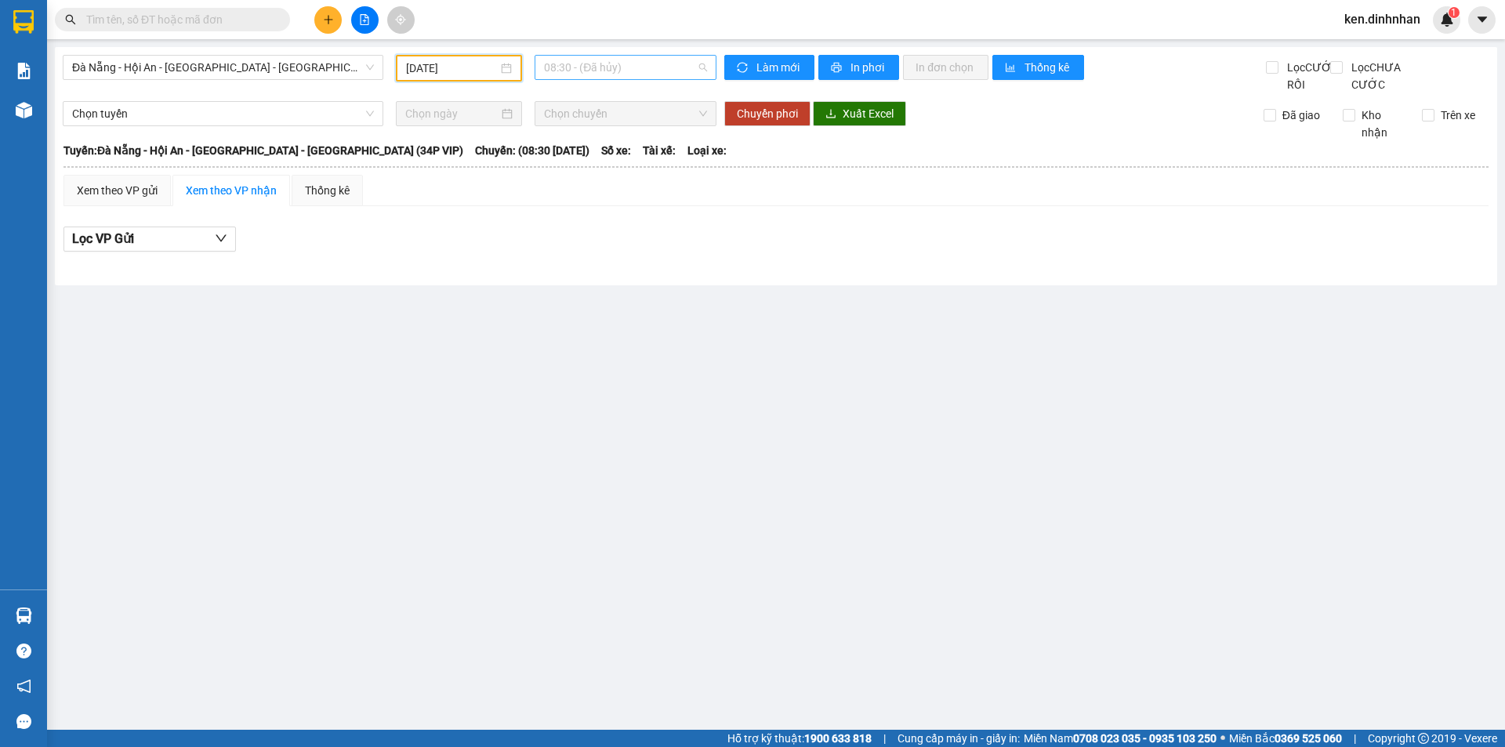
click at [579, 61] on span "08:30 - (Đã hủy)" at bounding box center [625, 68] width 163 height 24
click at [358, 71] on span "Đà Nẵng - Hội An - Sài Gòn - Bình Dương (34P VIP)" at bounding box center [223, 68] width 302 height 24
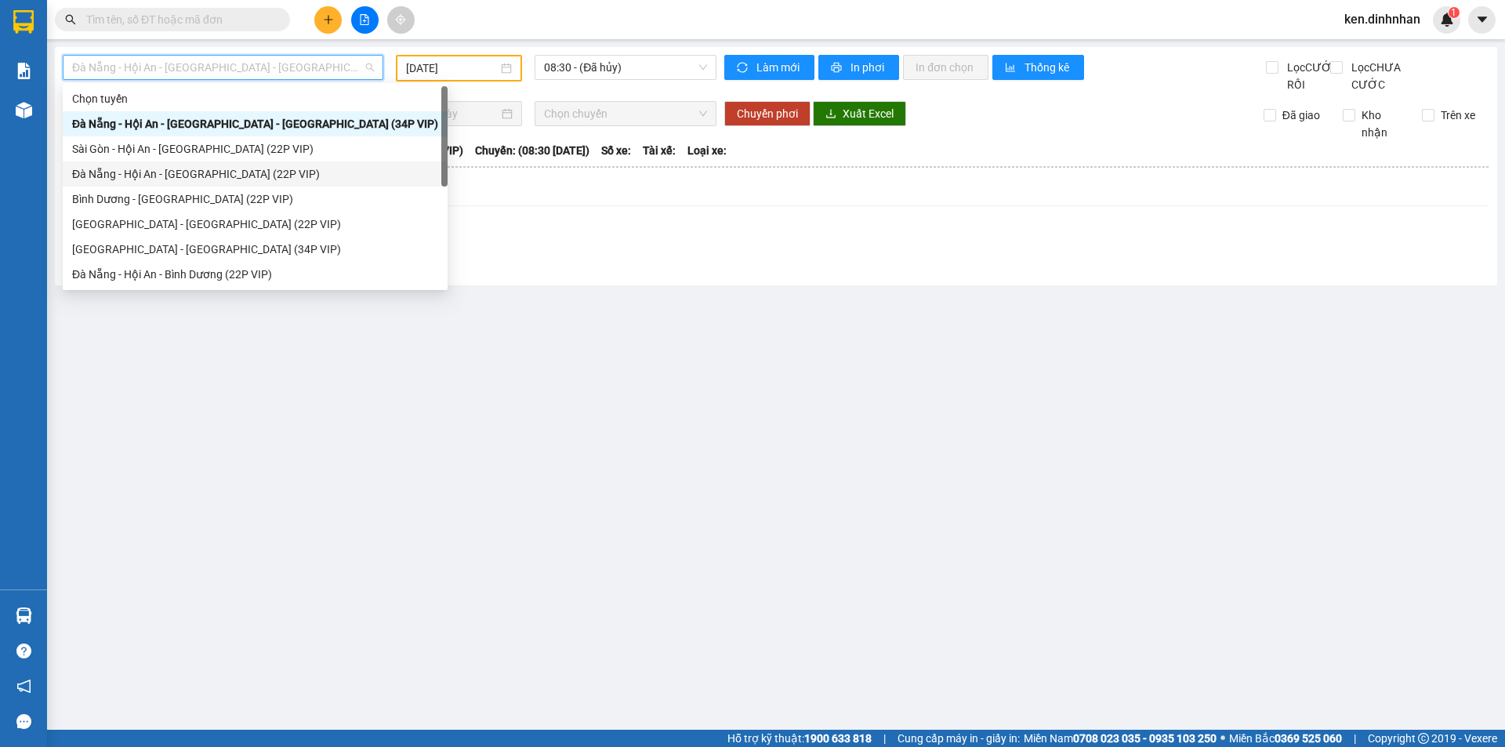
drag, startPoint x: 175, startPoint y: 169, endPoint x: 418, endPoint y: 100, distance: 252.5
click at [177, 169] on div "Đà Nẵng - Hội An - Sài Gòn (22P VIP)" at bounding box center [255, 173] width 366 height 17
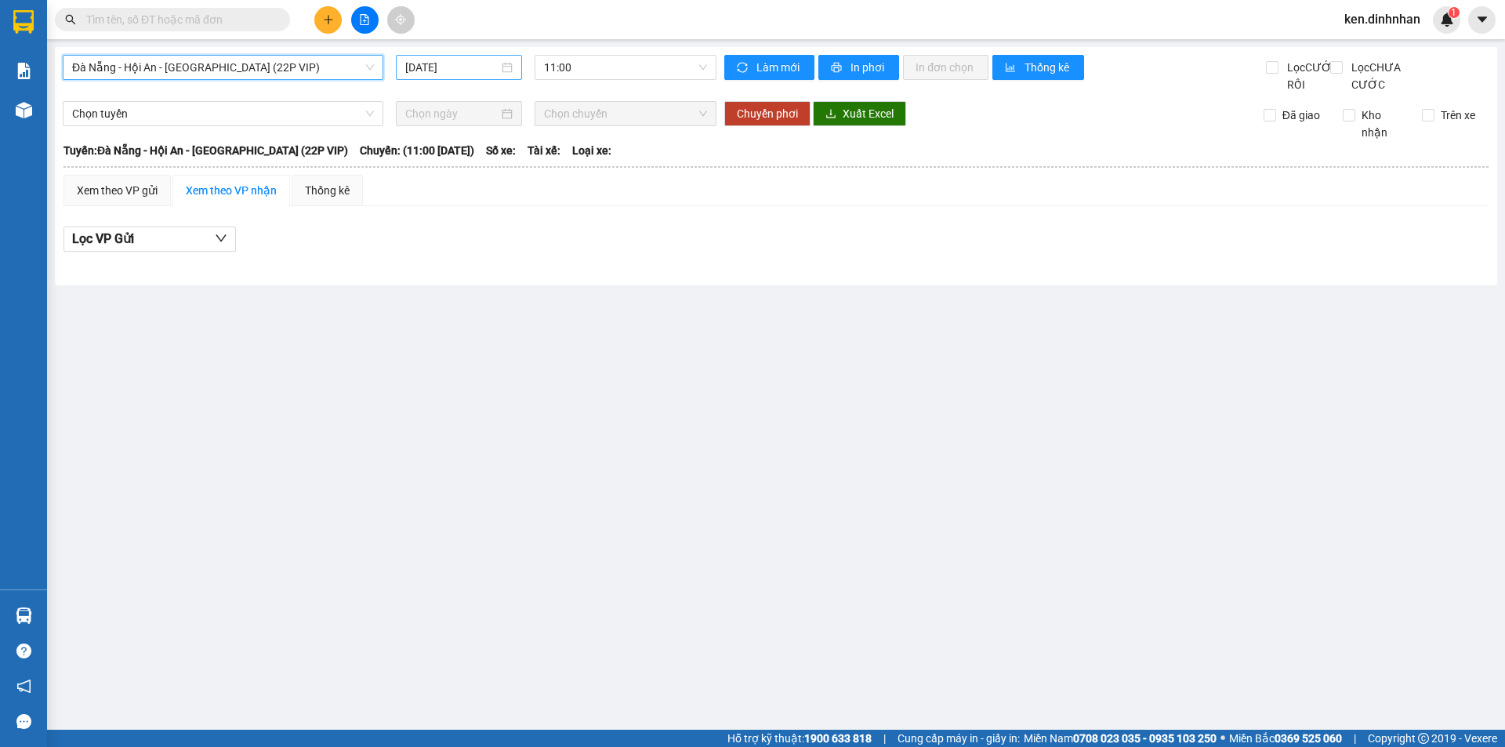
click at [427, 69] on input "12/09/2025" at bounding box center [451, 67] width 93 height 17
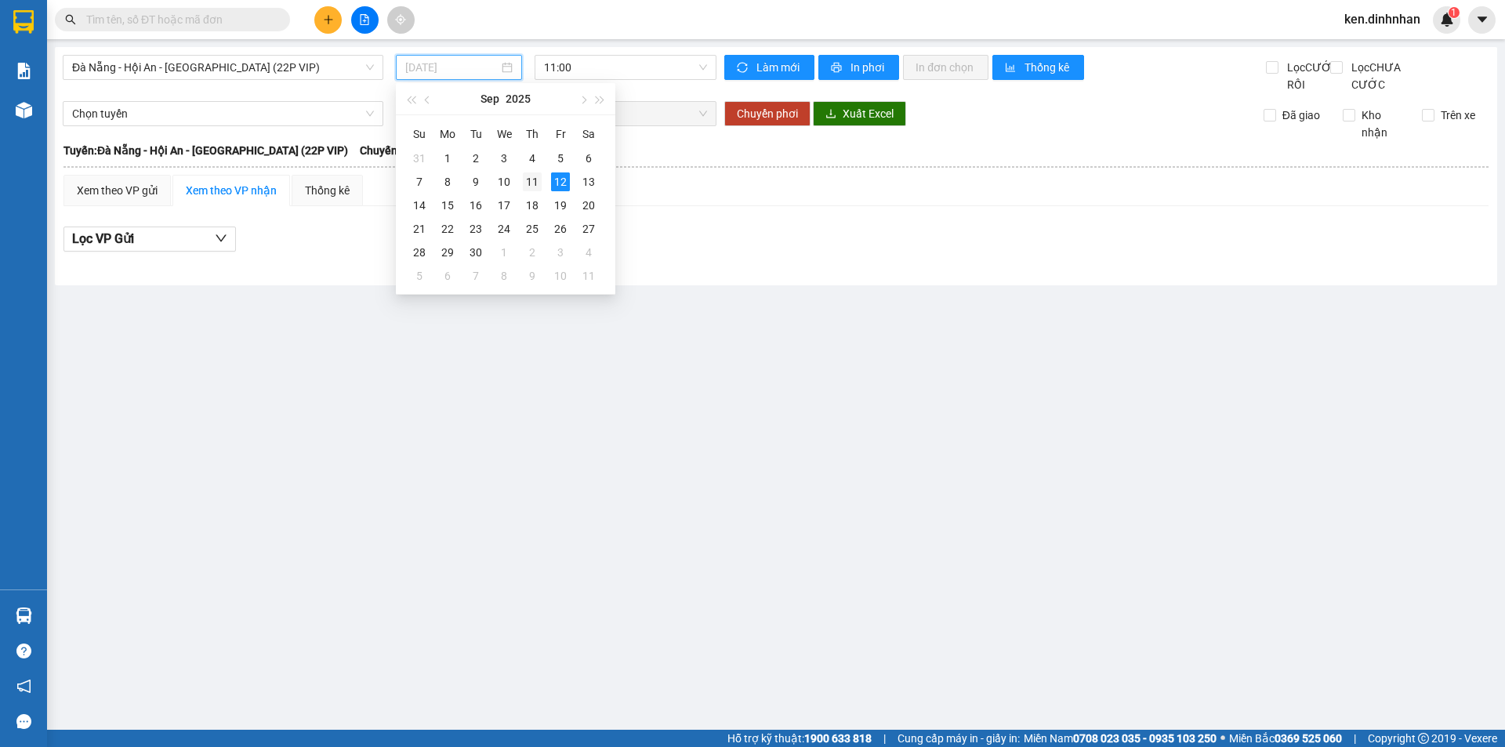
click at [532, 178] on div "11" at bounding box center [532, 182] width 19 height 19
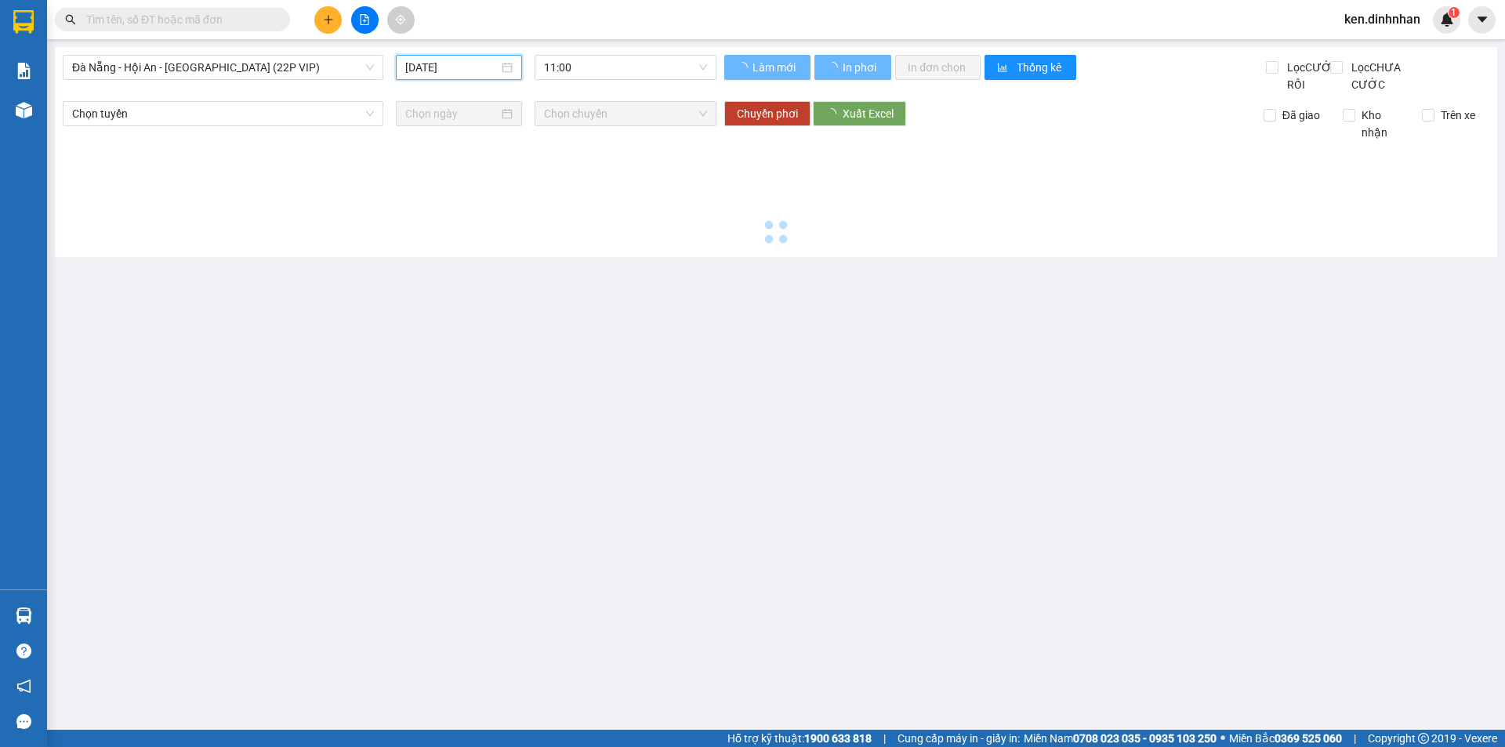
type input "11/09/2025"
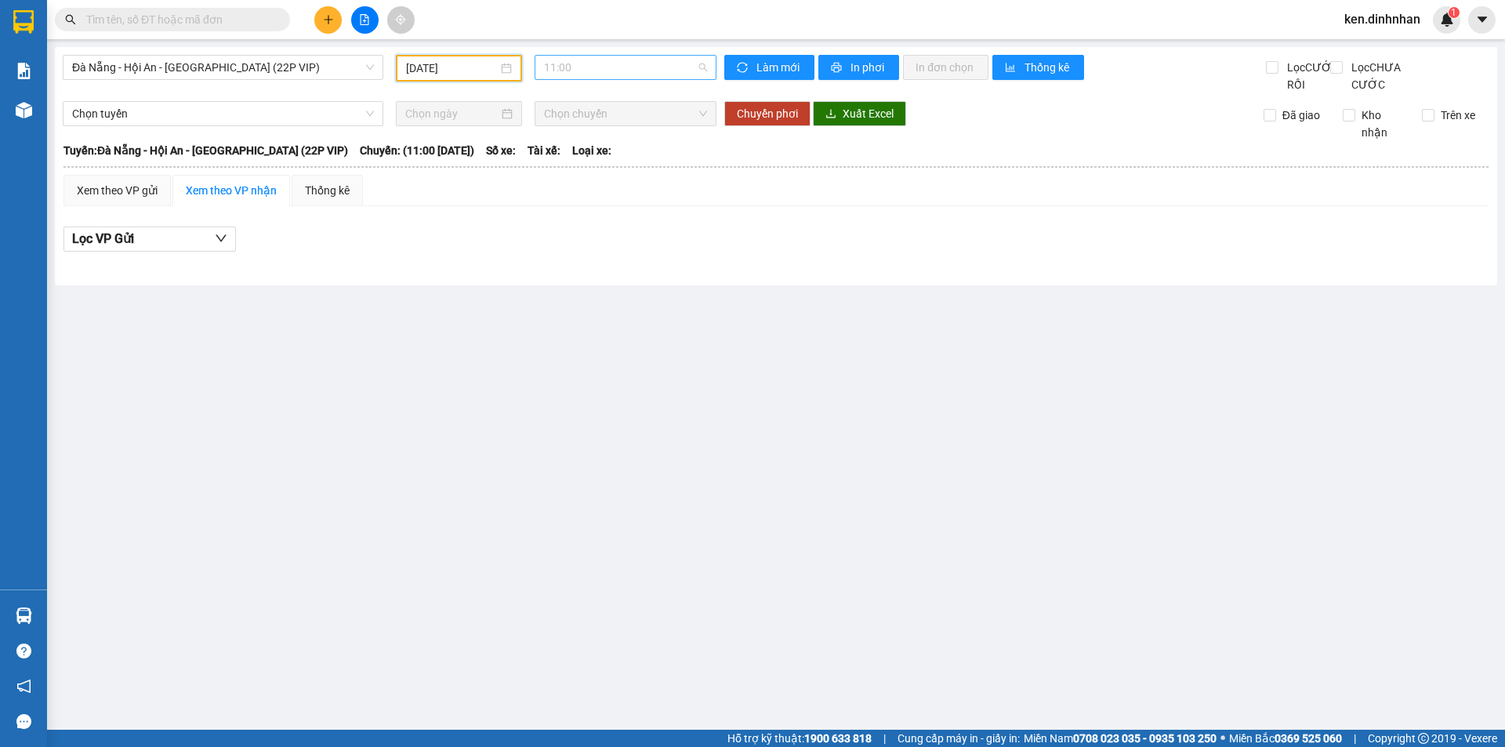
click at [579, 65] on span "11:00" at bounding box center [625, 68] width 163 height 24
click at [144, 64] on span "Đà Nẵng - Hội An - Sài Gòn (22P VIP)" at bounding box center [223, 68] width 302 height 24
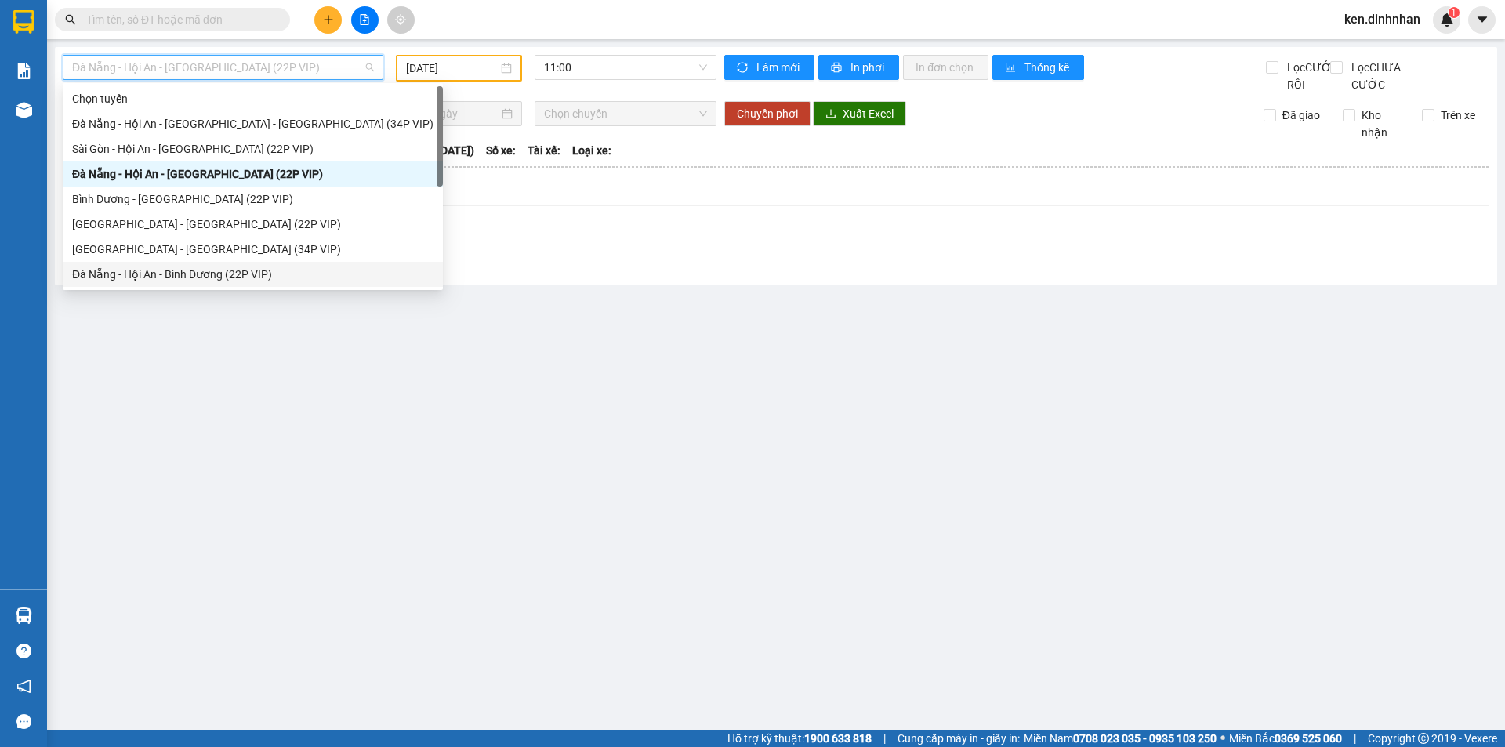
click at [111, 272] on div "Đà Nẵng - Hội An - Bình Dương (22P VIP)" at bounding box center [252, 274] width 361 height 17
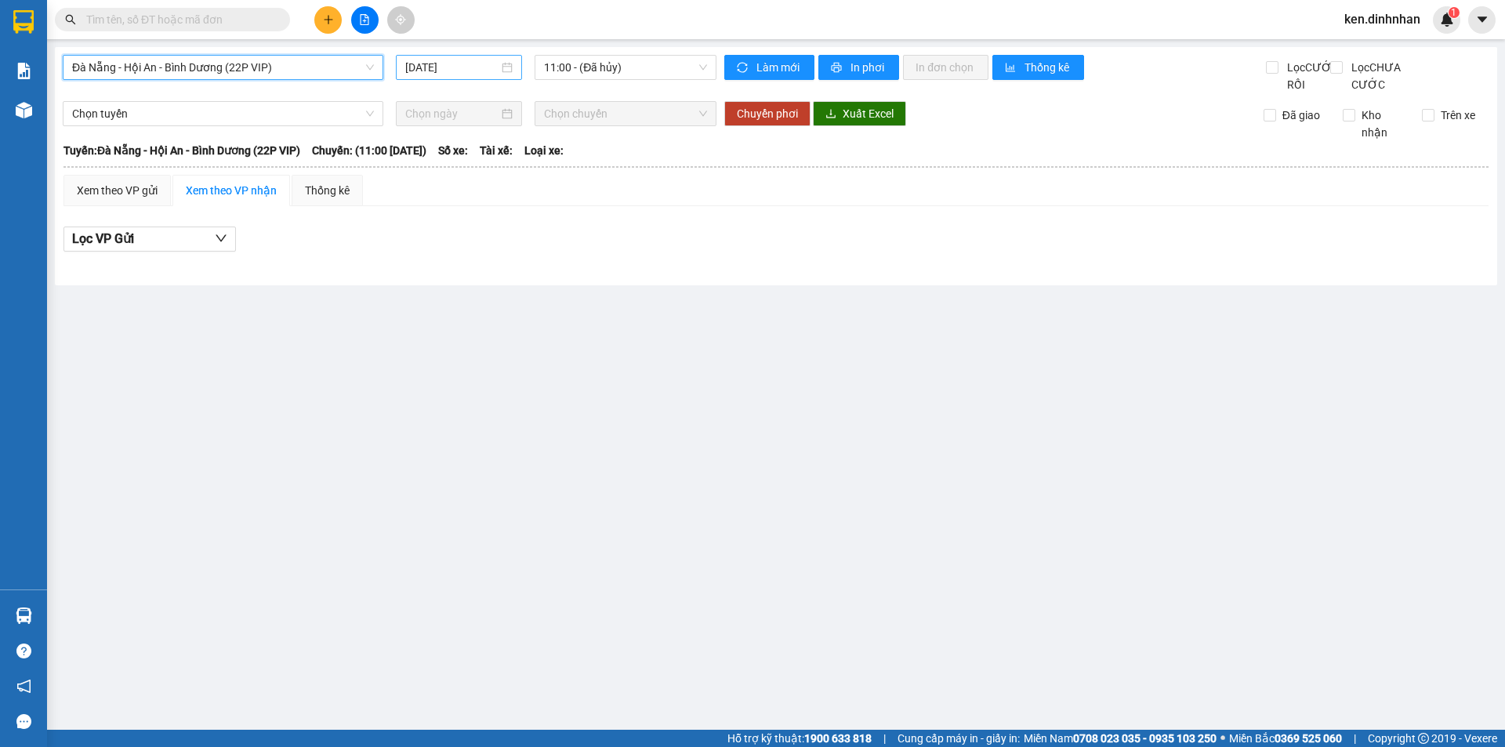
click at [422, 67] on input "12/09/2025" at bounding box center [451, 67] width 93 height 17
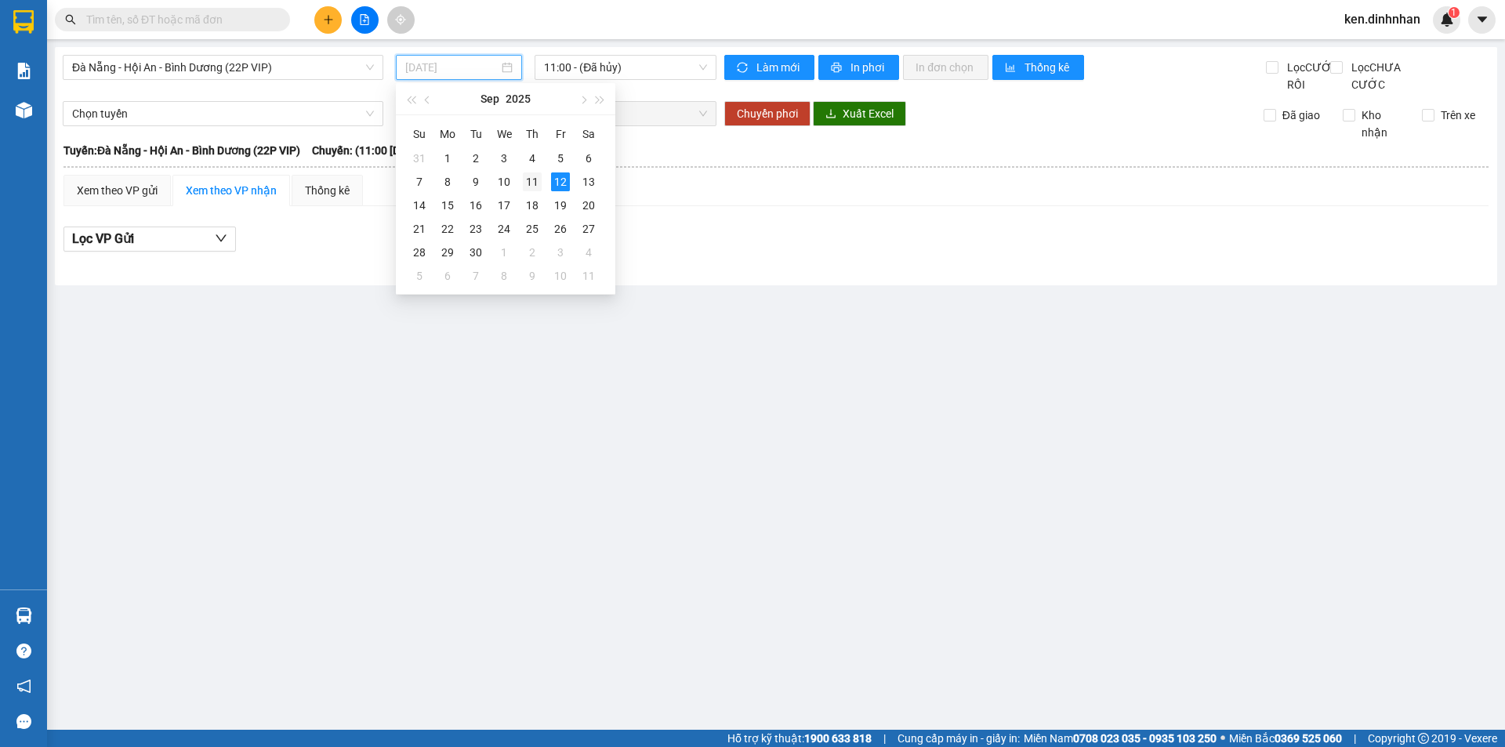
click at [537, 186] on div "11" at bounding box center [532, 182] width 19 height 19
type input "11/09/2025"
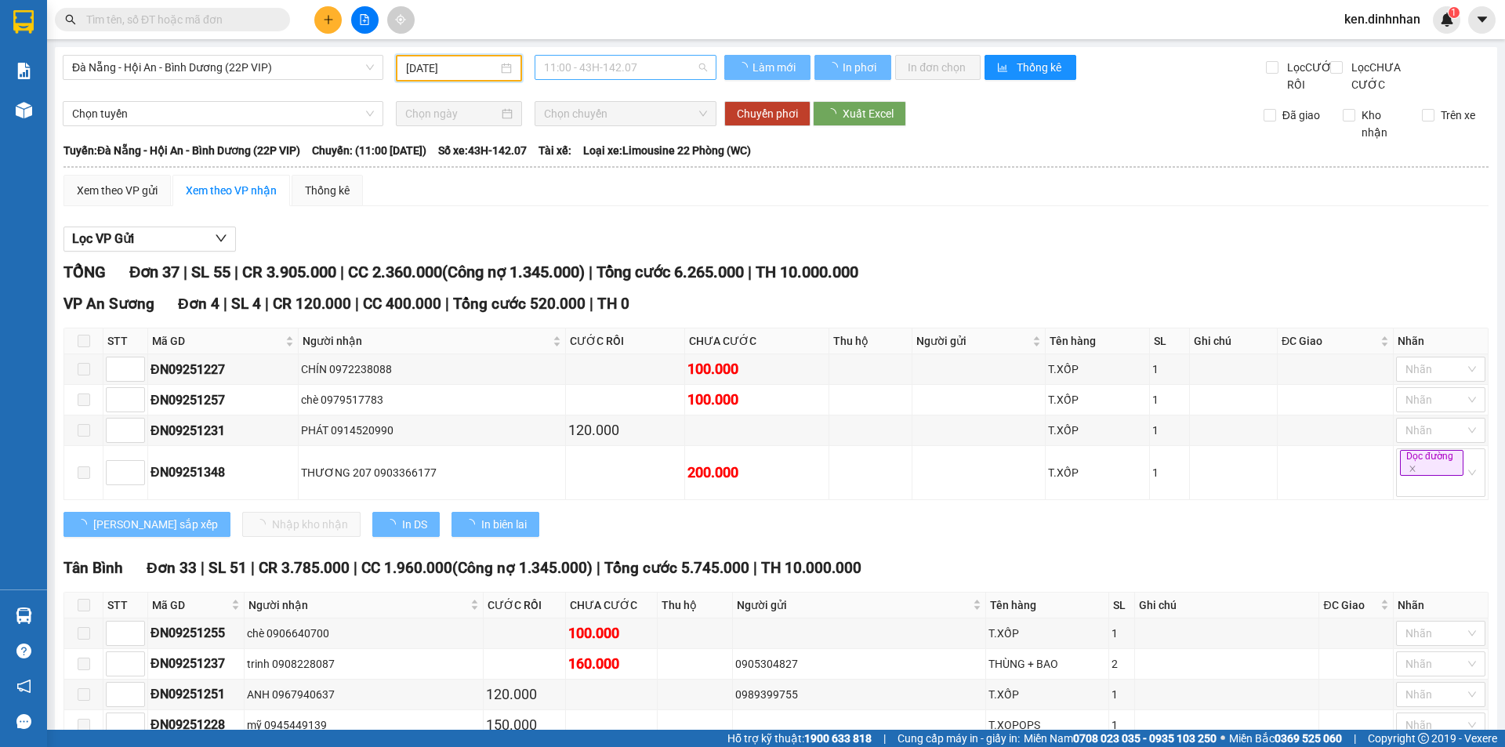
click at [579, 72] on span "11:00 - 43H-142.07" at bounding box center [625, 68] width 163 height 24
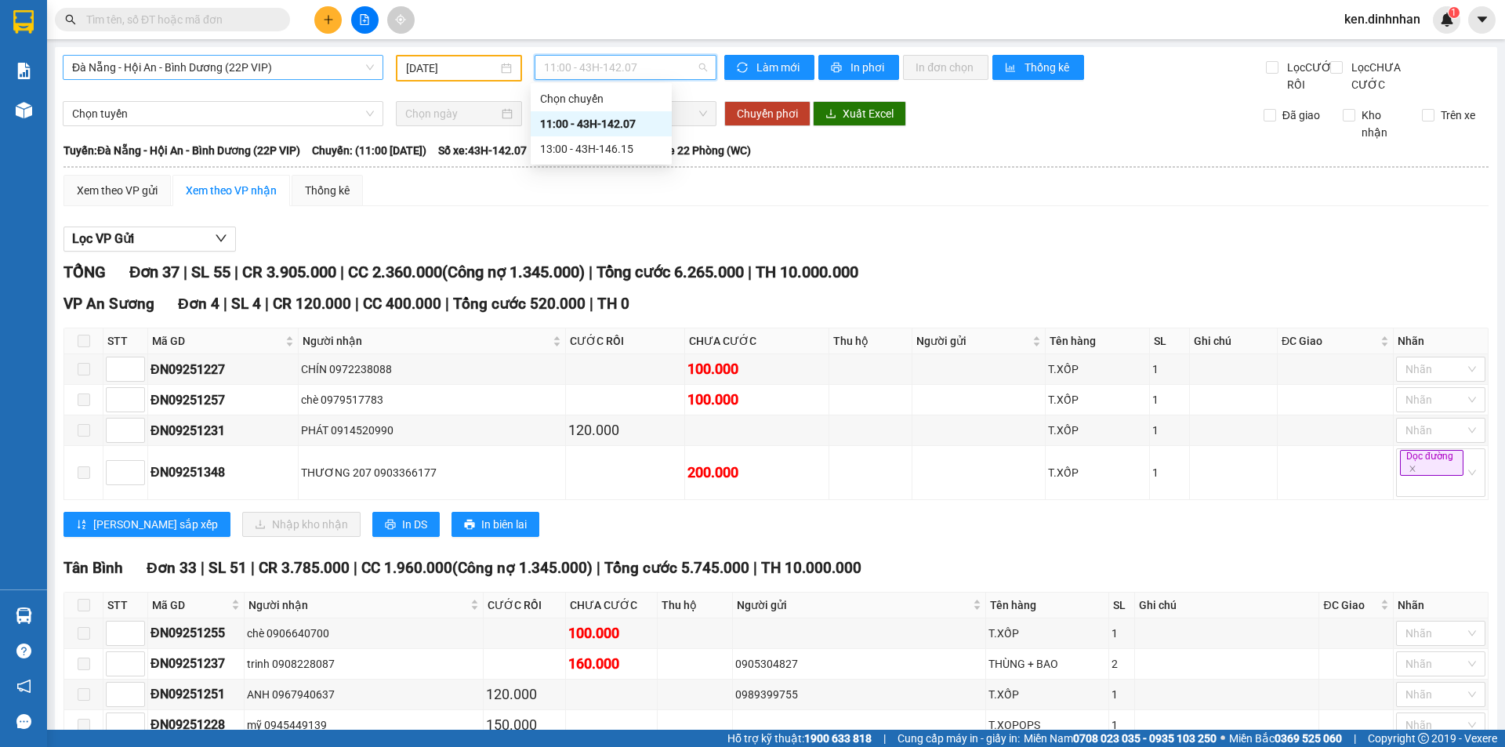
click at [337, 60] on span "Đà Nẵng - Hội An - Bình Dương (22P VIP)" at bounding box center [223, 68] width 302 height 24
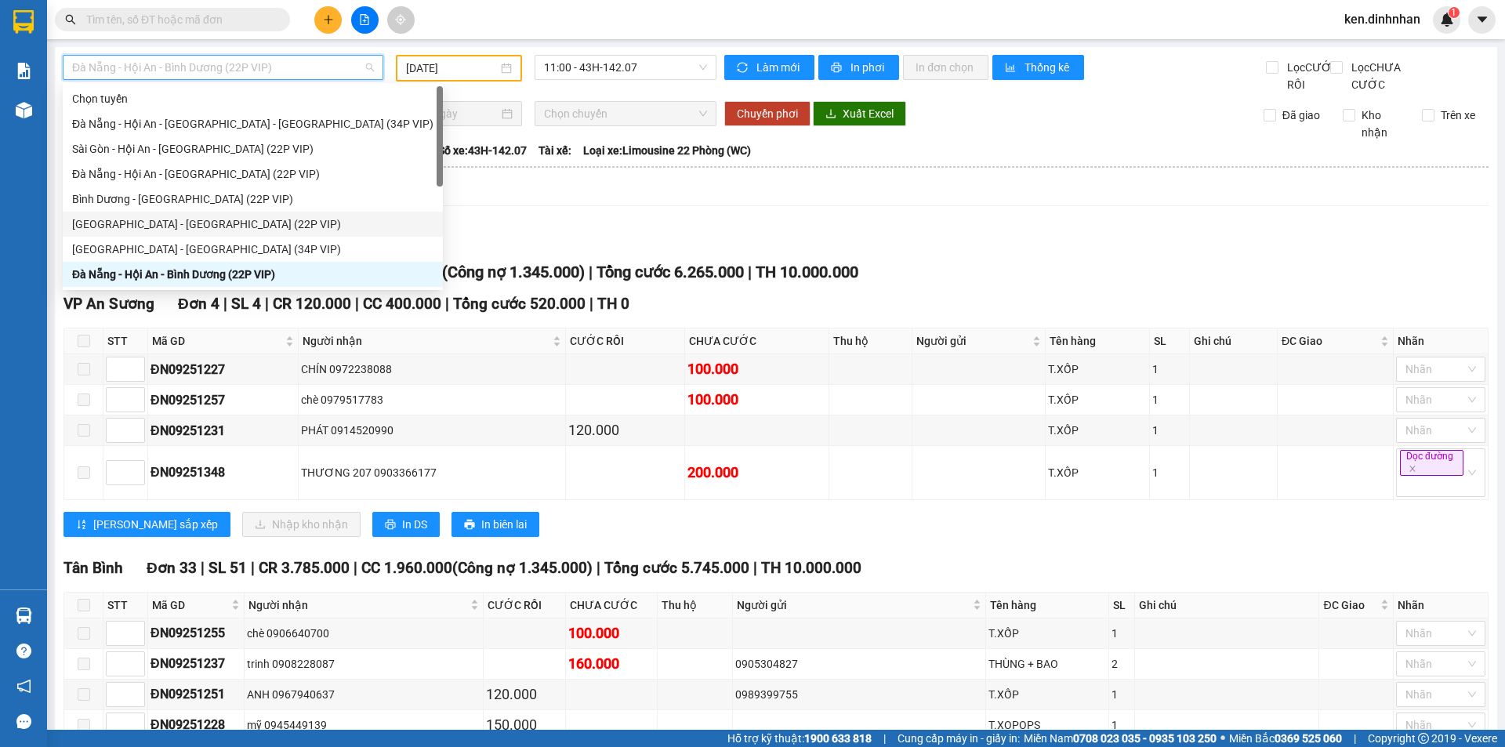
scroll to position [25, 0]
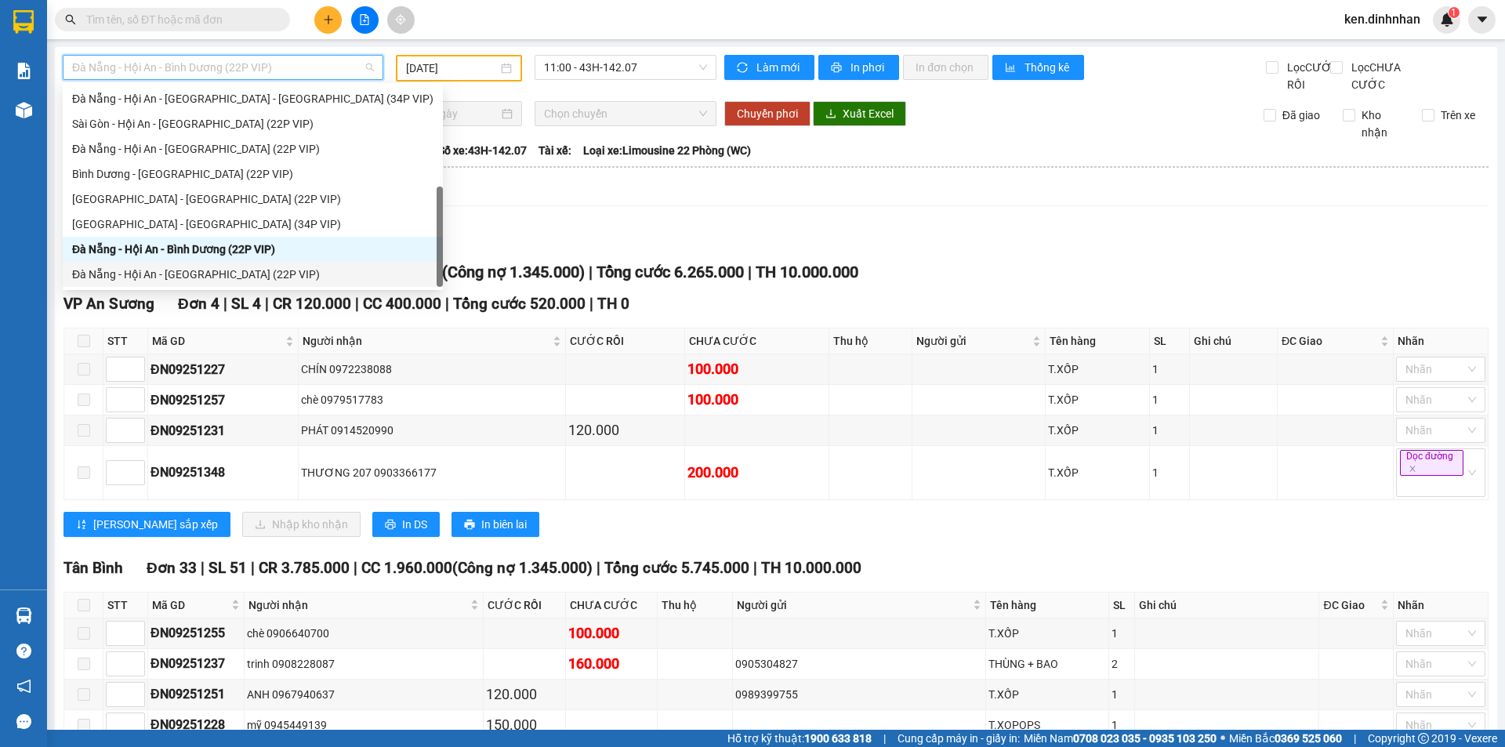
click at [176, 265] on div "Đà Nẵng - Hội An - Sài Gòn (22P VIP)" at bounding box center [253, 274] width 380 height 25
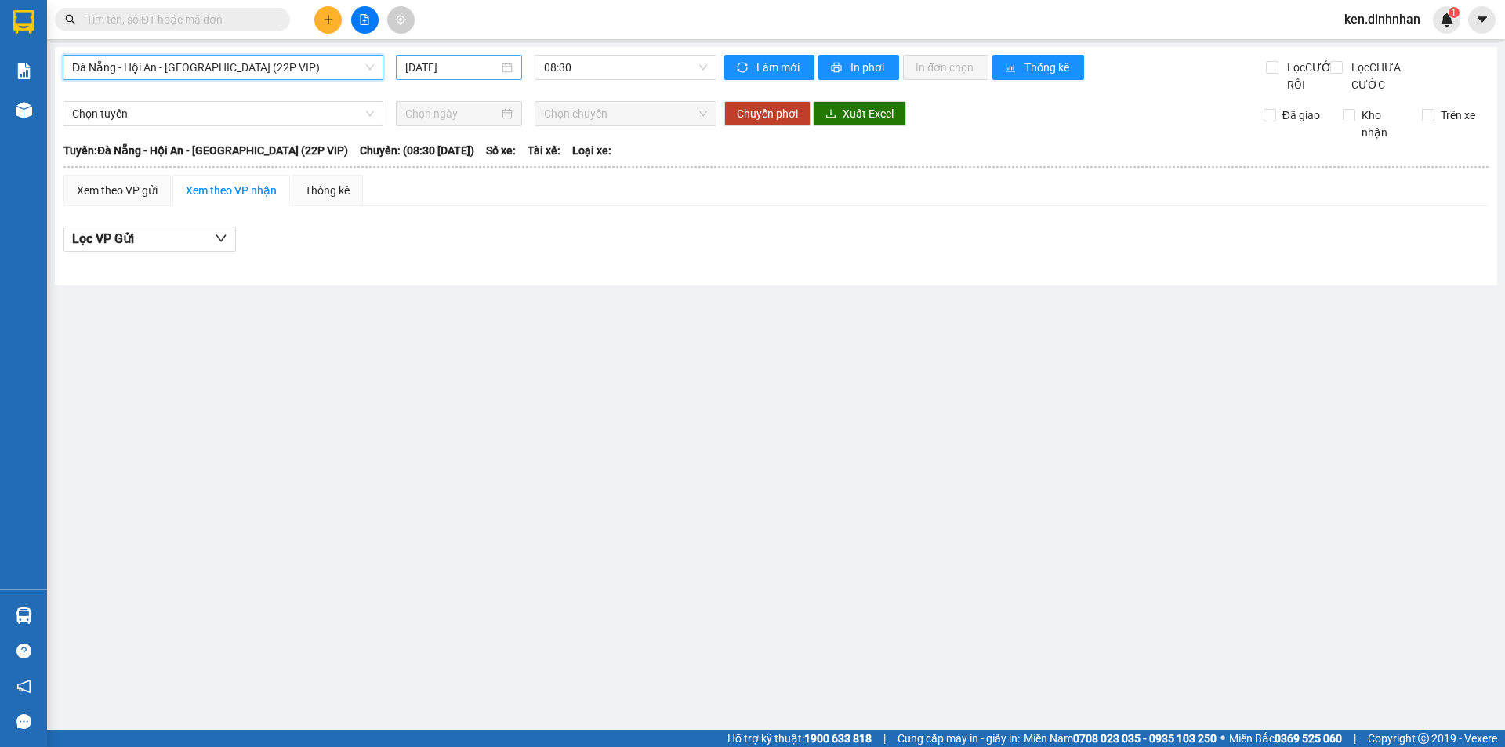
click at [441, 65] on input "12/09/2025" at bounding box center [451, 67] width 93 height 17
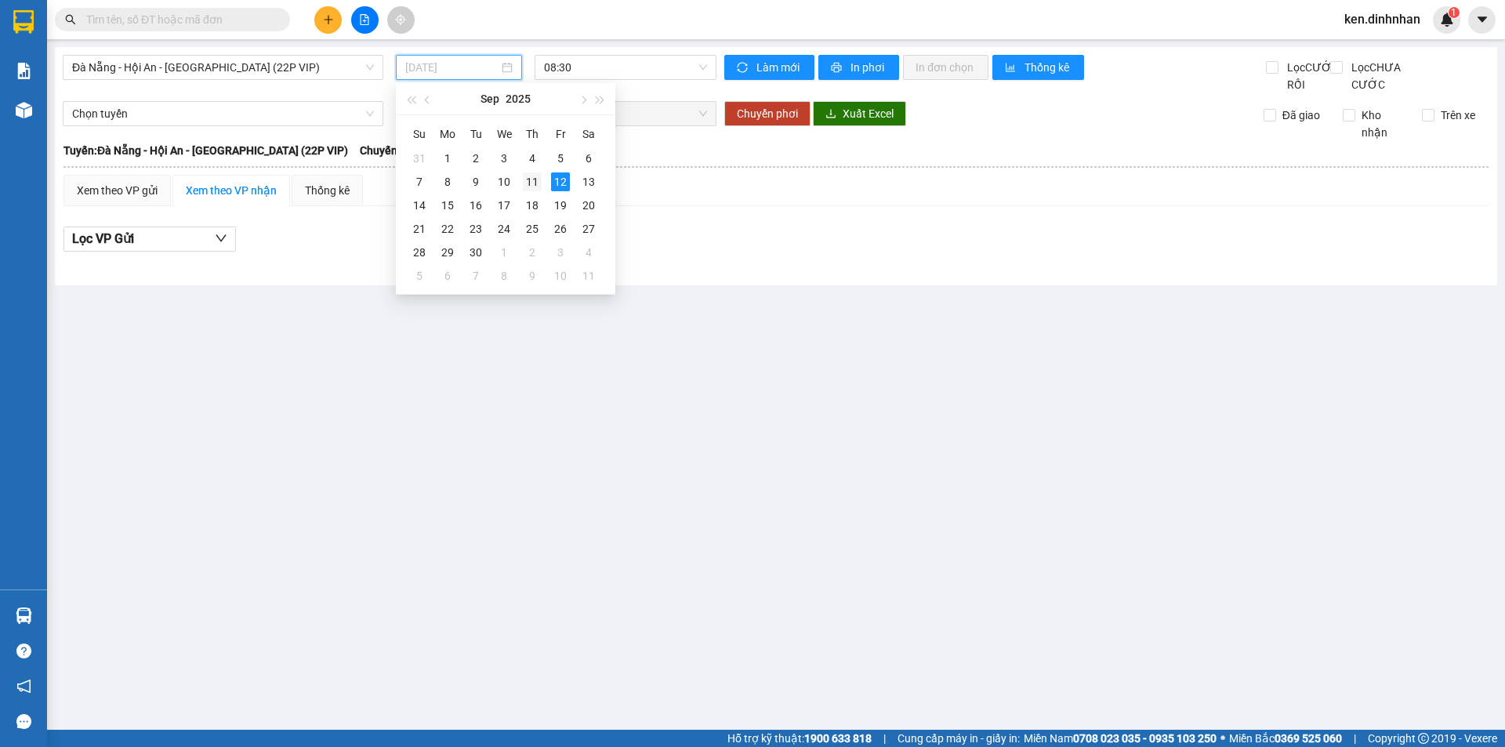
drag, startPoint x: 534, startPoint y: 186, endPoint x: 576, endPoint y: 120, distance: 78.3
click at [534, 185] on div "11" at bounding box center [532, 182] width 19 height 19
type input "11/09/2025"
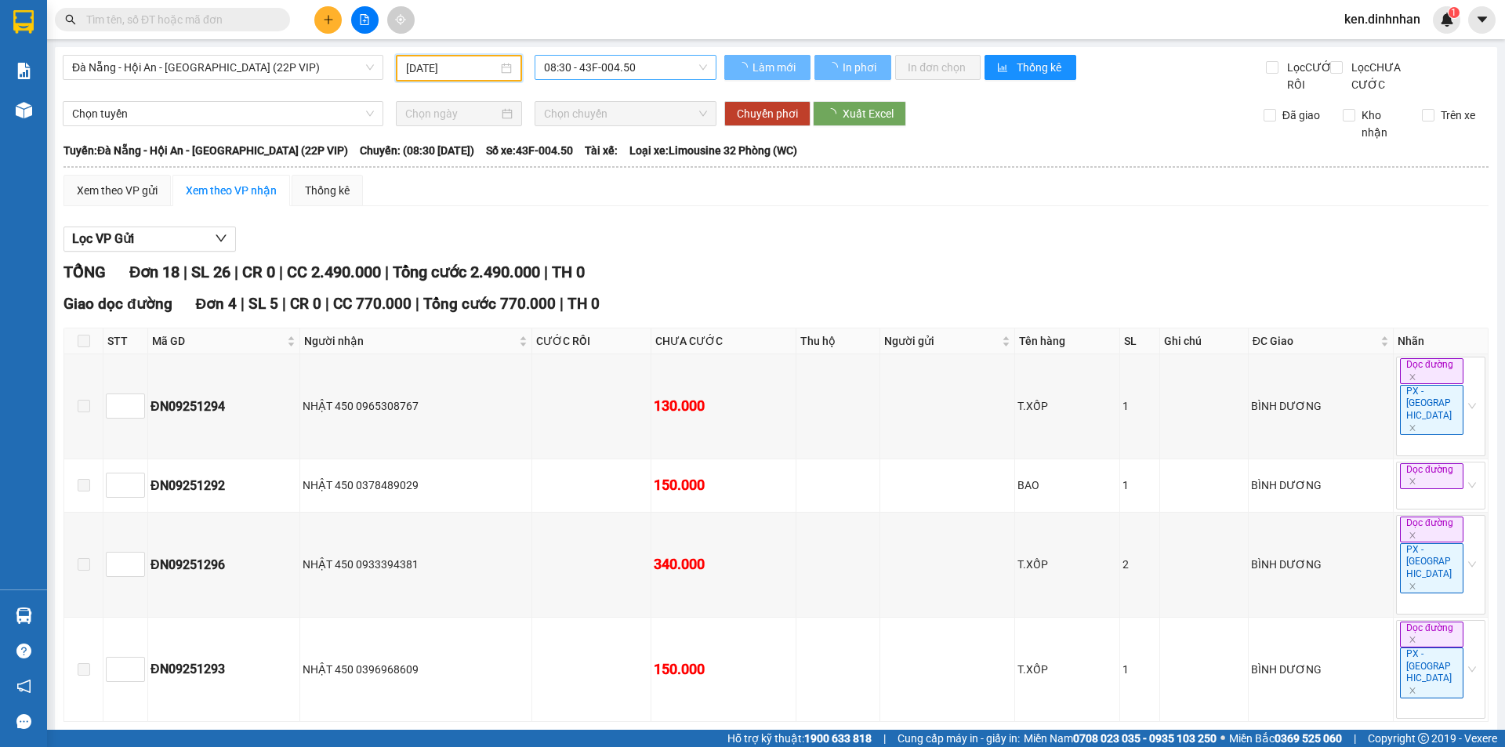
click at [604, 64] on span "08:30 - 43F-004.50" at bounding box center [625, 68] width 163 height 24
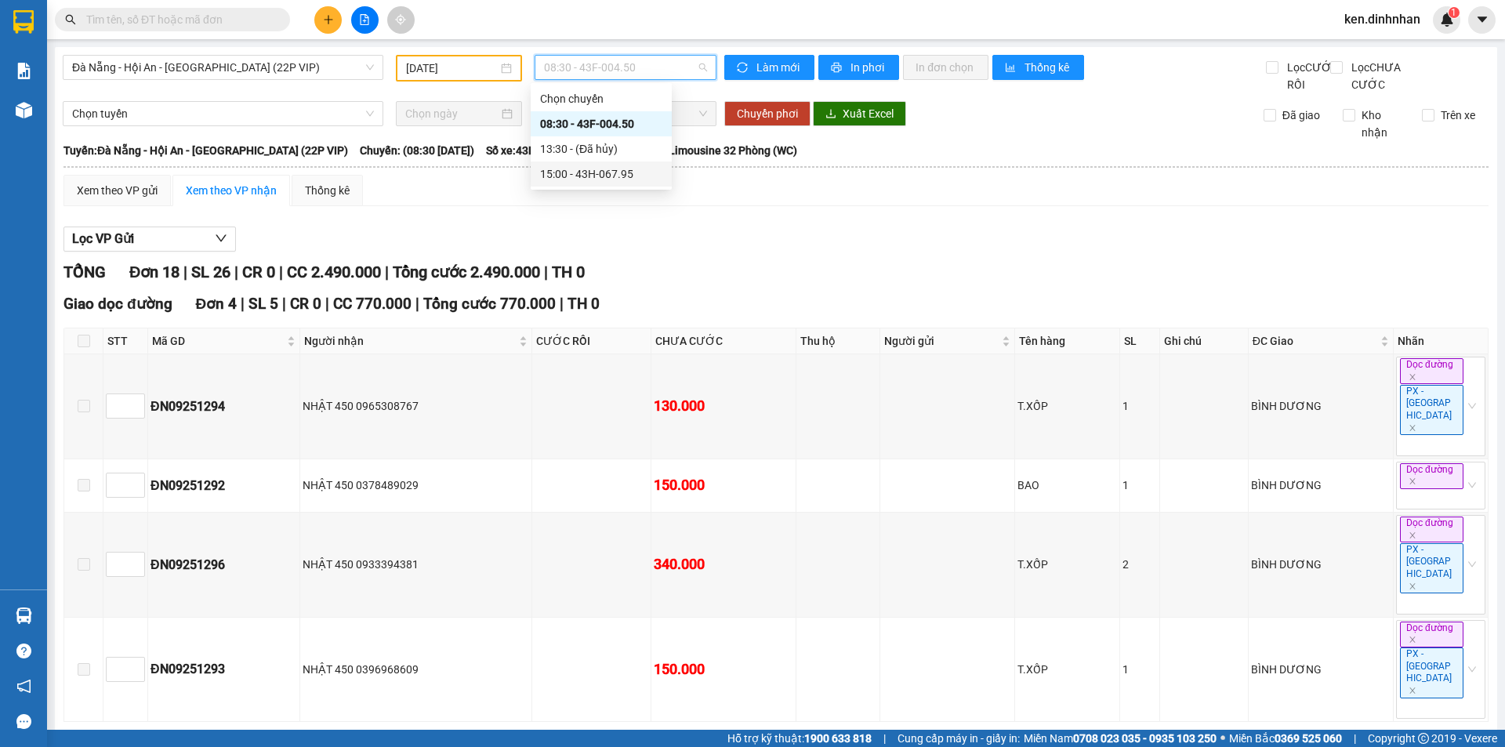
click at [627, 170] on div "15:00 - 43H-067.95" at bounding box center [601, 173] width 122 height 17
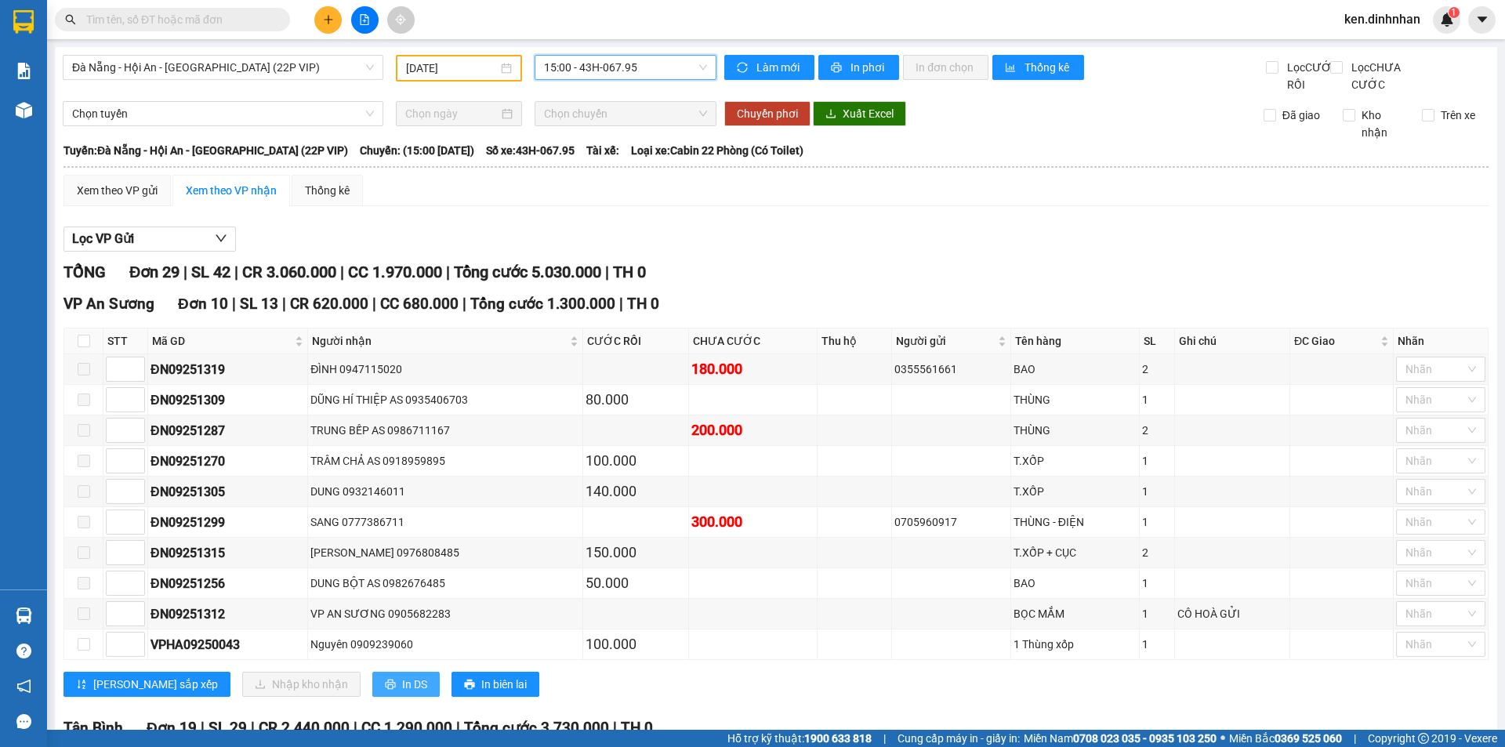
click at [372, 692] on button "In DS" at bounding box center [405, 684] width 67 height 25
click at [633, 73] on span "15:00 - 43H-067.95" at bounding box center [625, 68] width 163 height 24
click at [632, 122] on div "08:30 - 43F-004.50" at bounding box center [601, 123] width 122 height 17
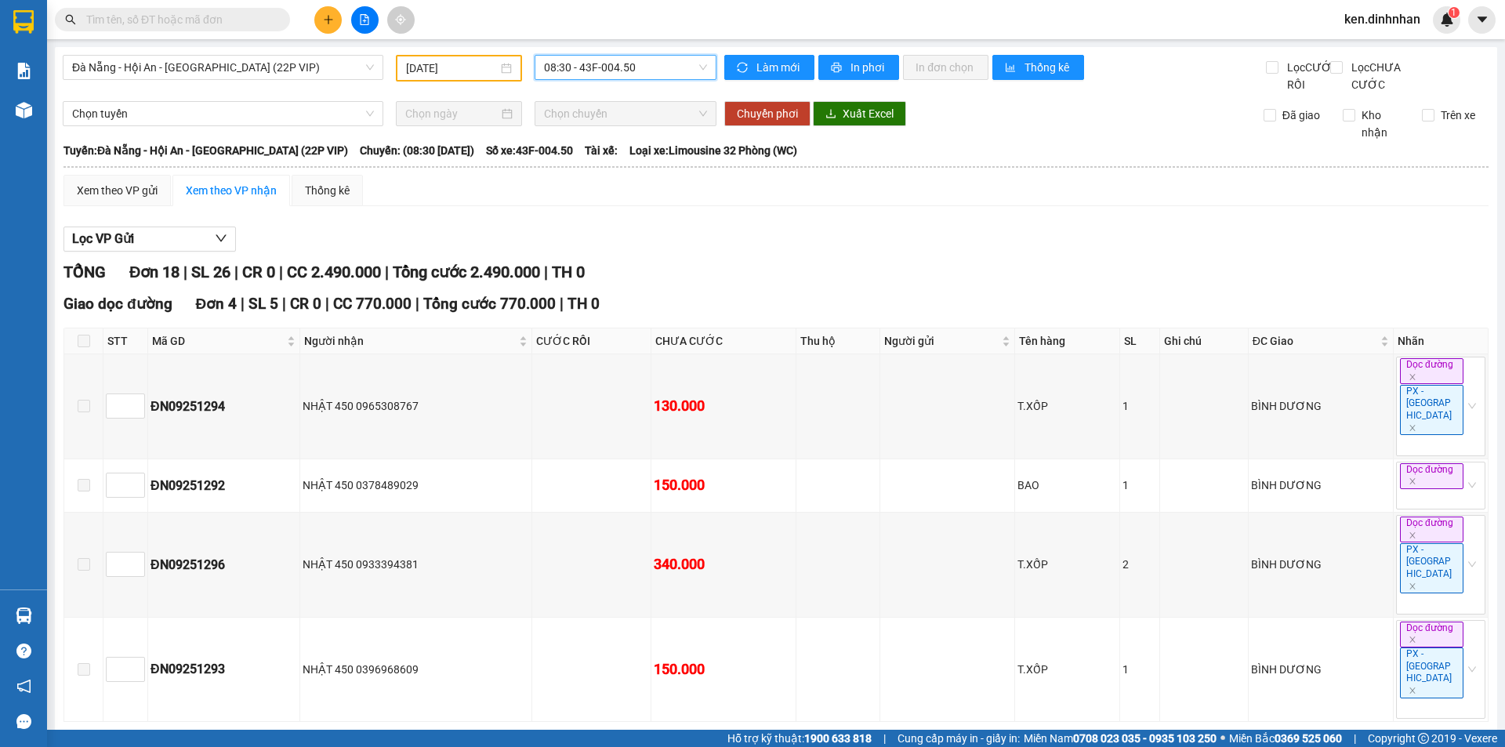
click at [489, 741] on icon "printer" at bounding box center [494, 746] width 10 height 10
click at [278, 69] on span "Đà Nẵng - Hội An - Sài Gòn (22P VIP)" at bounding box center [223, 68] width 302 height 24
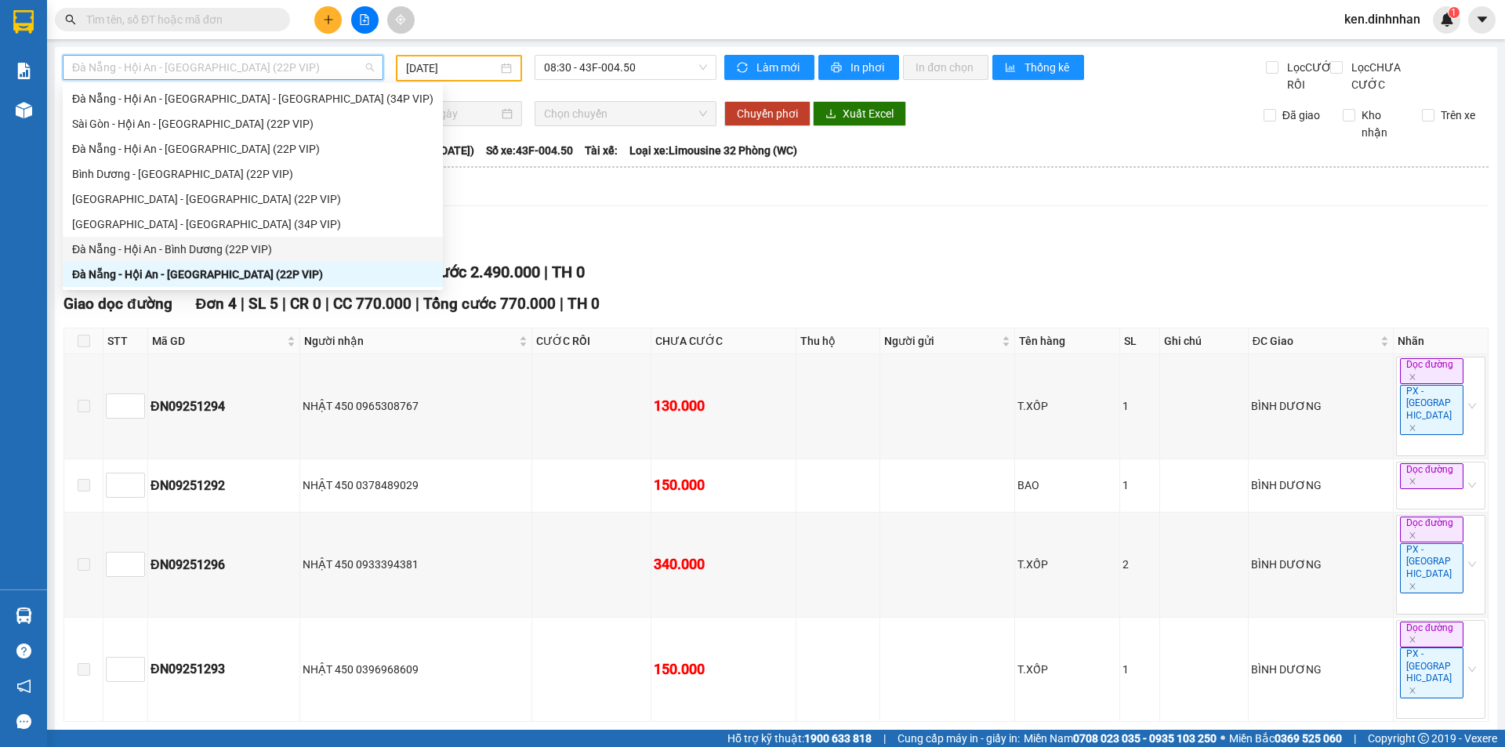
click at [226, 252] on div "Đà Nẵng - Hội An - Bình Dương (22P VIP)" at bounding box center [252, 249] width 361 height 17
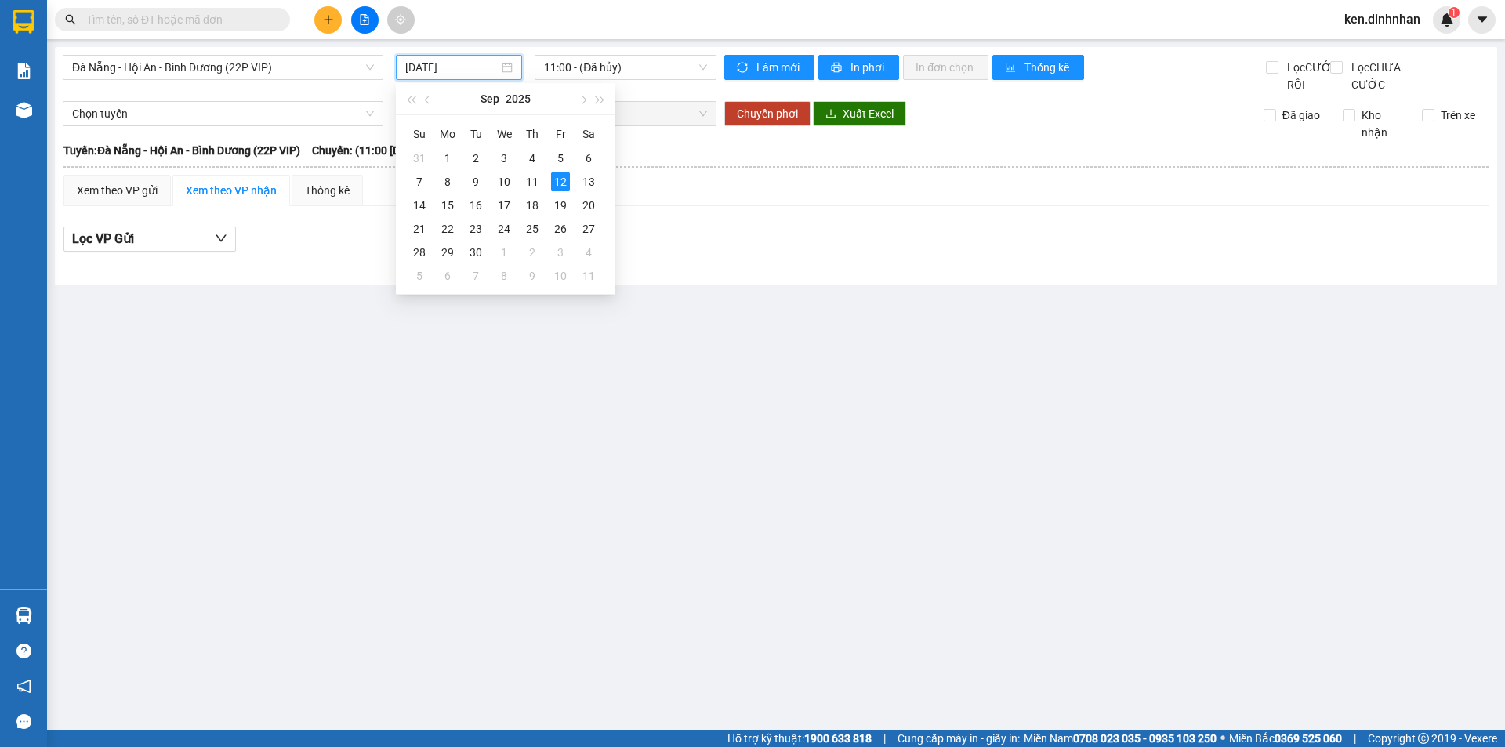
click at [485, 66] on input "12/09/2025" at bounding box center [451, 67] width 93 height 17
click at [529, 179] on div "11" at bounding box center [532, 182] width 19 height 19
type input "11/09/2025"
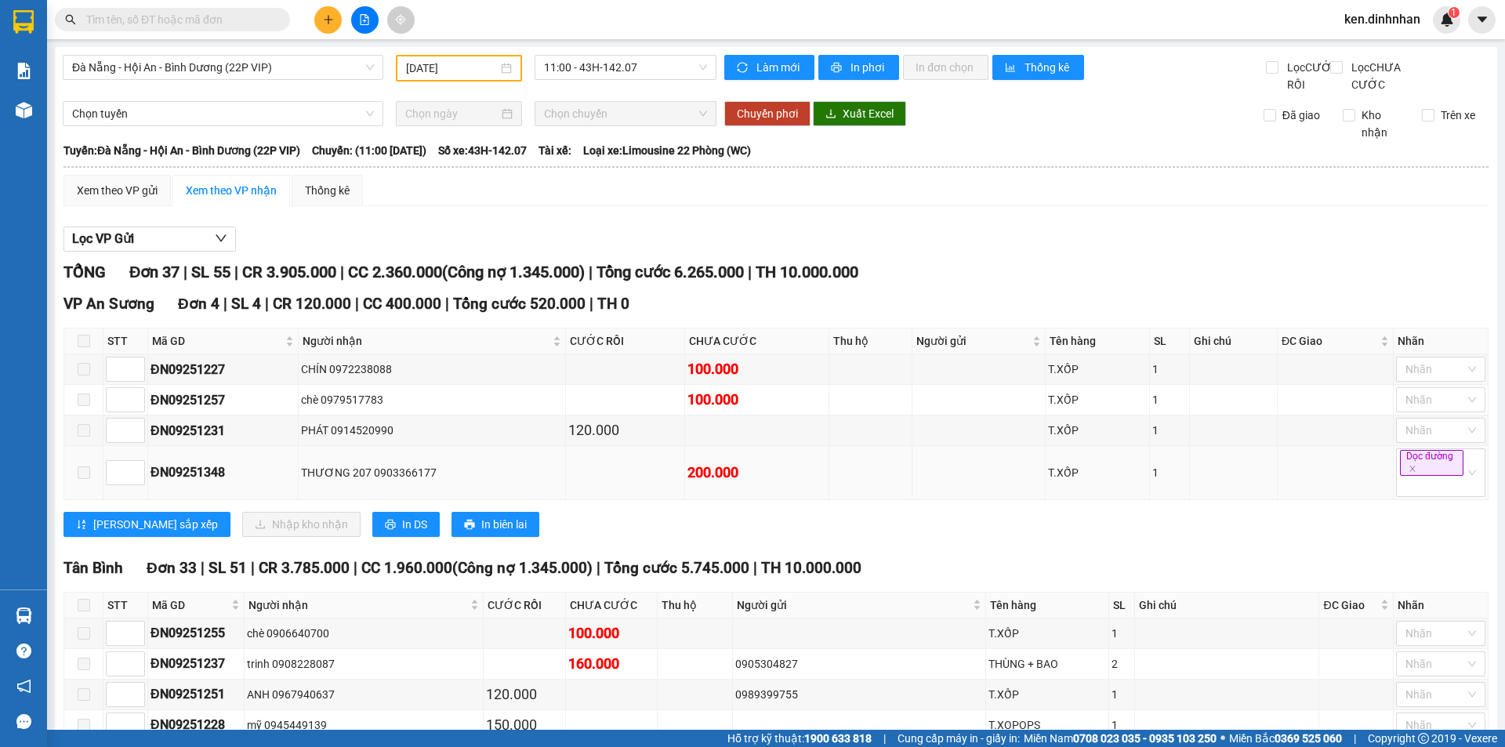
click at [621, 494] on td at bounding box center [625, 473] width 119 height 54
drag, startPoint x: 146, startPoint y: 492, endPoint x: 238, endPoint y: 493, distance: 91.7
click at [238, 493] on tr "ĐN09251348 THƯƠNG 207 0903366177 200.000 T.XỐP 1 Dọc đường" at bounding box center [776, 473] width 1425 height 54
click at [181, 29] on span at bounding box center [172, 20] width 235 height 24
click at [183, 20] on input "text" at bounding box center [178, 19] width 185 height 17
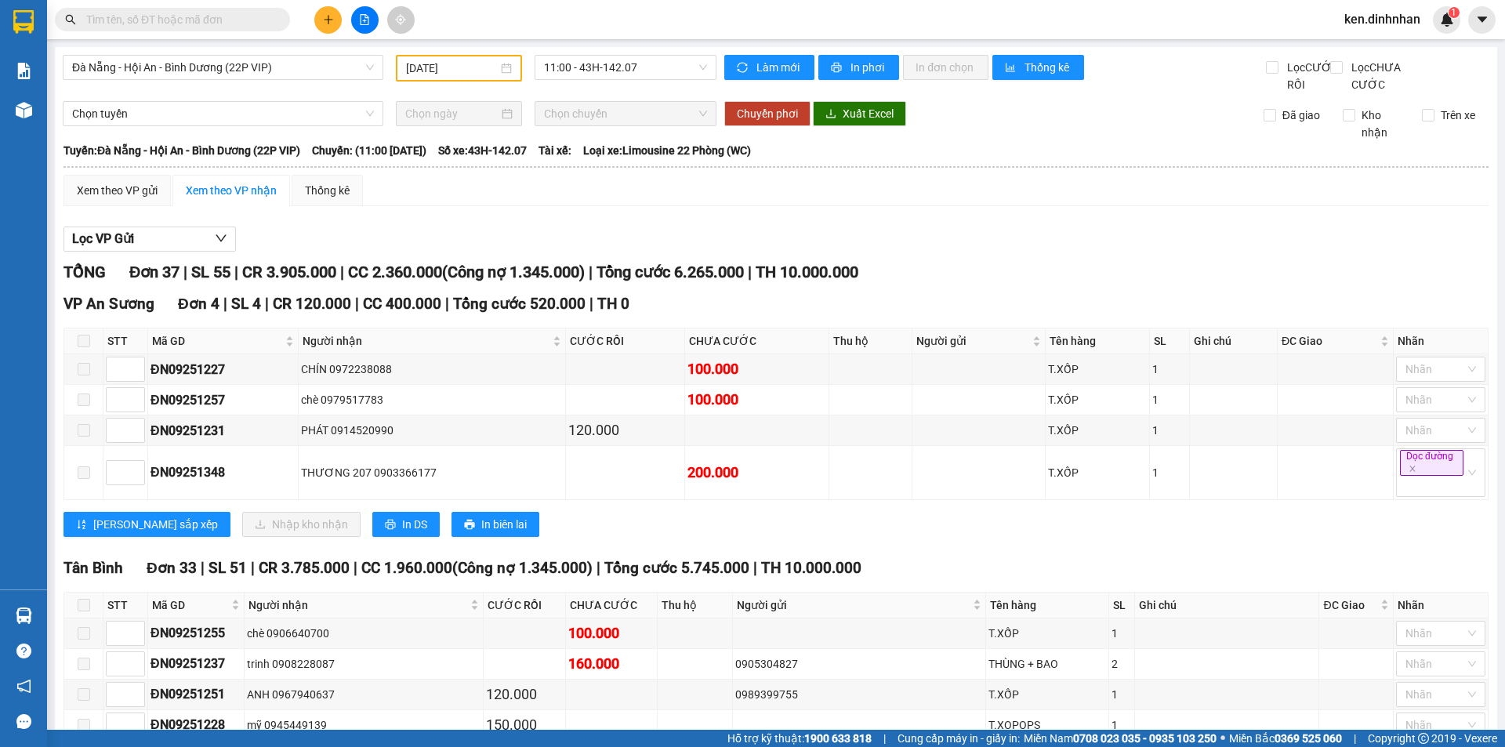
paste input "ĐN09251348"
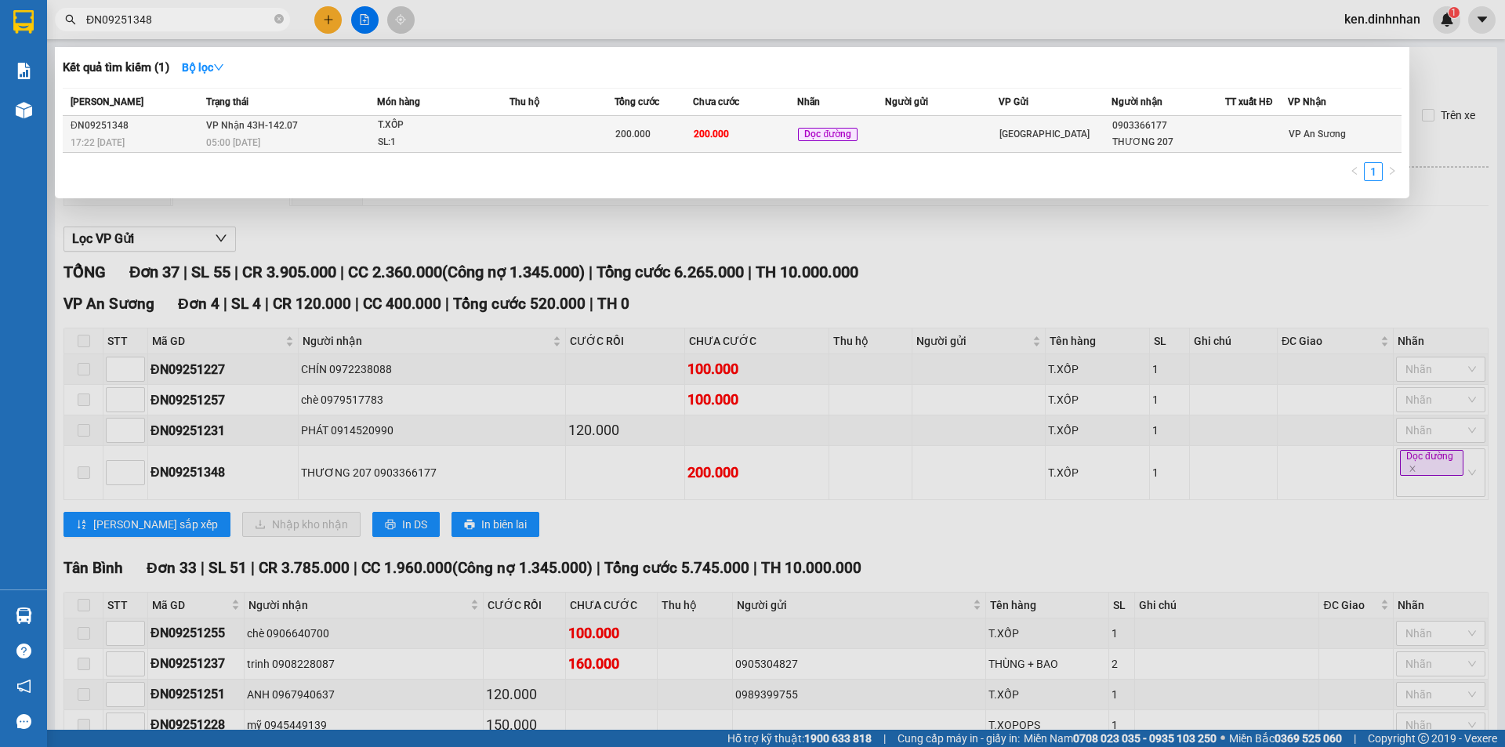
type input "ĐN09251348"
click at [704, 132] on span "200.000" at bounding box center [711, 134] width 35 height 11
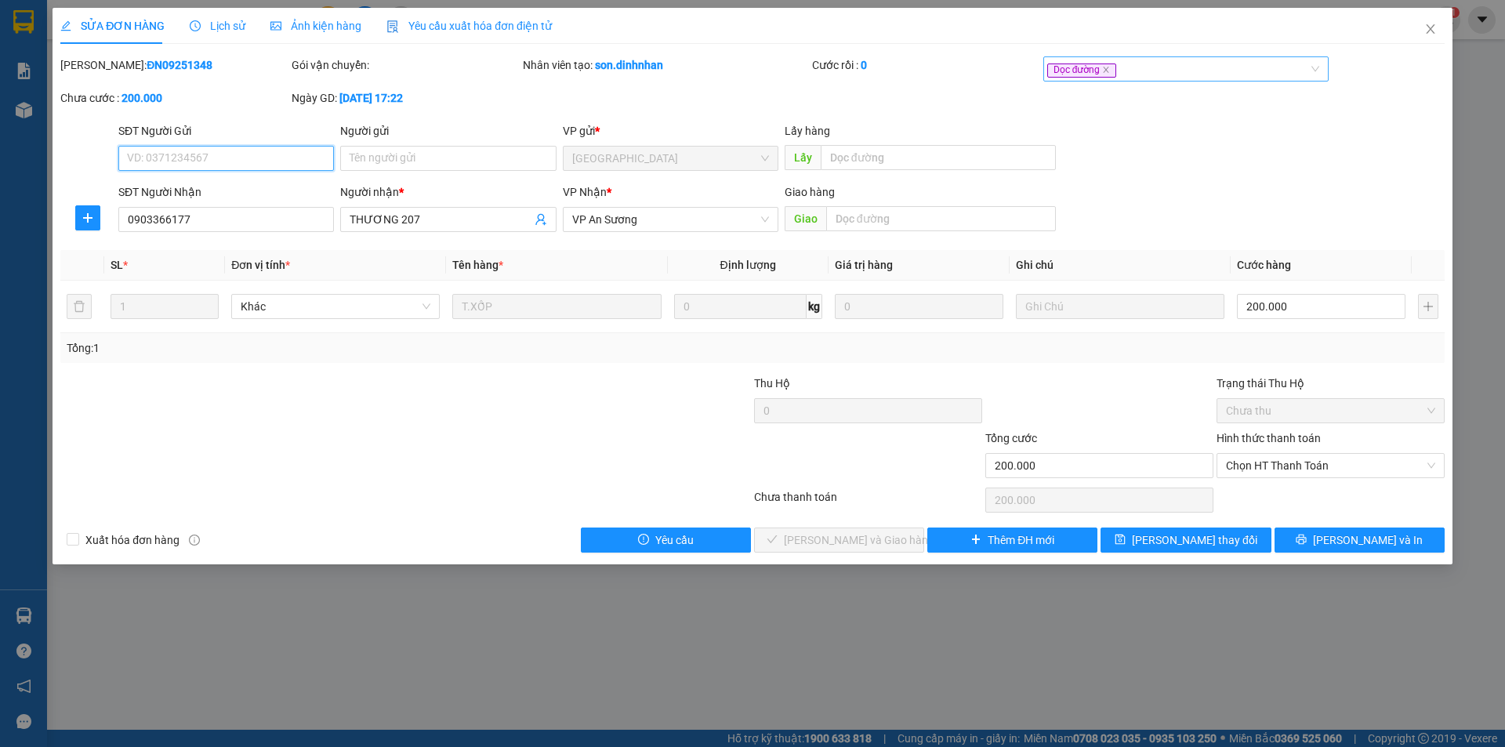
click at [1246, 71] on div "Dọc đường" at bounding box center [1179, 69] width 263 height 19
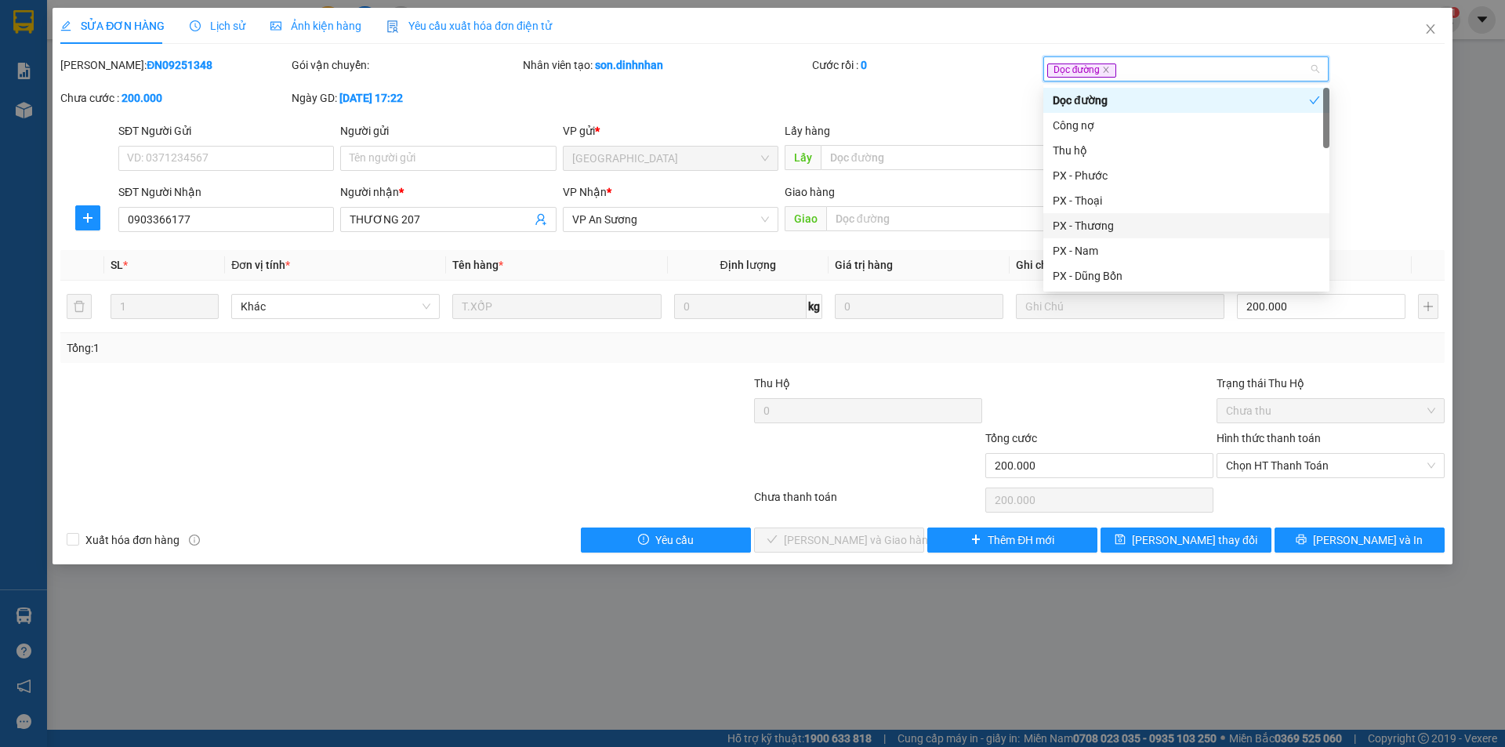
drag, startPoint x: 1095, startPoint y: 220, endPoint x: 1110, endPoint y: 234, distance: 20.0
click at [1097, 223] on div "PX - Thương" at bounding box center [1186, 225] width 267 height 17
click at [1187, 532] on span "Lưu thay đổi" at bounding box center [1194, 540] width 125 height 17
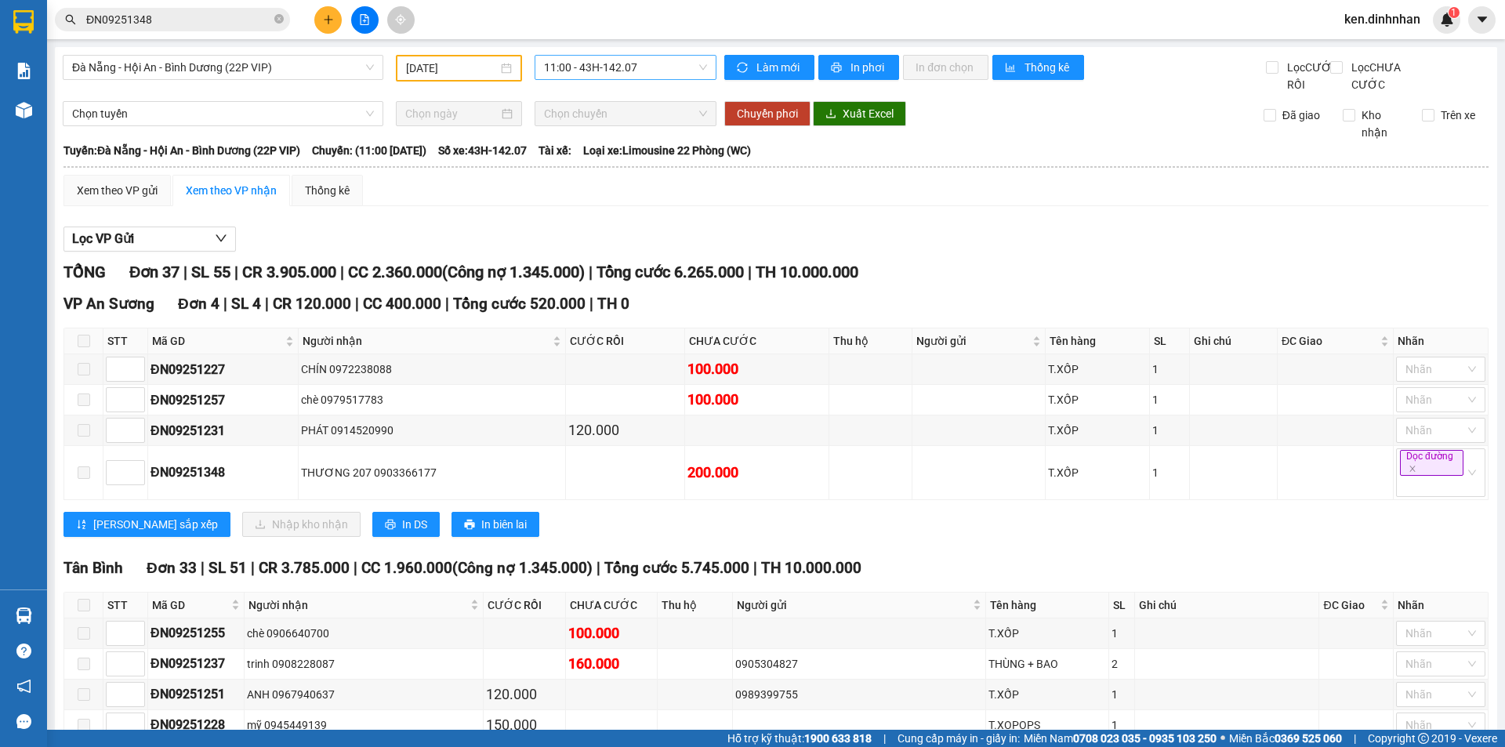
click at [574, 60] on span "11:00 - 43H-142.07" at bounding box center [625, 68] width 163 height 24
click at [599, 150] on div "13:00 - 43H-146.15" at bounding box center [601, 148] width 122 height 17
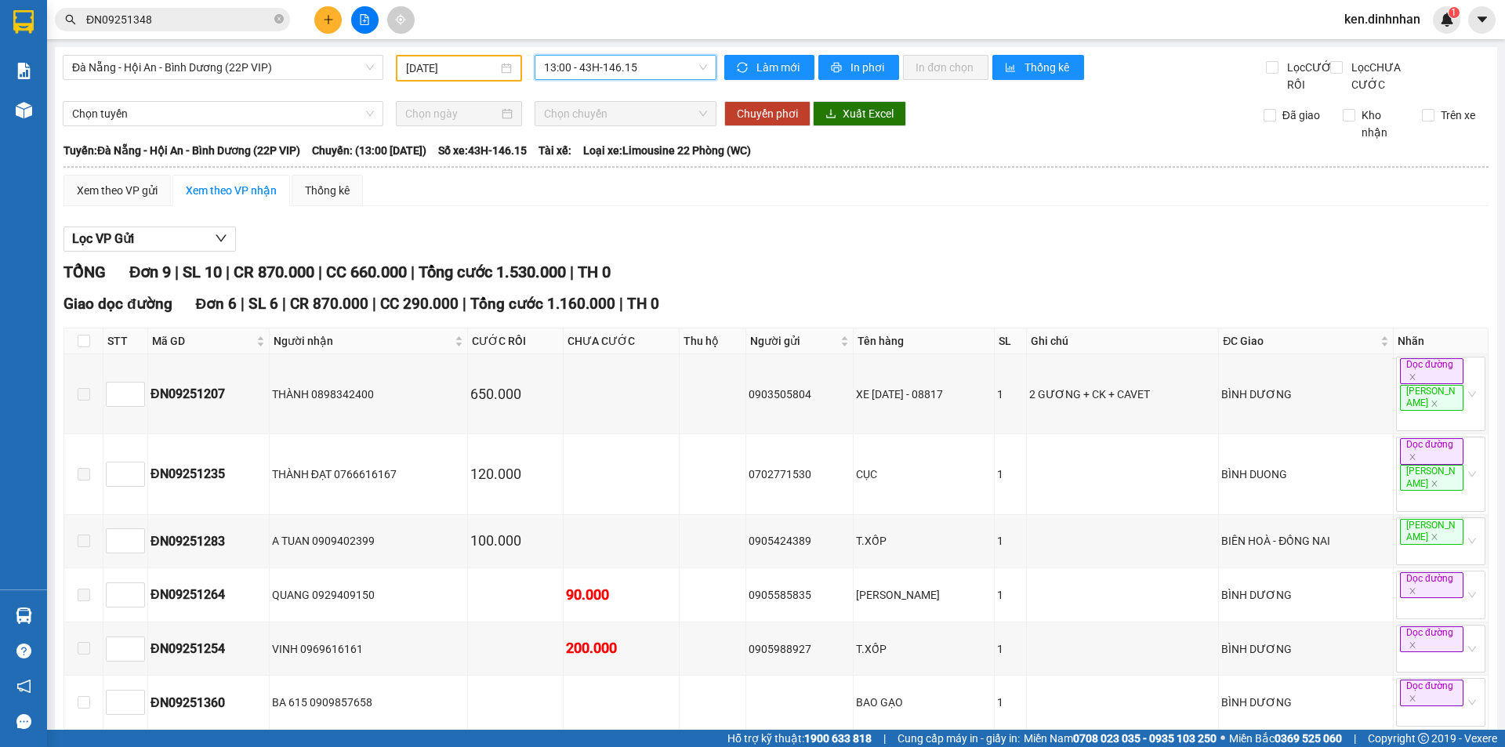
click at [609, 60] on span "13:00 - 43H-146.15" at bounding box center [625, 68] width 163 height 24
click at [626, 123] on div "11:00 - 43H-142.07" at bounding box center [601, 123] width 122 height 17
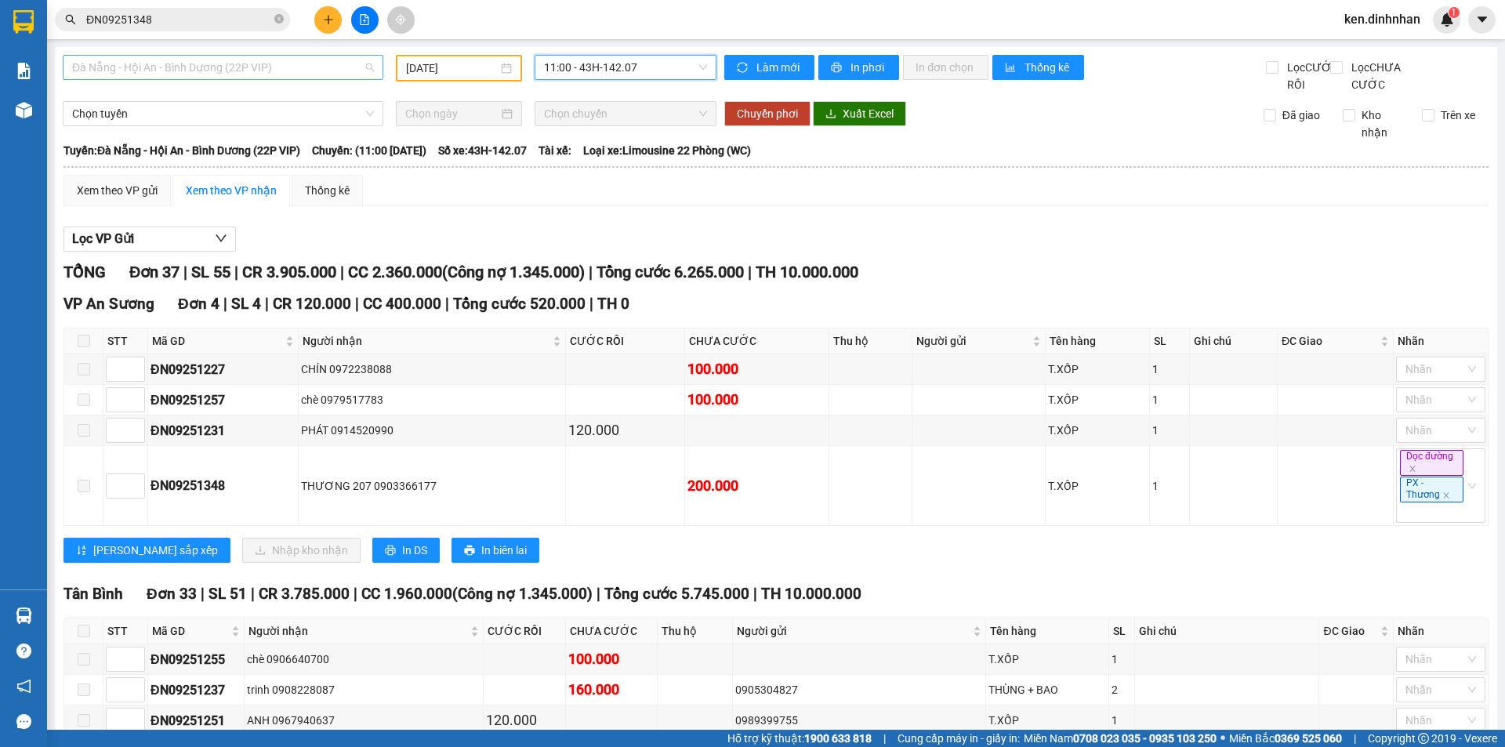
click at [254, 76] on span "Đà Nẵng - Hội An - Bình Dương (22P VIP)" at bounding box center [223, 68] width 302 height 24
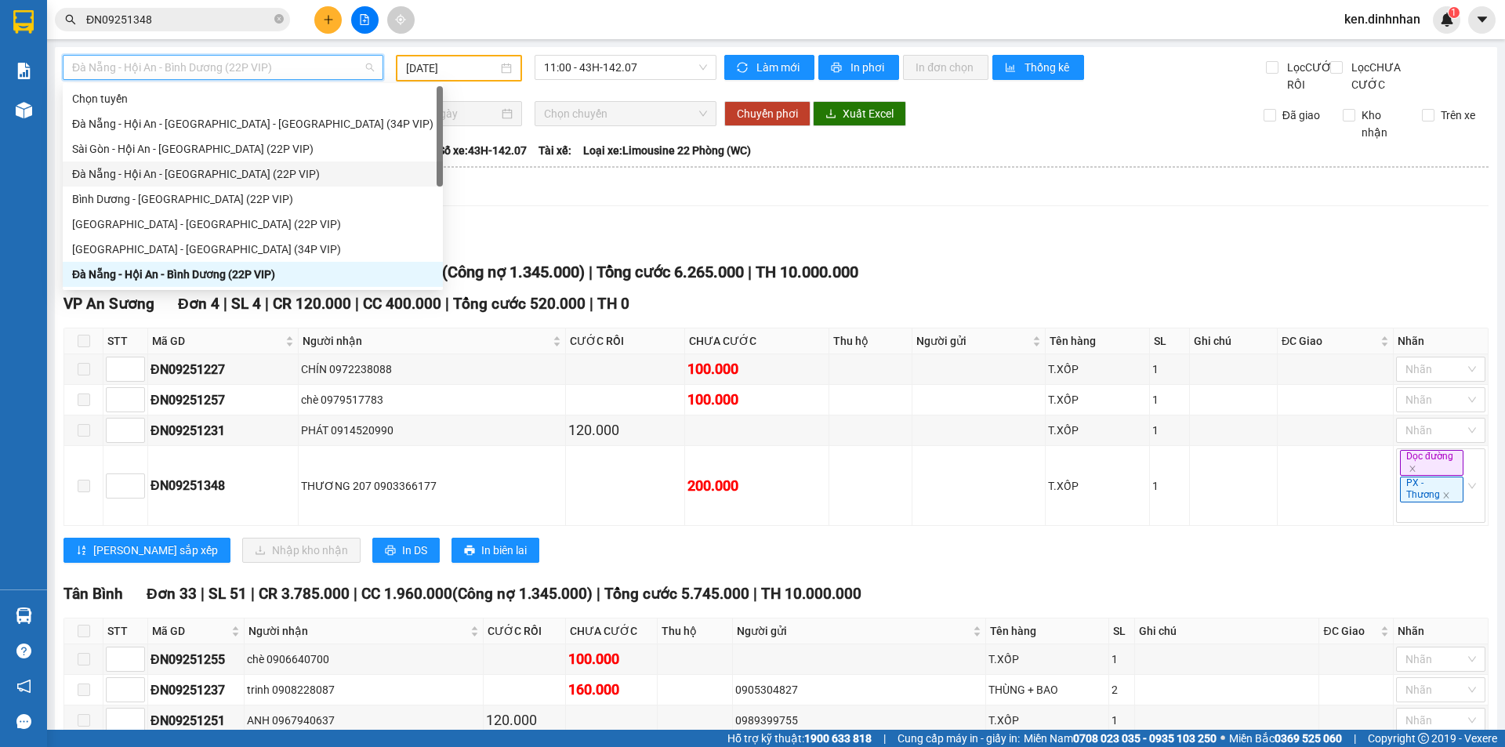
click at [173, 173] on div "Đà Nẵng - Hội An - Sài Gòn (22P VIP)" at bounding box center [252, 173] width 361 height 17
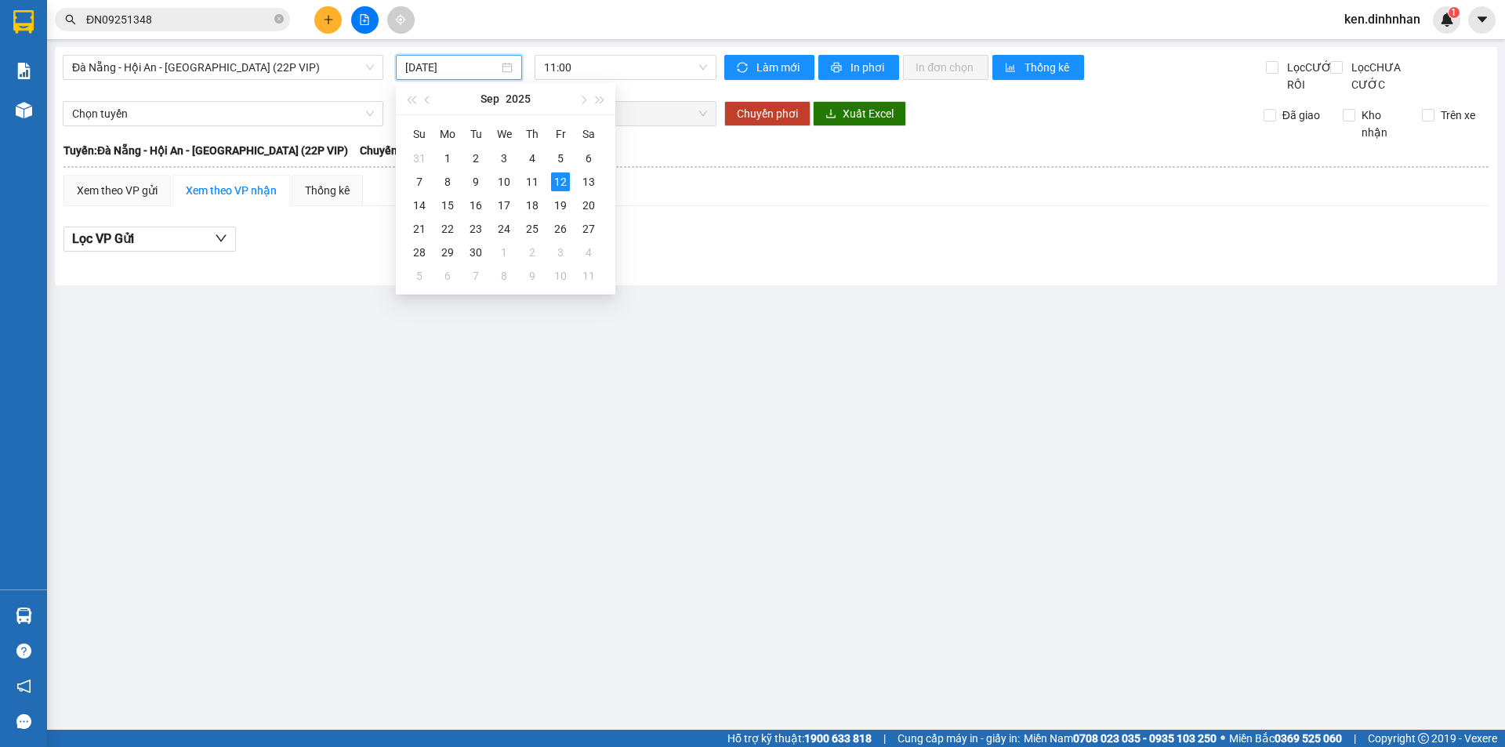
click at [478, 67] on input "12/09/2025" at bounding box center [451, 67] width 93 height 17
click at [536, 178] on div "11" at bounding box center [532, 182] width 19 height 19
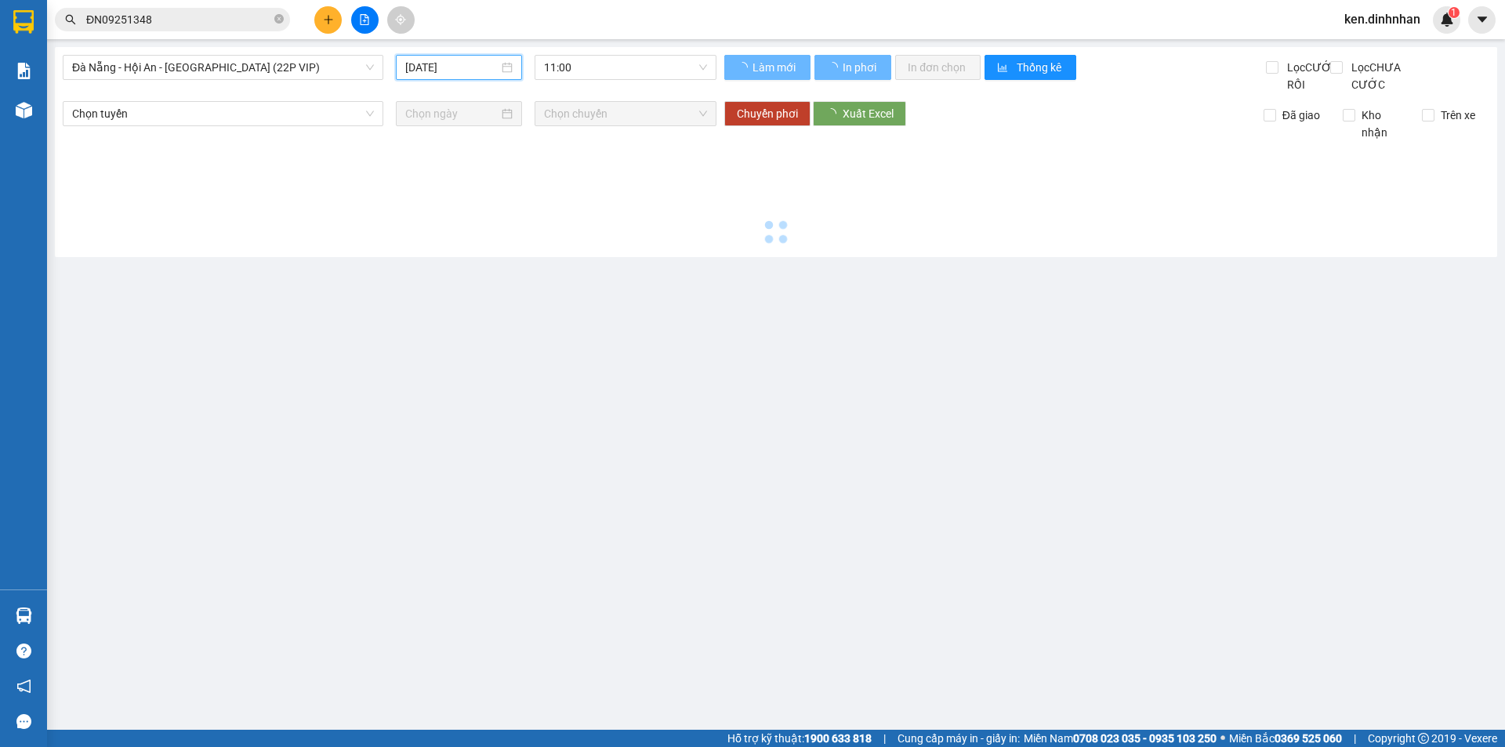
type input "11/09/2025"
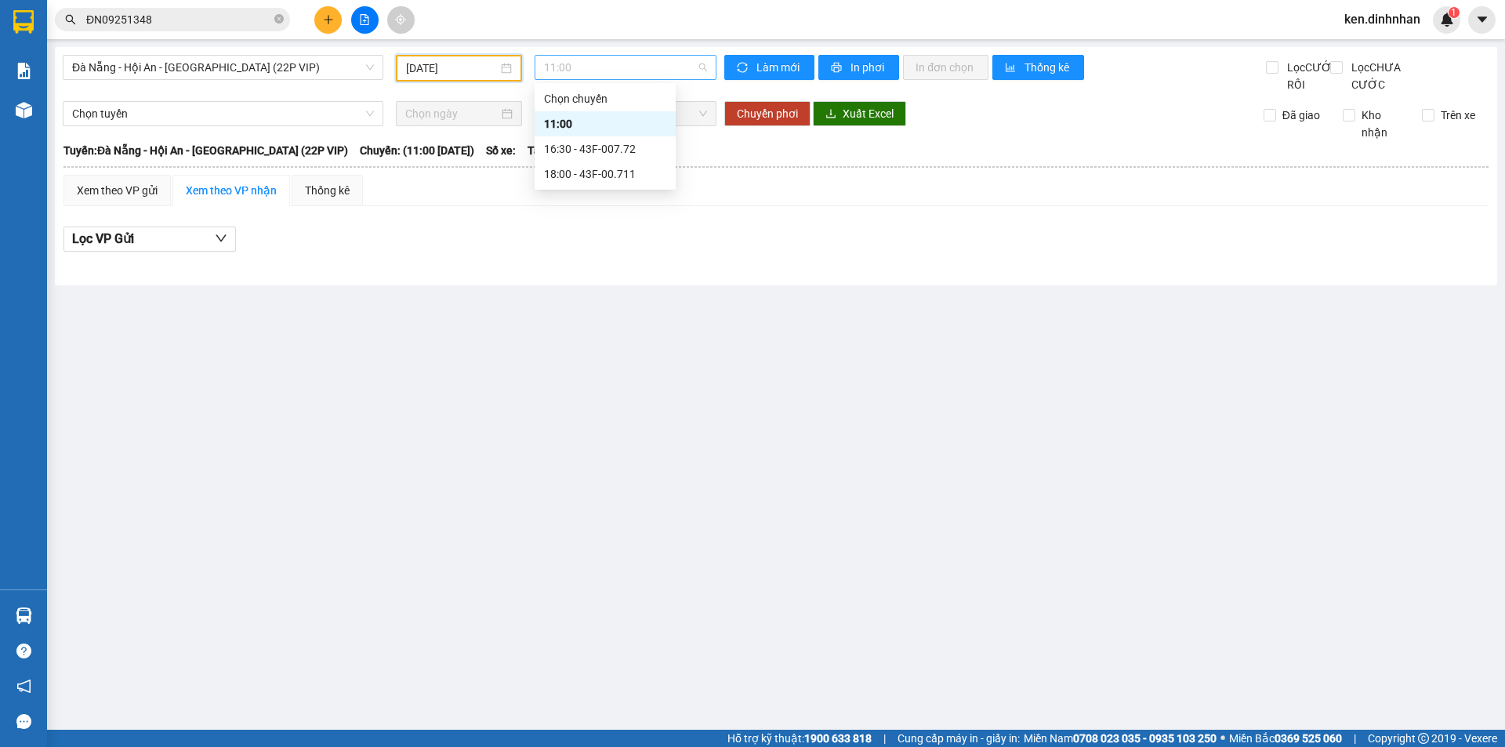
click at [603, 67] on span "11:00" at bounding box center [625, 68] width 163 height 24
click at [574, 152] on div "16:30 - 43F-007.72" at bounding box center [605, 148] width 122 height 17
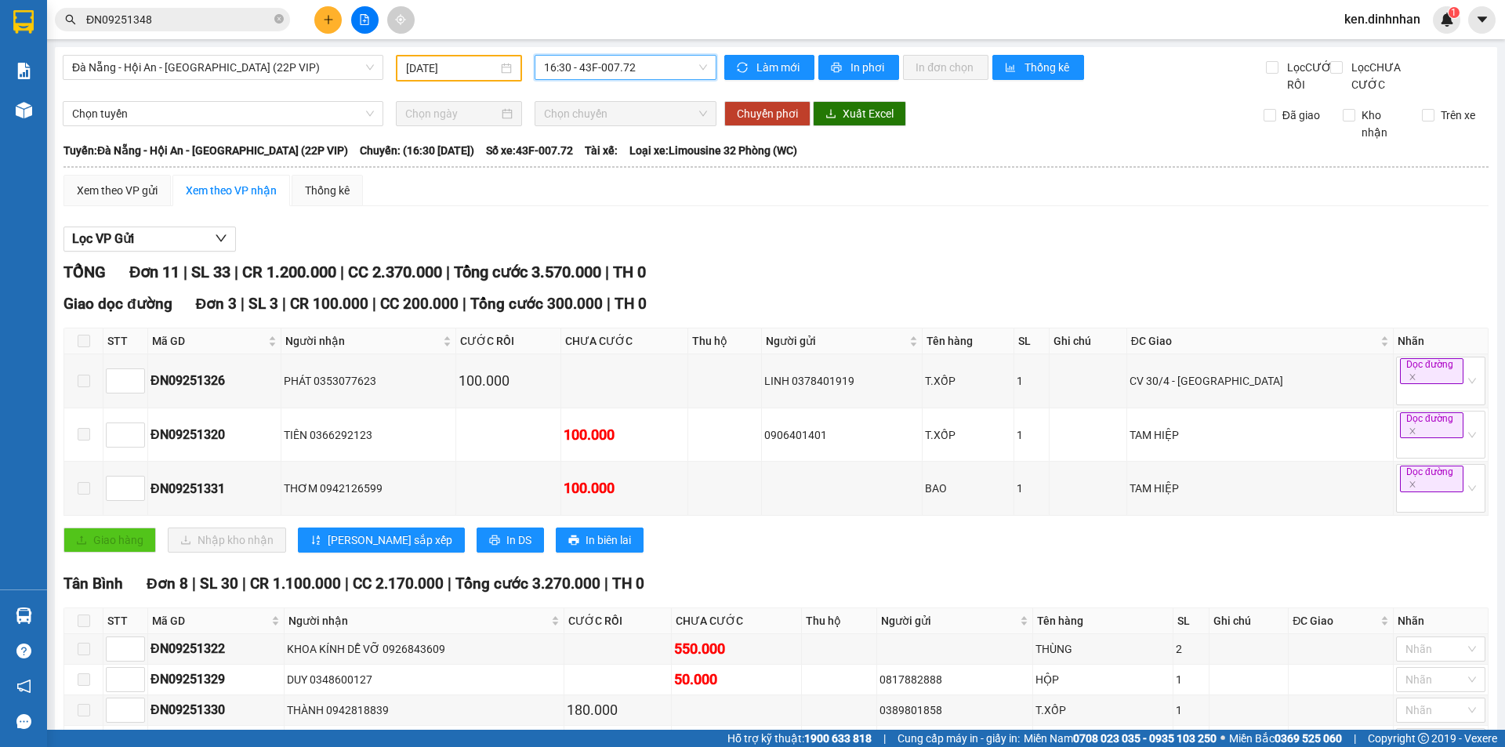
click at [587, 71] on span "16:30 - 43F-007.72" at bounding box center [625, 68] width 163 height 24
click at [643, 175] on div "18:00 - 43F-00.711" at bounding box center [601, 173] width 122 height 17
